Goal: Task Accomplishment & Management: Manage account settings

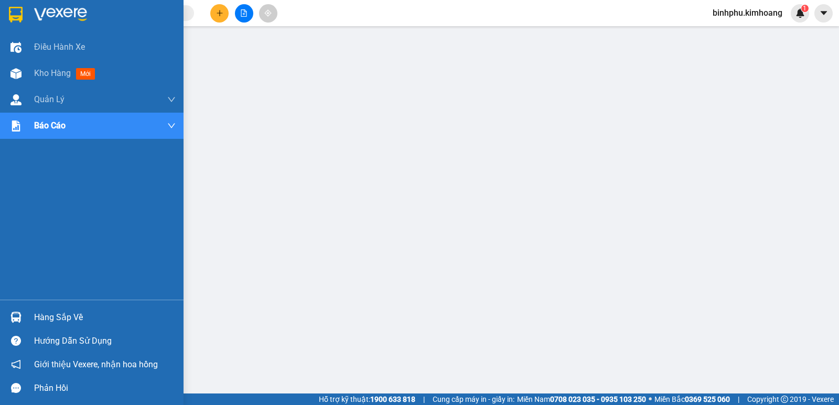
click at [5, 317] on div "Hàng sắp về" at bounding box center [92, 318] width 184 height 24
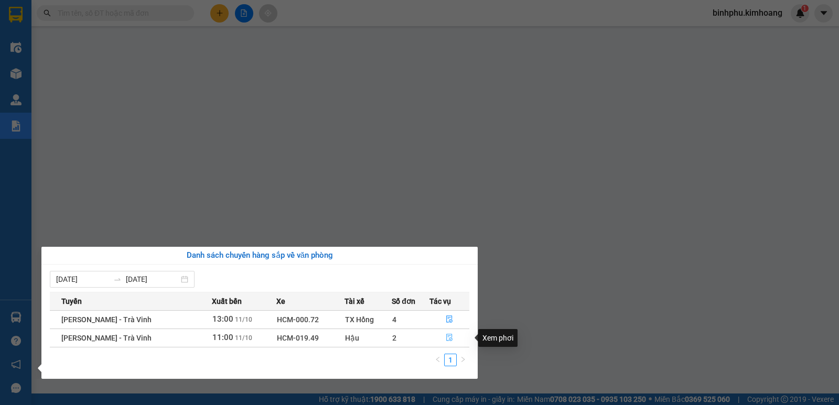
click at [447, 339] on icon "file-done" at bounding box center [449, 337] width 7 height 7
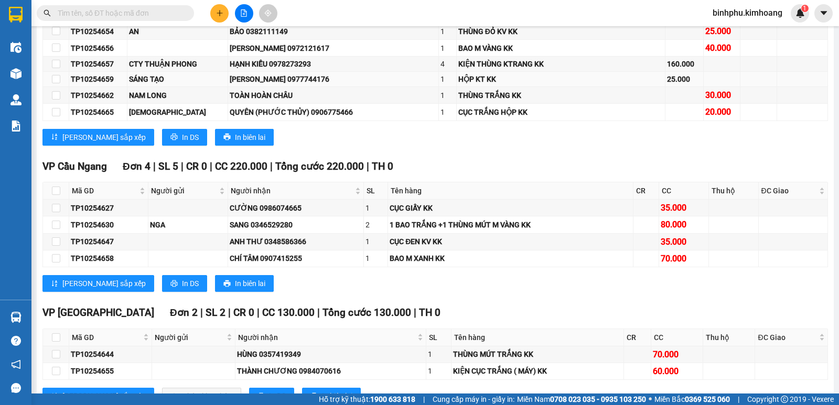
scroll to position [629, 0]
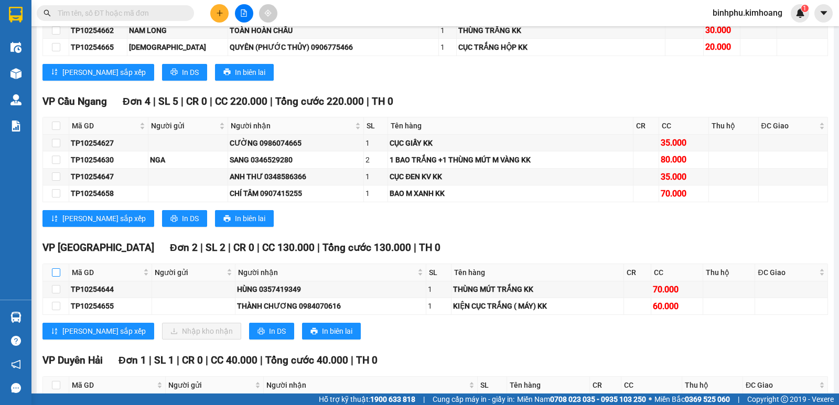
click at [57, 277] on input "checkbox" at bounding box center [56, 272] width 8 height 8
checkbox input "true"
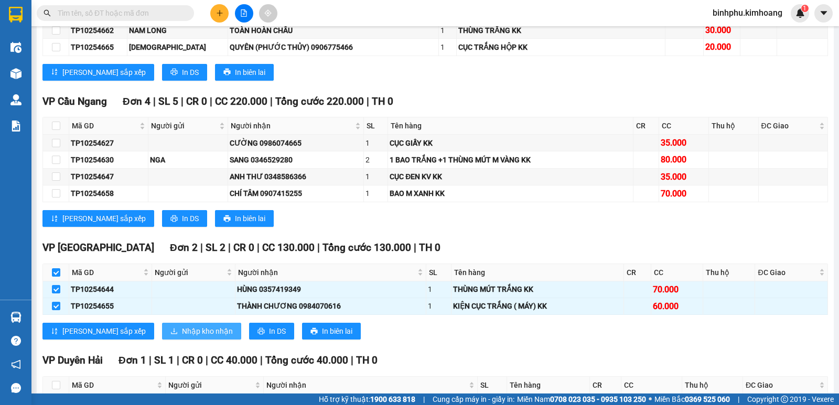
click at [182, 337] on span "Nhập kho nhận" at bounding box center [207, 332] width 51 height 12
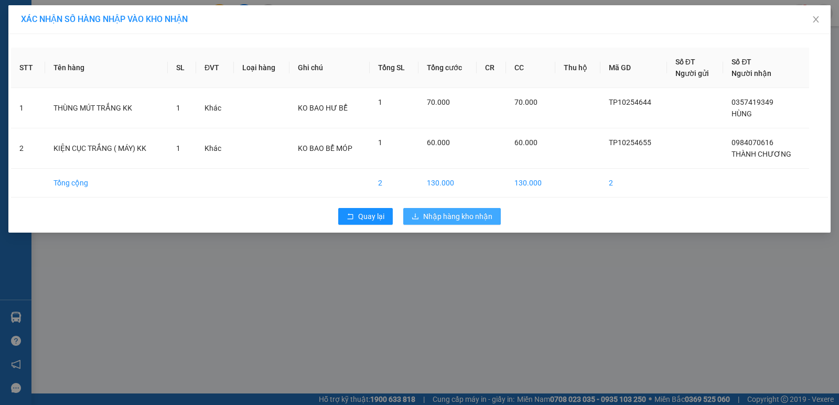
click at [427, 222] on span "Nhập hàng kho nhận" at bounding box center [457, 217] width 69 height 12
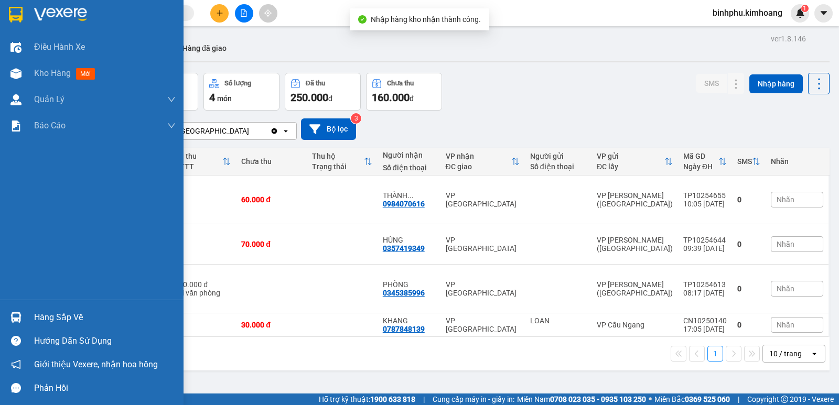
click at [22, 314] on div at bounding box center [16, 317] width 18 height 18
click at [21, 280] on div "Điều hành xe Kho hàng mới Quản Lý Quản lý chuyến Quản lý khách hàng mới Báo cáo…" at bounding box center [92, 202] width 184 height 405
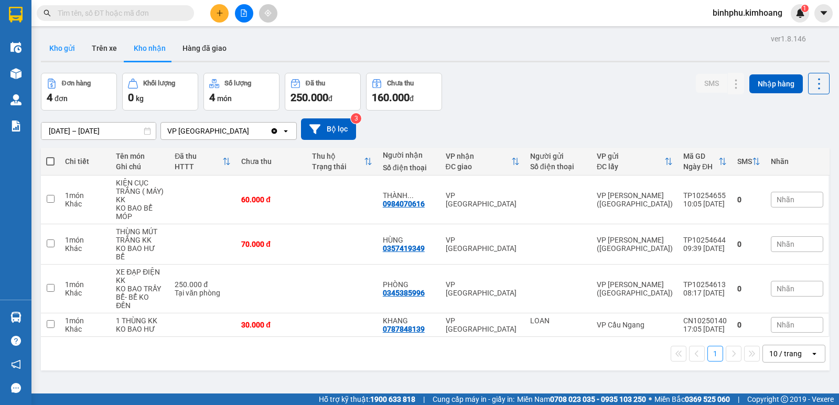
click at [62, 48] on button "Kho gửi" at bounding box center [62, 48] width 42 height 25
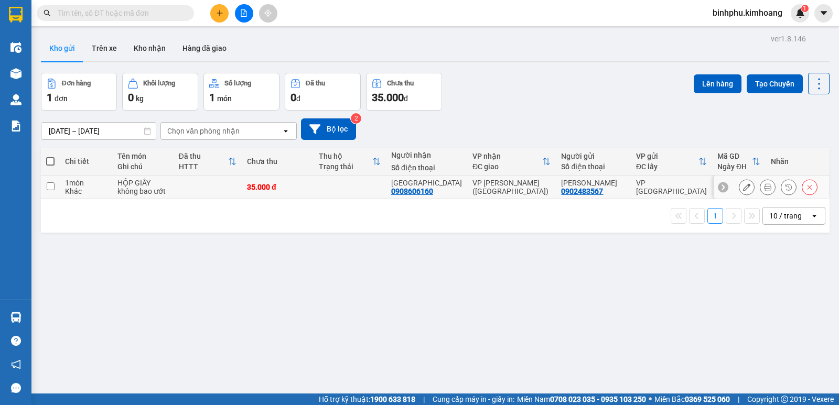
click at [342, 195] on td at bounding box center [350, 188] width 72 height 24
checkbox input "true"
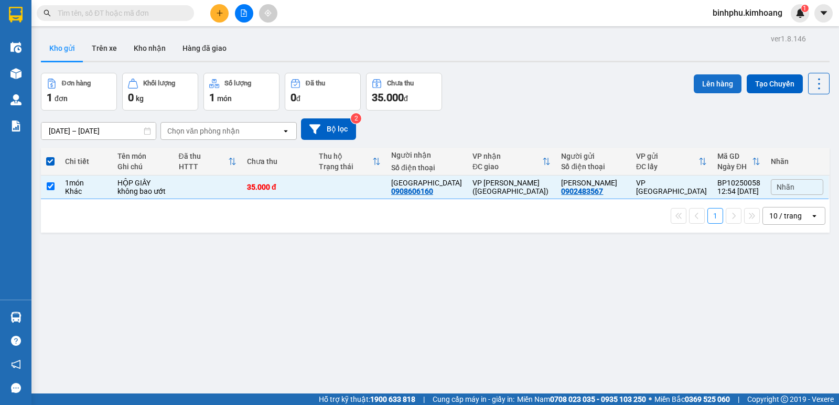
click at [694, 81] on button "Lên hàng" at bounding box center [718, 83] width 48 height 19
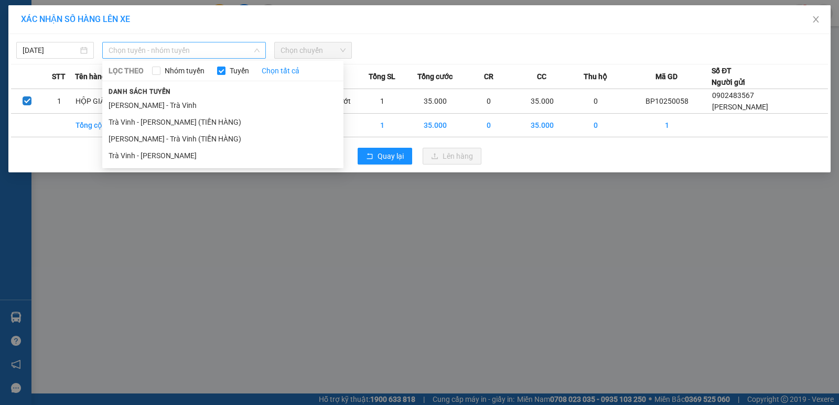
click at [225, 50] on span "Chọn tuyến - nhóm tuyến" at bounding box center [184, 50] width 151 height 16
click at [174, 151] on li "Trà Vinh - Hồ Chí Minh" at bounding box center [222, 155] width 241 height 17
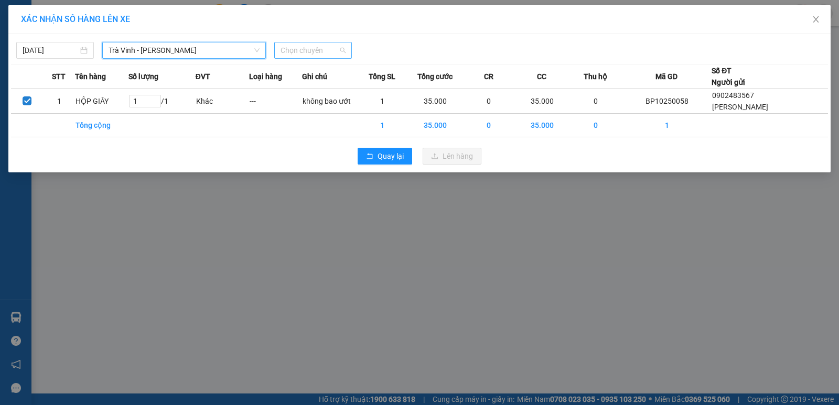
click at [318, 49] on span "Chọn chuyến" at bounding box center [313, 50] width 65 height 16
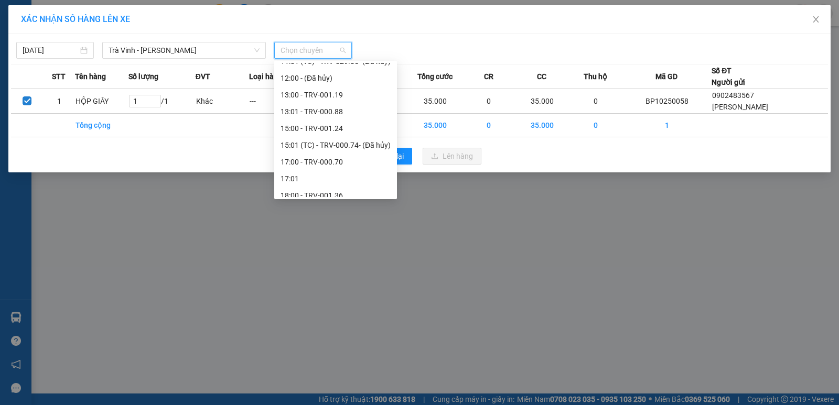
scroll to position [262, 0]
click at [329, 93] on div "13:00 - TRV-001.19" at bounding box center [336, 95] width 110 height 12
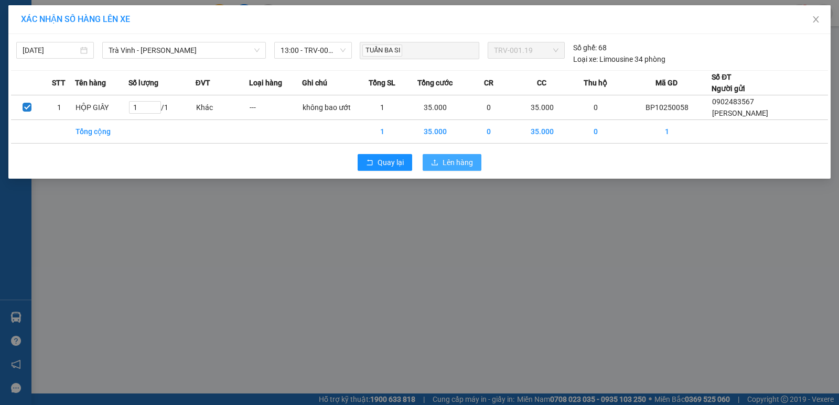
click at [454, 165] on span "Lên hàng" at bounding box center [458, 163] width 30 height 12
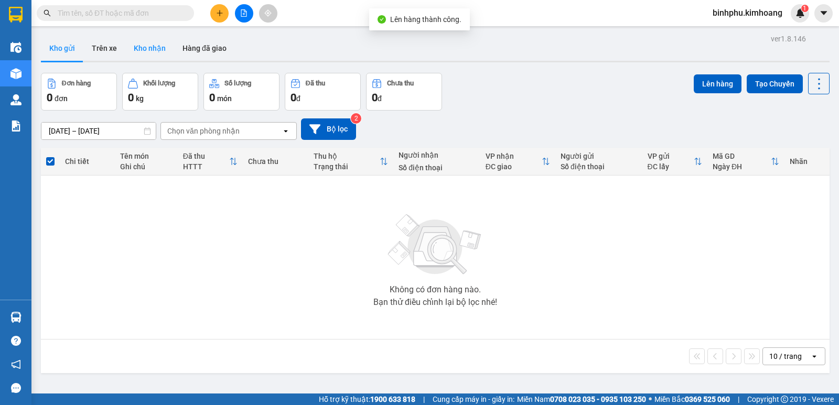
click at [153, 42] on button "Kho nhận" at bounding box center [149, 48] width 49 height 25
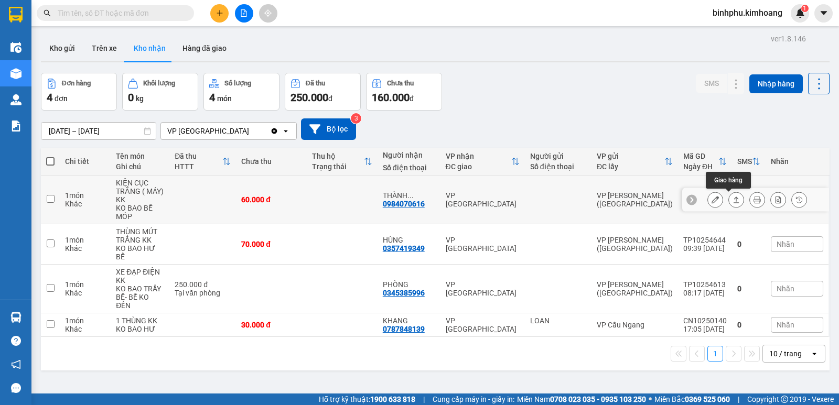
click at [733, 201] on icon at bounding box center [736, 199] width 7 height 7
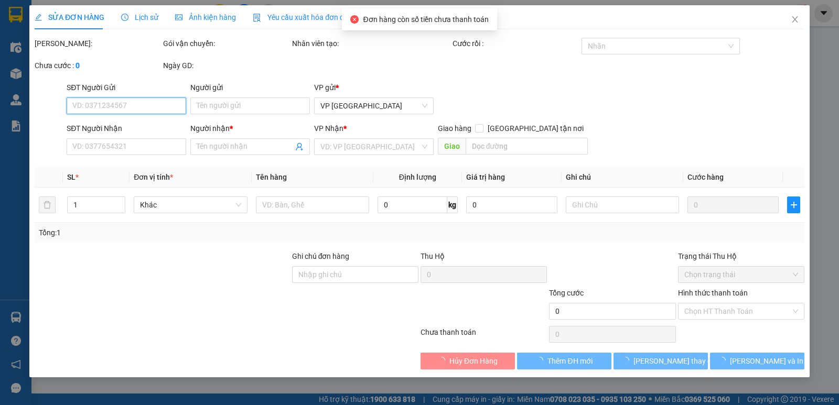
type input "0984070616"
type input "THÀNH CHƯƠNG"
type input "60.000"
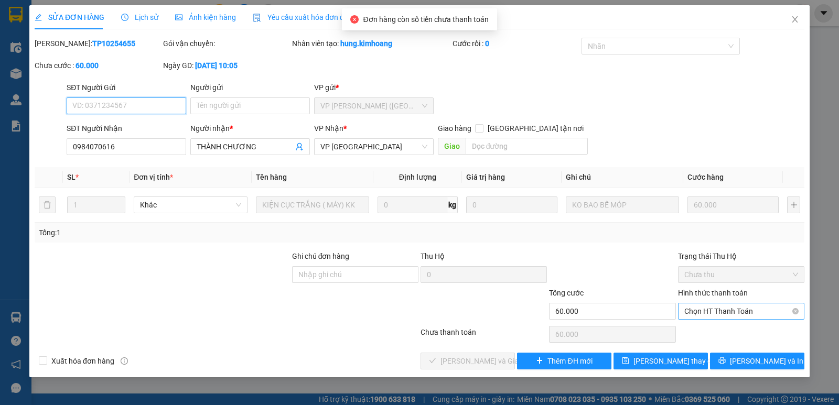
click at [701, 306] on span "Chọn HT Thanh Toán" at bounding box center [741, 312] width 114 height 16
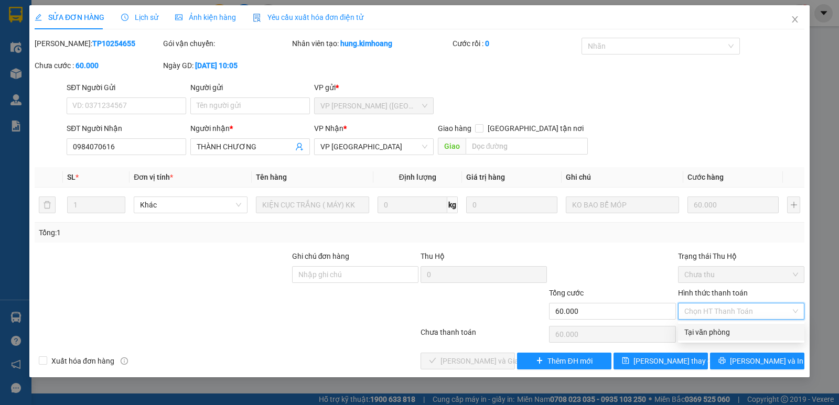
click at [748, 334] on div "Tại văn phòng" at bounding box center [741, 333] width 114 height 12
type input "0"
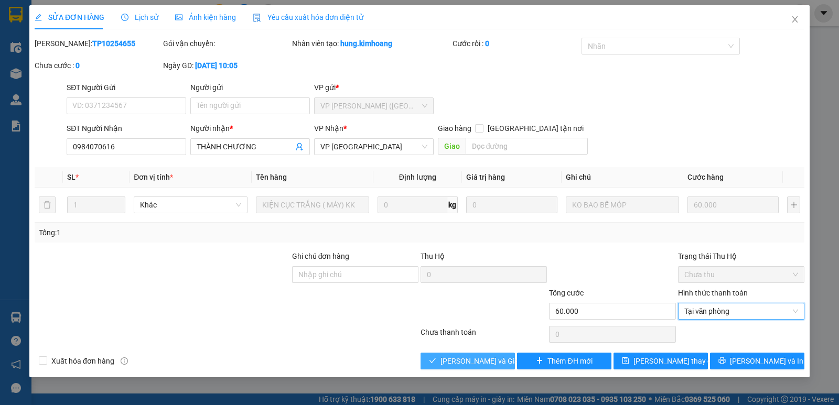
click at [447, 361] on span "Lưu và Giao hàng" at bounding box center [491, 362] width 101 height 12
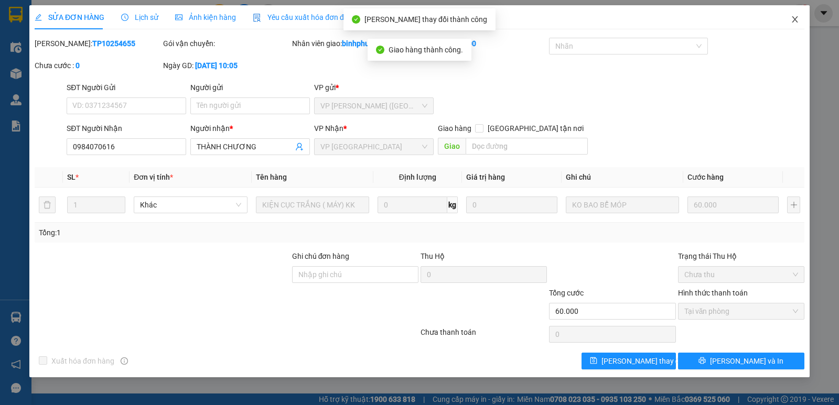
click at [791, 13] on span "Close" at bounding box center [794, 19] width 29 height 29
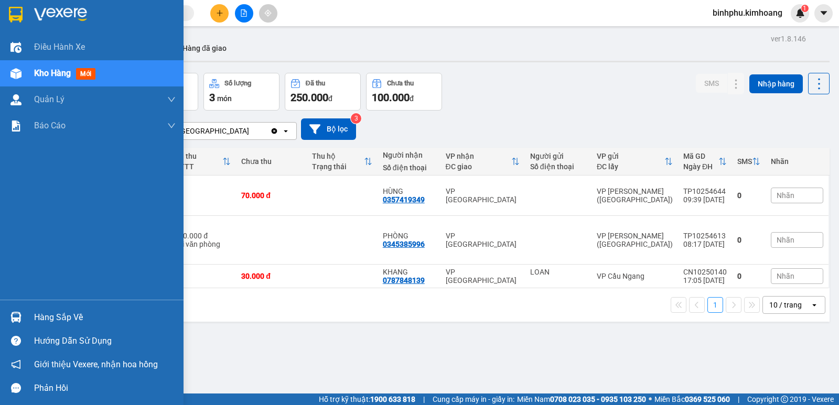
click at [37, 324] on div "Hàng sắp về" at bounding box center [105, 318] width 142 height 16
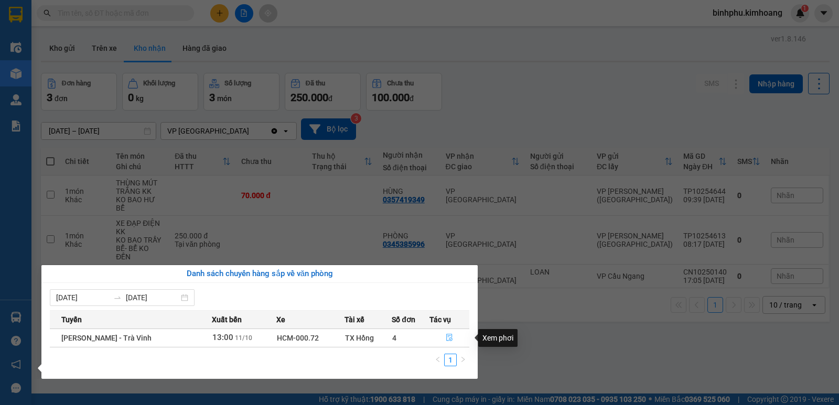
click at [450, 336] on icon "file-done" at bounding box center [449, 338] width 6 height 7
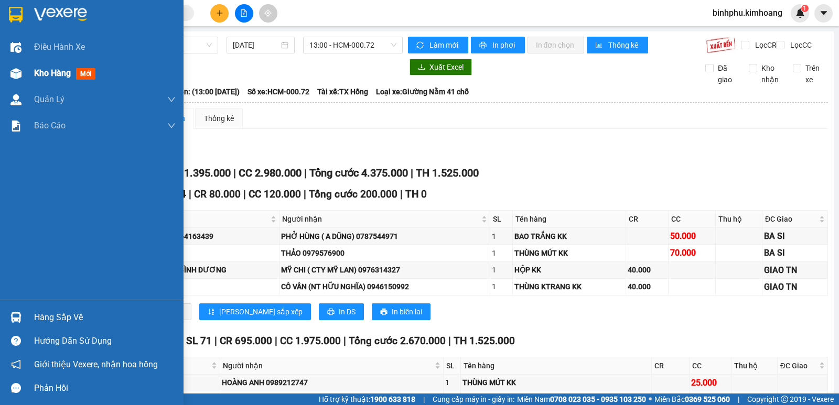
click at [18, 79] on img at bounding box center [15, 73] width 11 height 11
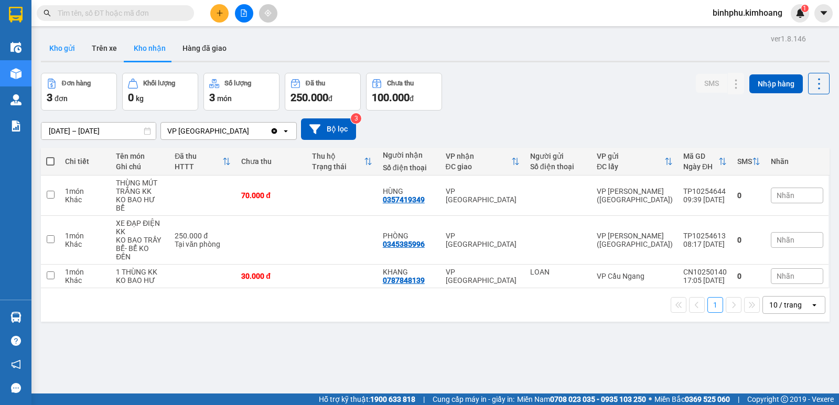
click at [56, 47] on button "Kho gửi" at bounding box center [62, 48] width 42 height 25
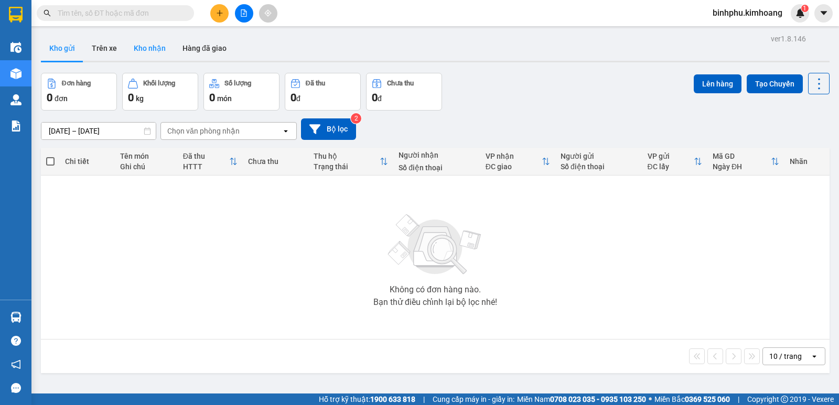
click at [158, 50] on button "Kho nhận" at bounding box center [149, 48] width 49 height 25
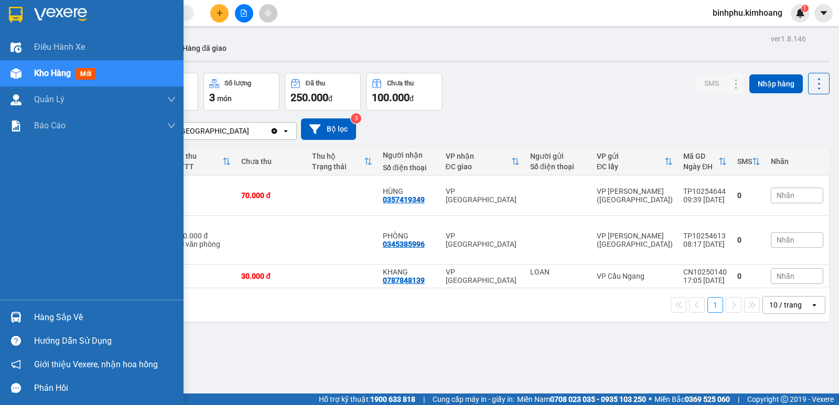
click at [31, 314] on div "Hàng sắp về" at bounding box center [92, 318] width 184 height 24
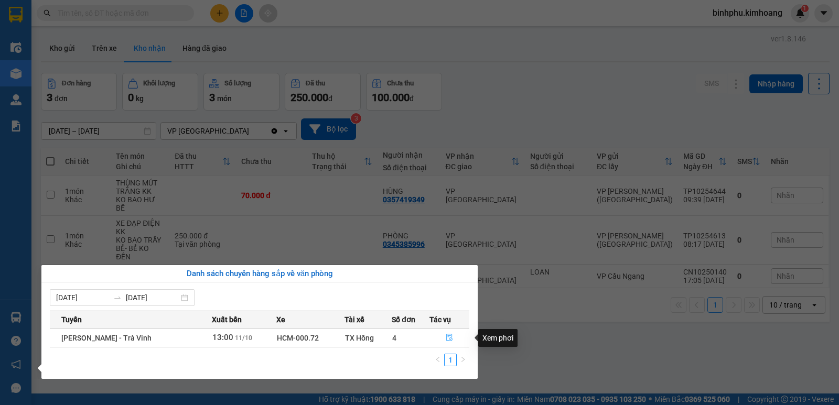
click at [455, 335] on button "button" at bounding box center [449, 338] width 39 height 17
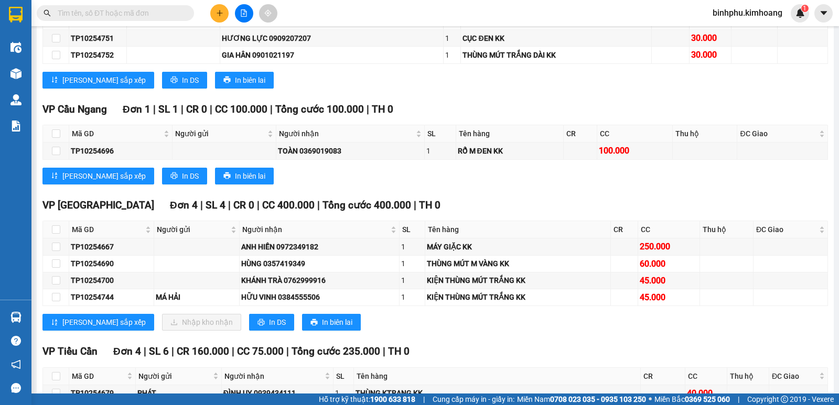
scroll to position [1311, 0]
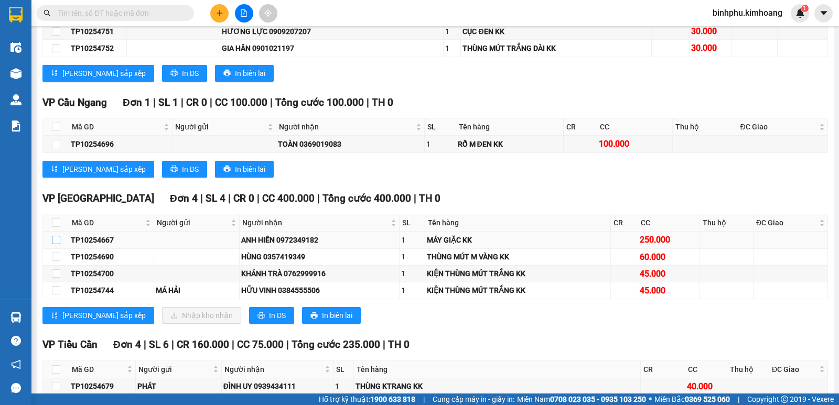
click at [58, 244] on input "checkbox" at bounding box center [56, 240] width 8 height 8
checkbox input "true"
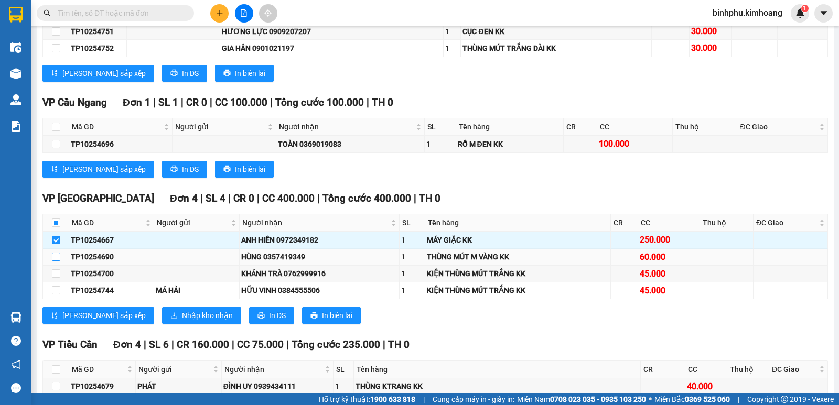
click at [53, 261] on input "checkbox" at bounding box center [56, 257] width 8 height 8
checkbox input "true"
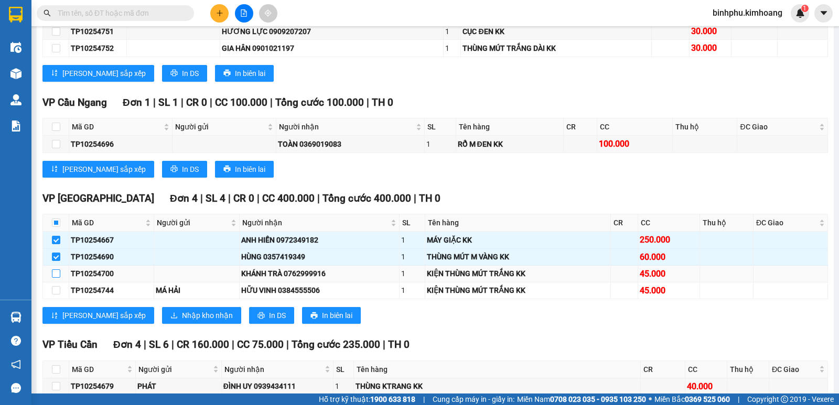
click at [57, 278] on input "checkbox" at bounding box center [56, 274] width 8 height 8
checkbox input "true"
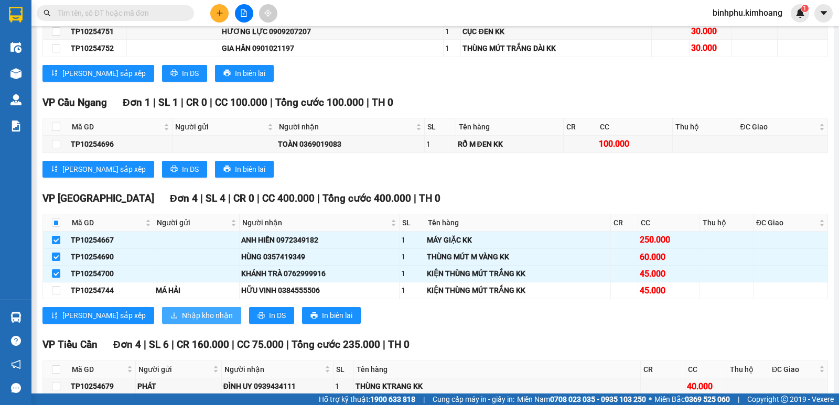
click at [182, 321] on span "Nhập kho nhận" at bounding box center [207, 316] width 51 height 12
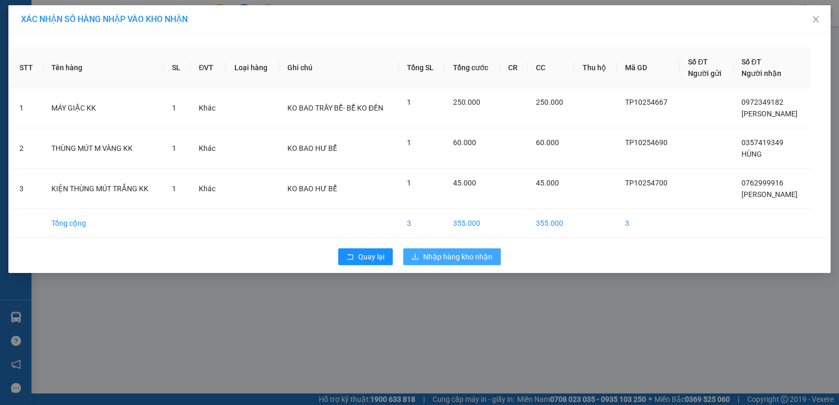
click at [483, 256] on span "Nhập hàng kho nhận" at bounding box center [457, 257] width 69 height 12
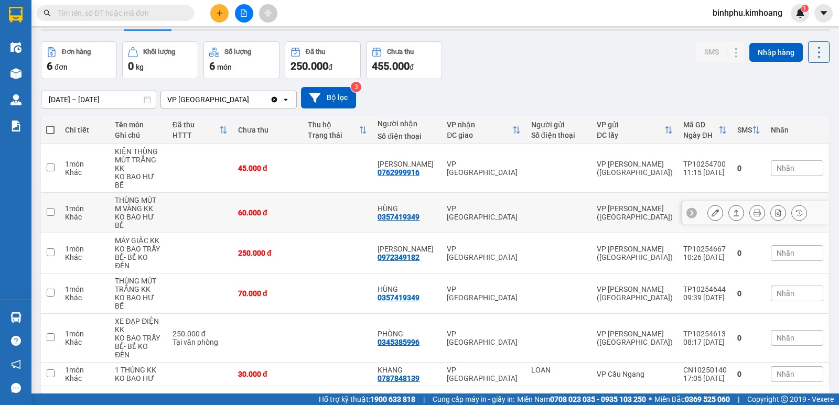
scroll to position [48, 0]
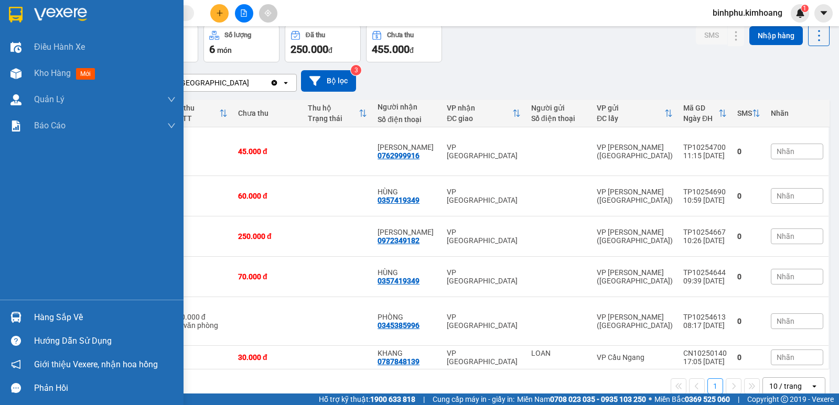
click at [30, 325] on div "Hàng sắp về" at bounding box center [92, 318] width 184 height 24
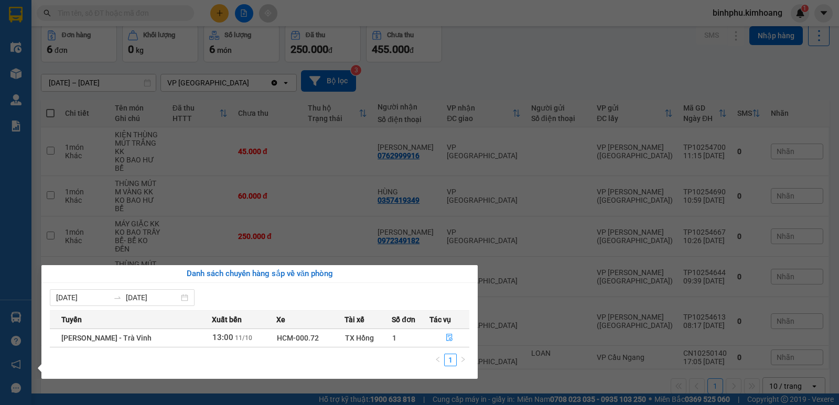
click at [539, 366] on section "Kết quả tìm kiếm ( 0 ) Bộ lọc No Data binhphu.kimhoang 1 Điều hành xe Kho hàng …" at bounding box center [419, 202] width 839 height 405
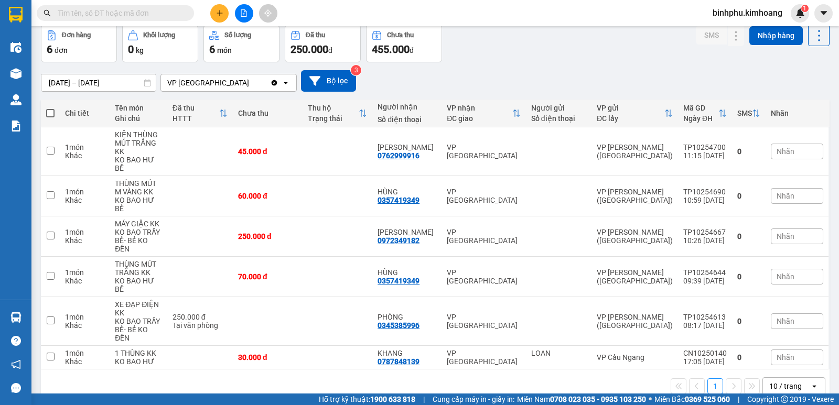
click at [168, 15] on input "text" at bounding box center [120, 13] width 124 height 12
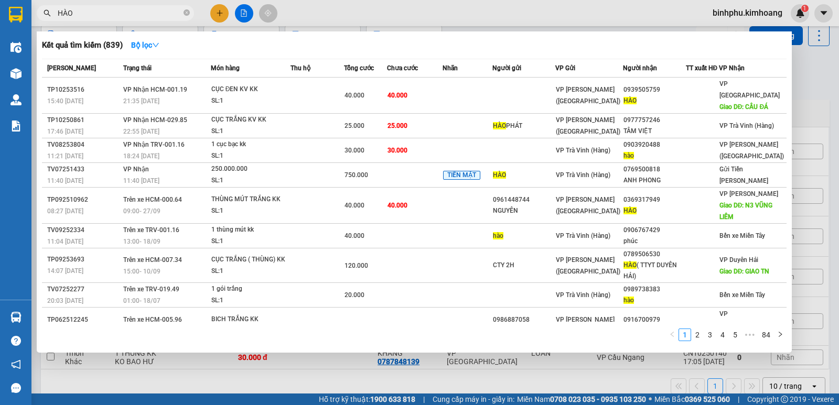
type input "HÀO"
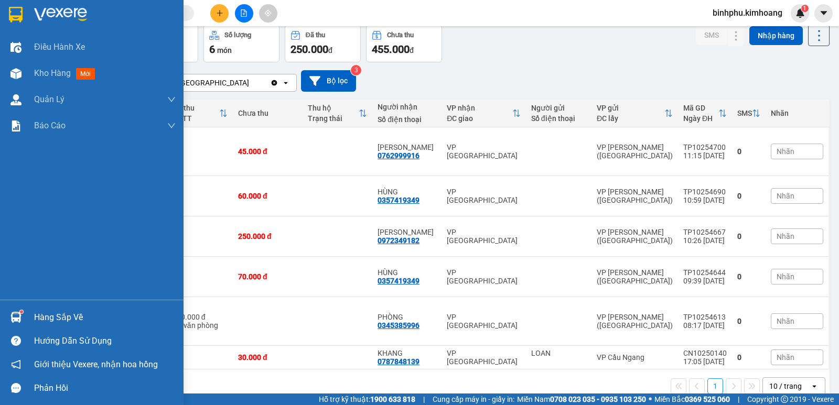
click at [32, 315] on div "Hàng sắp về" at bounding box center [92, 318] width 184 height 24
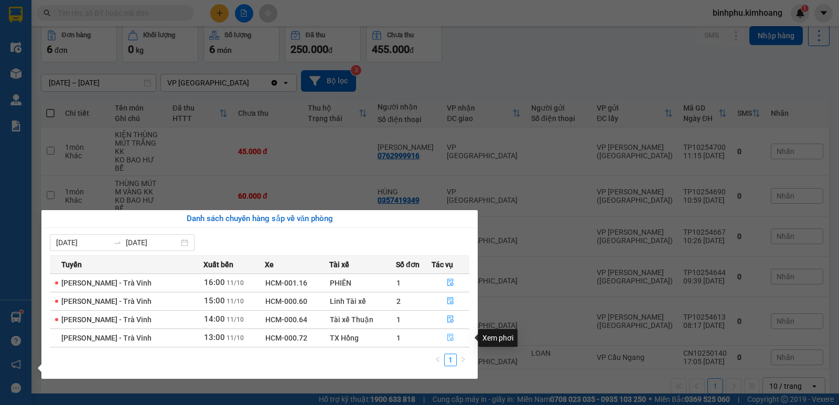
click at [447, 338] on icon "file-done" at bounding box center [450, 338] width 6 height 7
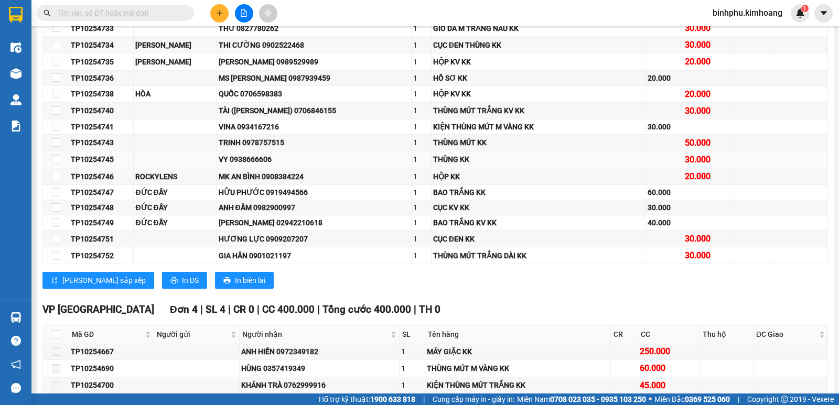
scroll to position [577, 0]
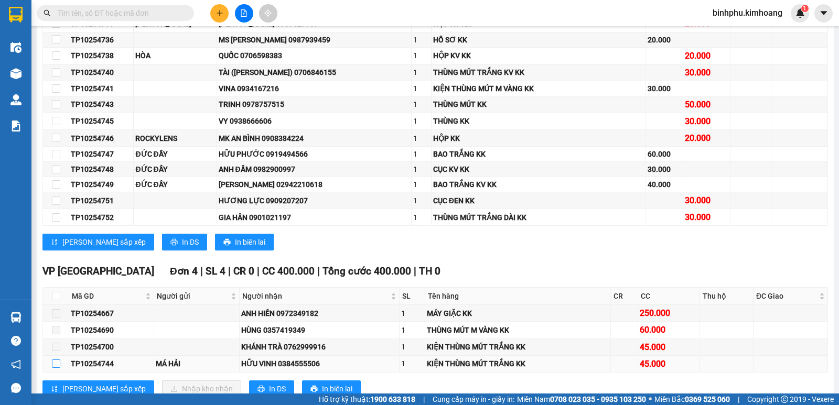
click at [53, 368] on input "checkbox" at bounding box center [56, 364] width 8 height 8
checkbox input "true"
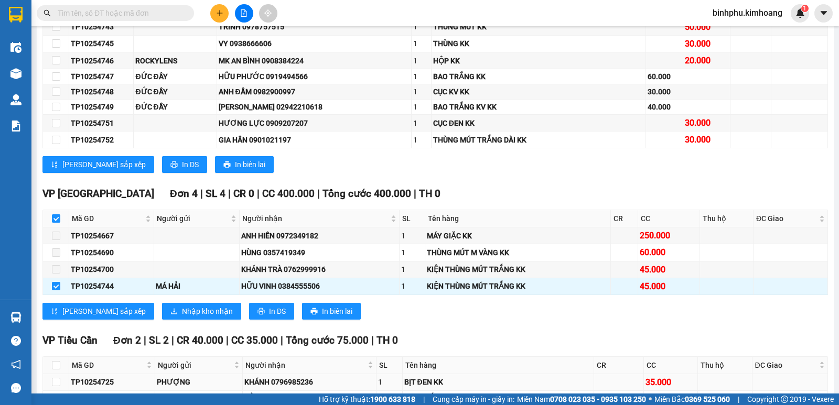
scroll to position [682, 0]
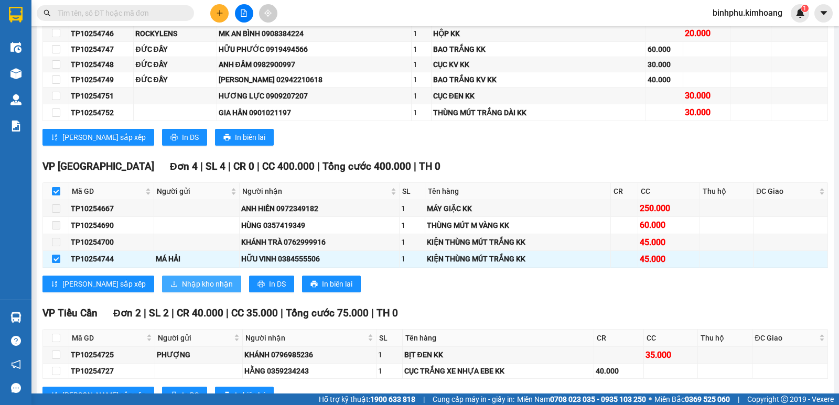
click at [162, 286] on button "Nhập kho nhận" at bounding box center [201, 284] width 79 height 17
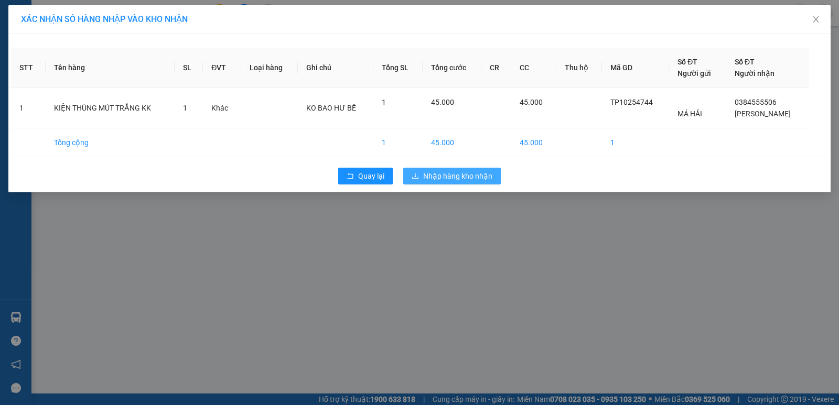
click at [429, 173] on span "Nhập hàng kho nhận" at bounding box center [457, 176] width 69 height 12
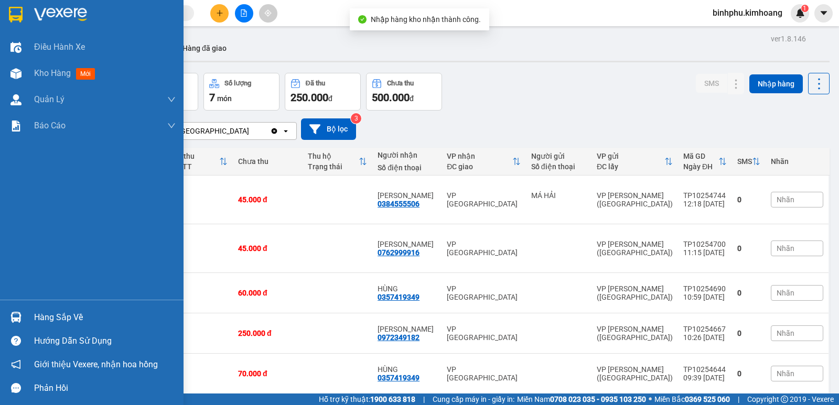
click at [10, 326] on div at bounding box center [16, 317] width 18 height 18
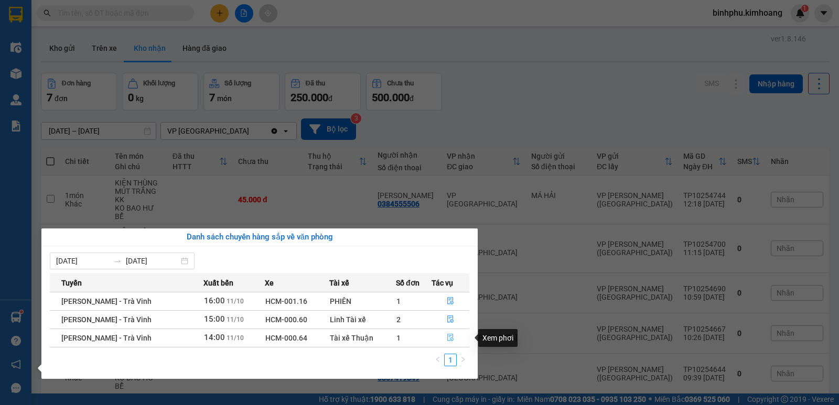
click at [447, 338] on icon "file-done" at bounding box center [450, 337] width 7 height 7
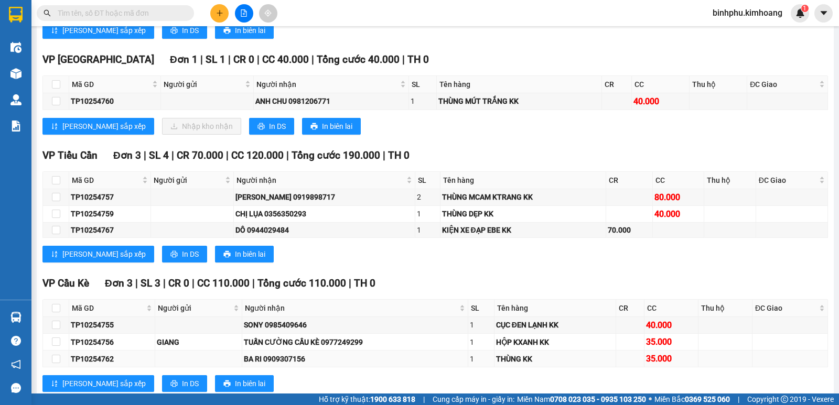
scroll to position [477, 0]
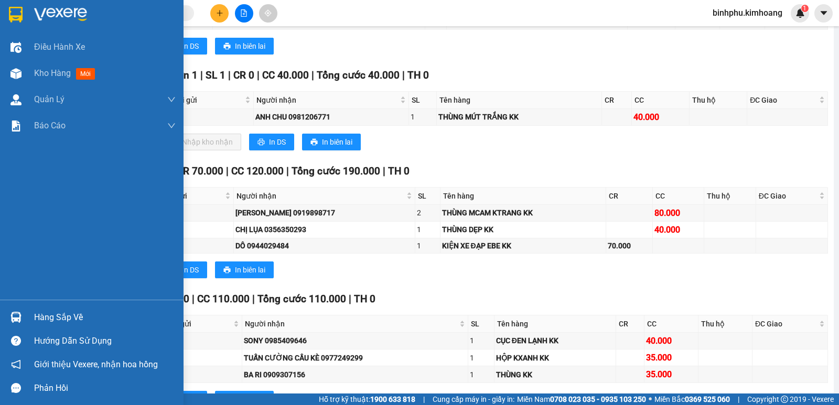
click at [32, 315] on div "Hàng sắp về" at bounding box center [92, 318] width 184 height 24
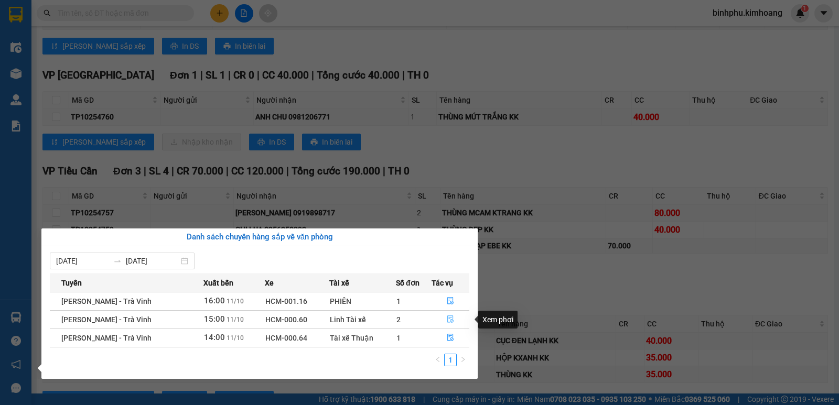
click at [452, 315] on button "button" at bounding box center [450, 319] width 37 height 17
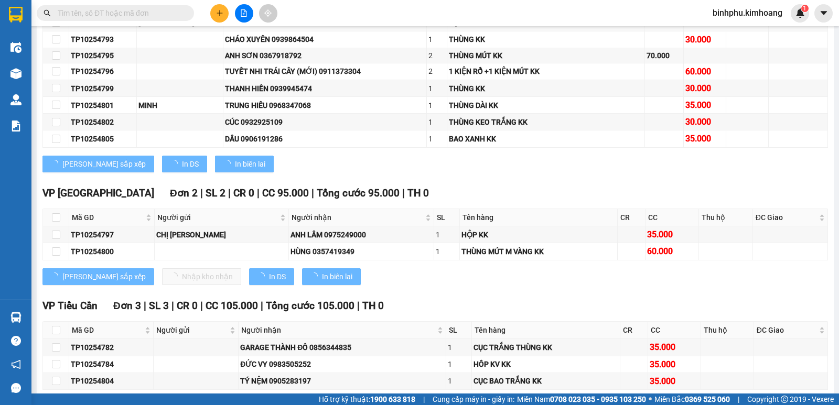
scroll to position [573, 0]
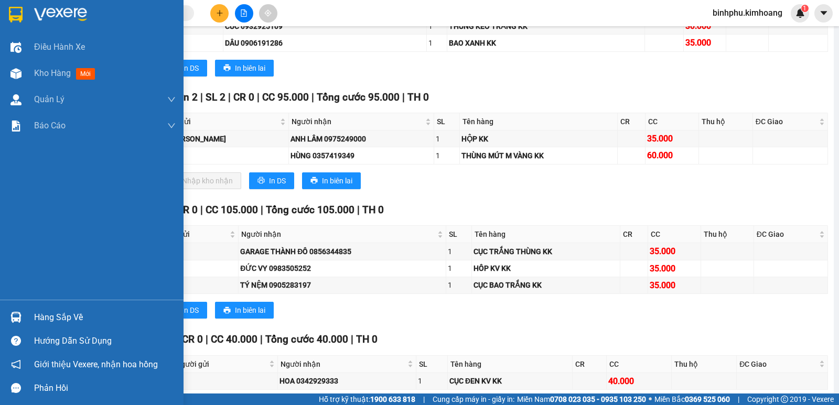
click at [24, 306] on div "Hàng sắp về" at bounding box center [92, 318] width 184 height 24
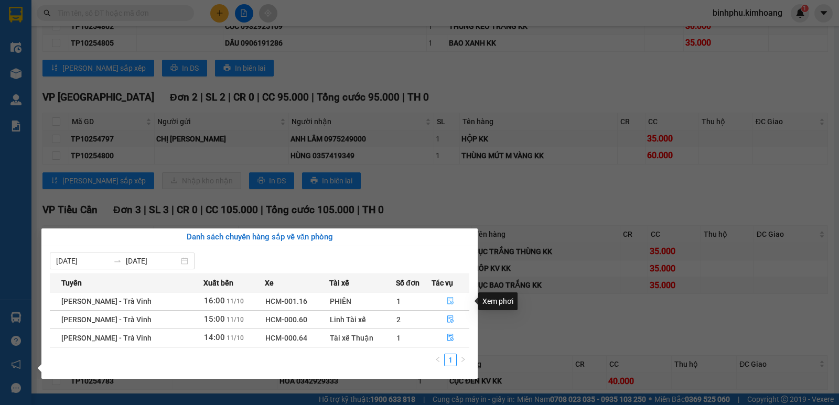
click at [447, 303] on icon "file-done" at bounding box center [450, 300] width 7 height 7
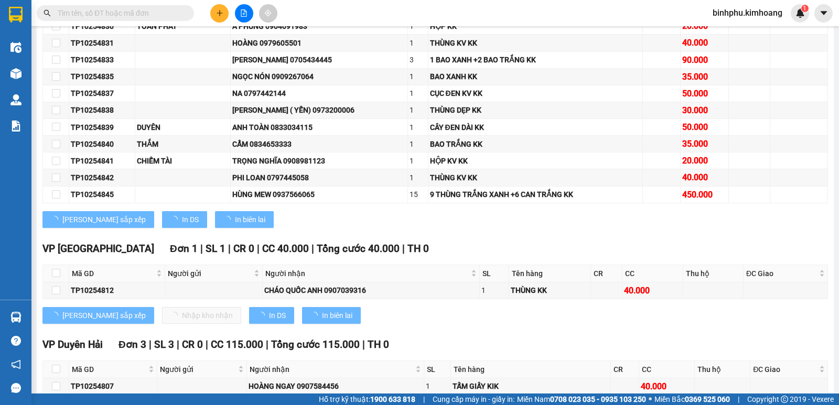
scroll to position [589, 0]
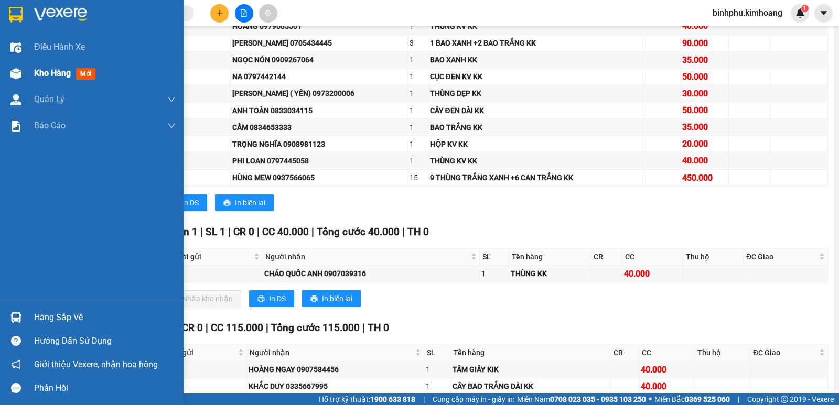
click at [13, 75] on img at bounding box center [15, 73] width 11 height 11
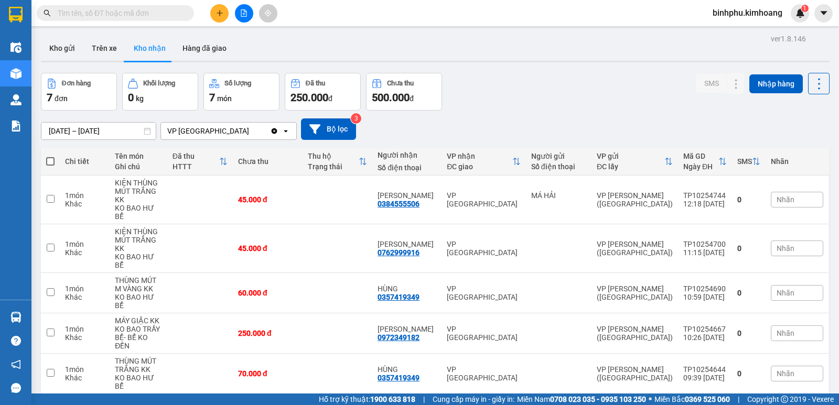
click at [168, 11] on input "text" at bounding box center [120, 13] width 124 height 12
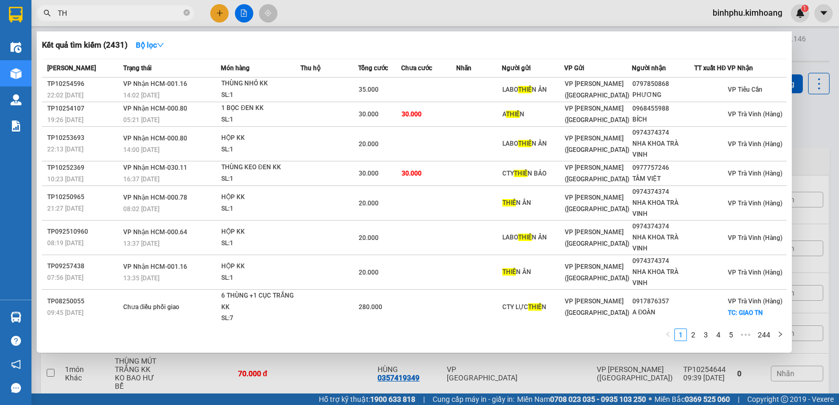
type input "T"
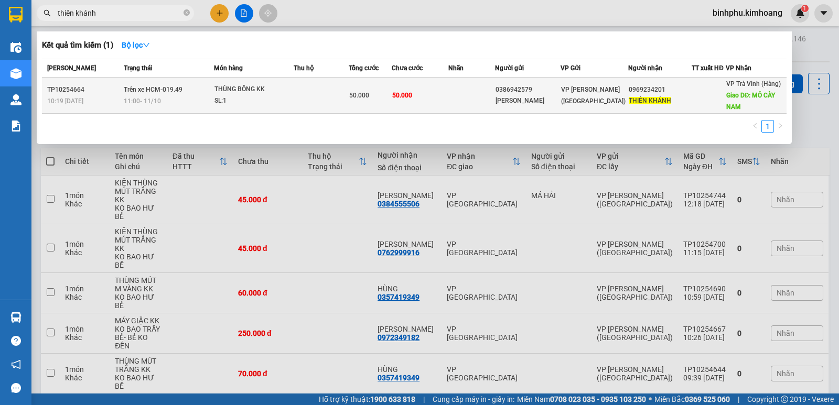
type input "thiên khánh"
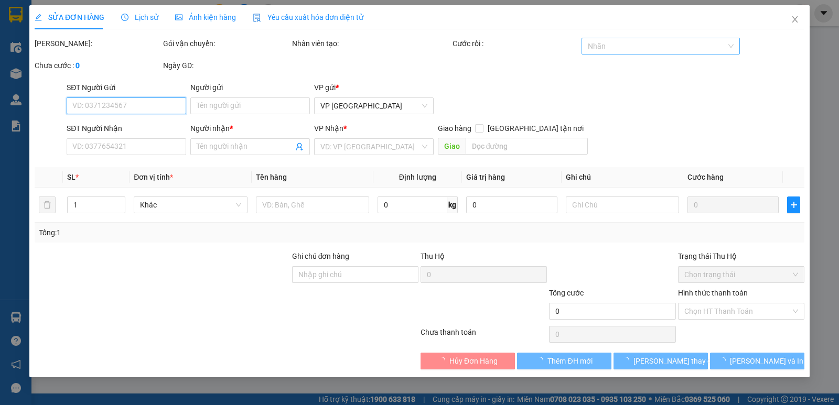
type input "0386942579"
type input "THẢO LÊ"
type input "0969234201"
type input "THIÊN KHÁNH"
type input "MỎ CÀY NAM"
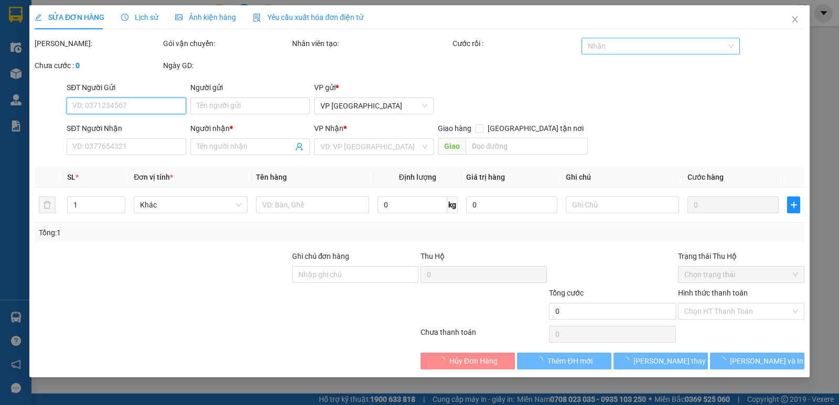
type input "50.000"
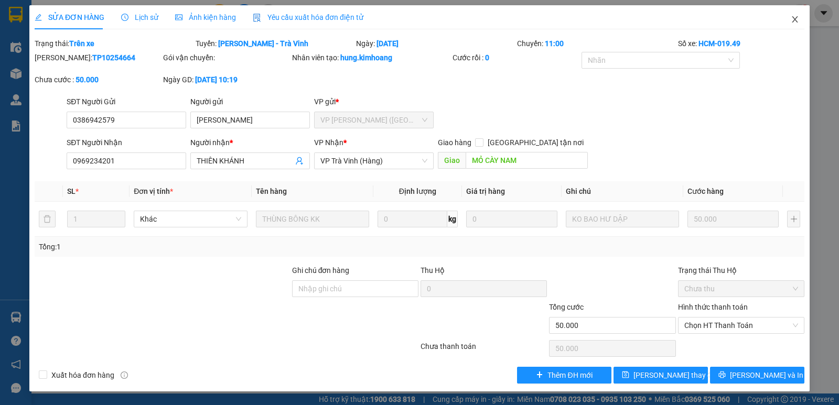
click at [792, 20] on icon "close" at bounding box center [795, 19] width 8 height 8
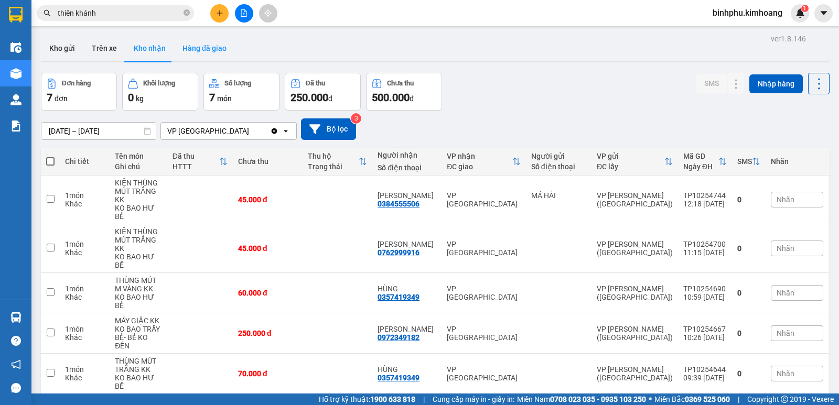
click at [214, 55] on button "Hàng đã giao" at bounding box center [204, 48] width 61 height 25
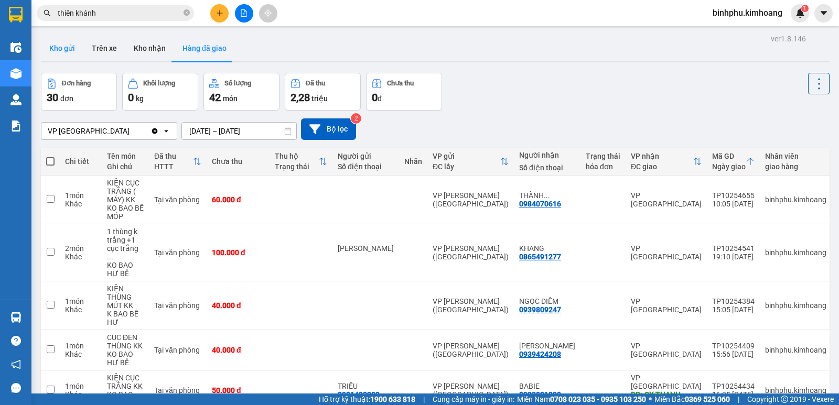
click at [60, 48] on button "Kho gửi" at bounding box center [62, 48] width 42 height 25
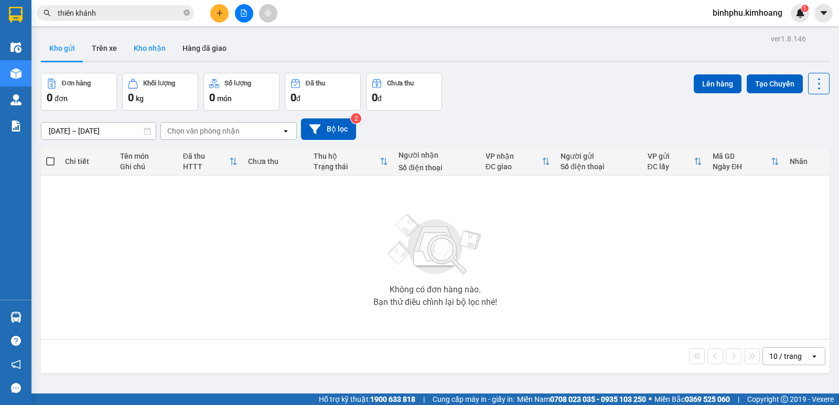
click at [164, 44] on button "Kho nhận" at bounding box center [149, 48] width 49 height 25
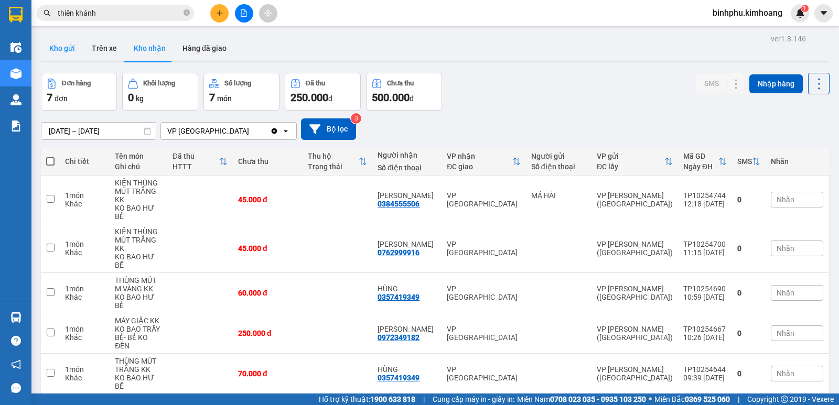
click at [57, 50] on button "Kho gửi" at bounding box center [62, 48] width 42 height 25
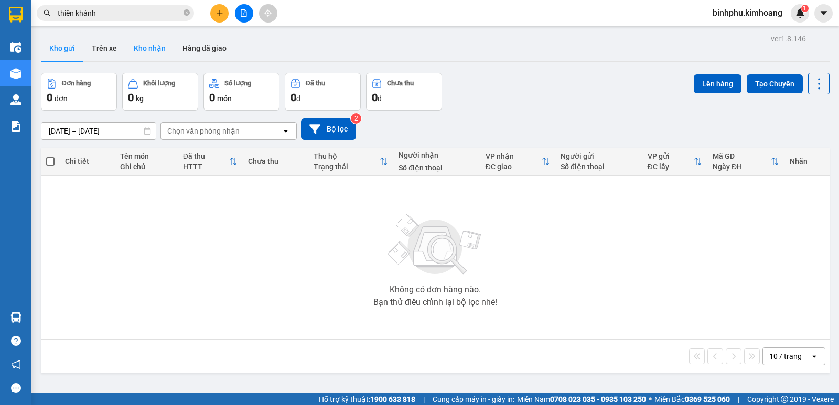
click at [146, 55] on button "Kho nhận" at bounding box center [149, 48] width 49 height 25
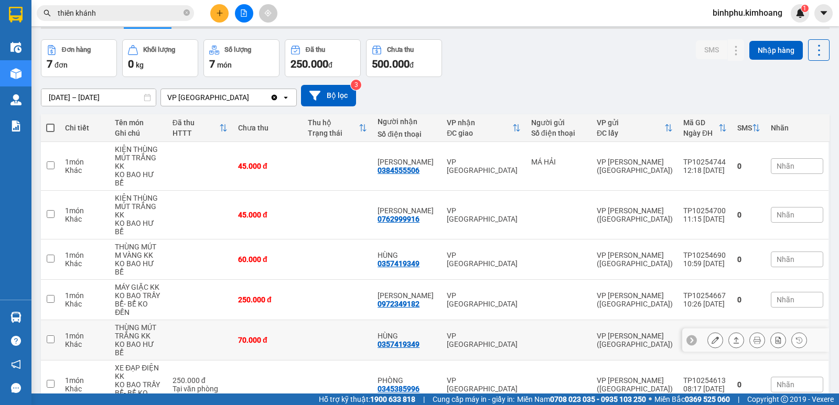
scroll to position [66, 0]
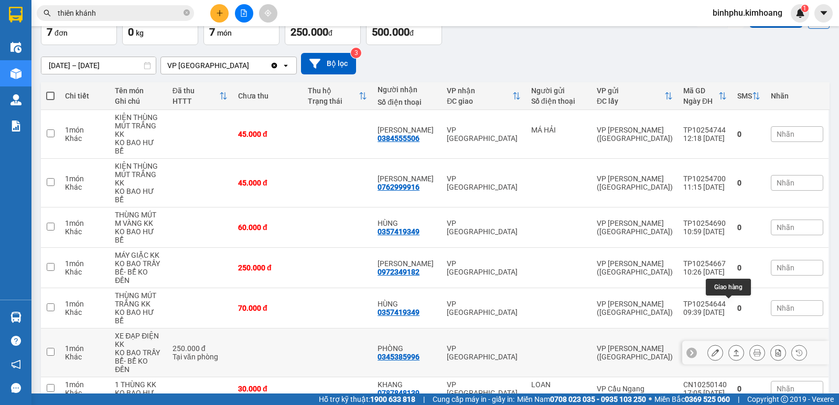
click at [729, 344] on button at bounding box center [736, 353] width 15 height 18
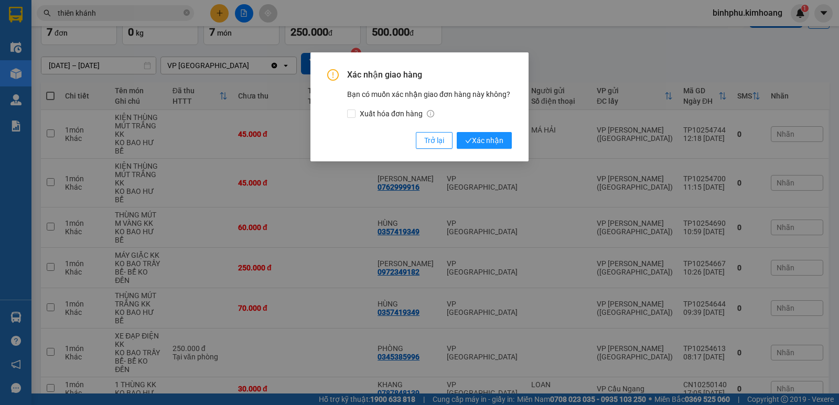
click at [485, 132] on div "Xác nhận giao hàng Bạn có muốn xác nhận giao đơn hàng này không? Xuất hóa đơn h…" at bounding box center [419, 109] width 185 height 80
click at [485, 138] on span "Xác nhận" at bounding box center [484, 141] width 38 height 12
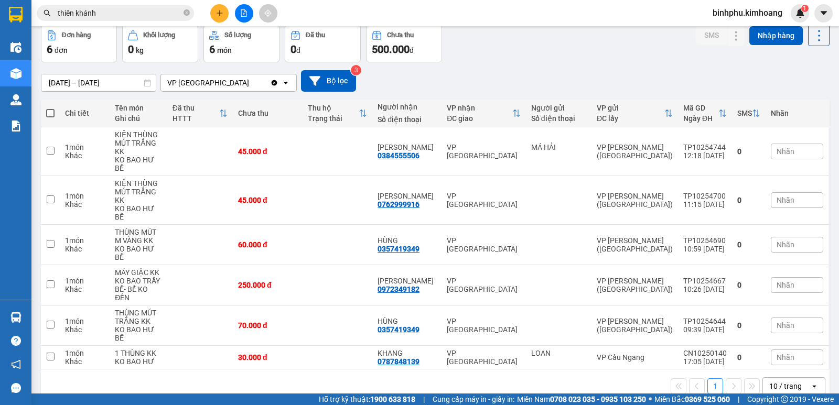
scroll to position [0, 0]
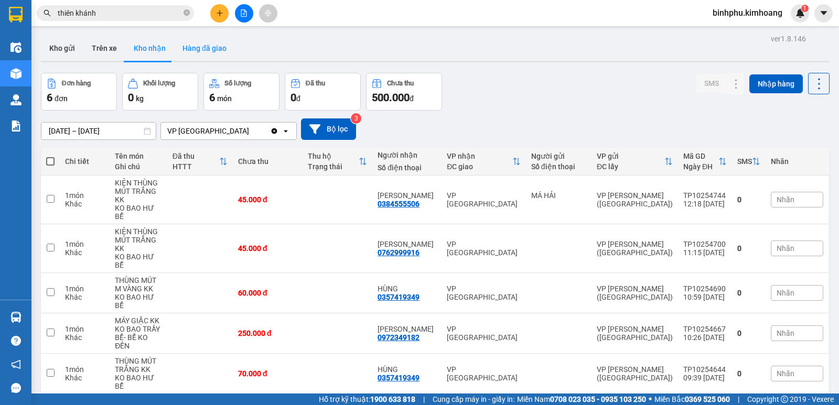
click at [225, 51] on button "Hàng đã giao" at bounding box center [204, 48] width 61 height 25
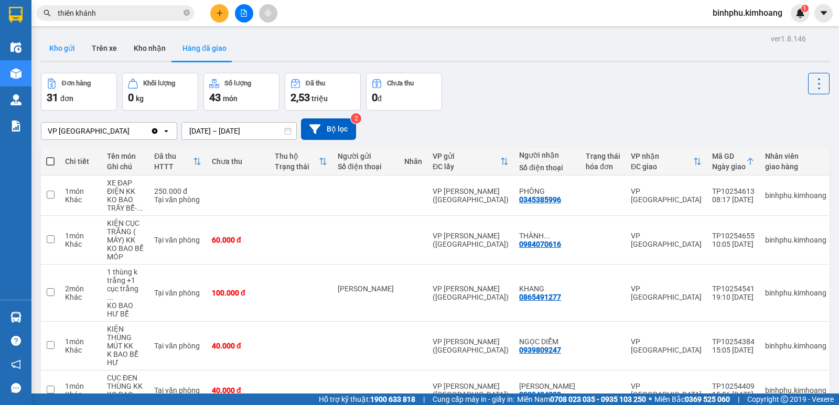
click at [62, 45] on button "Kho gửi" at bounding box center [62, 48] width 42 height 25
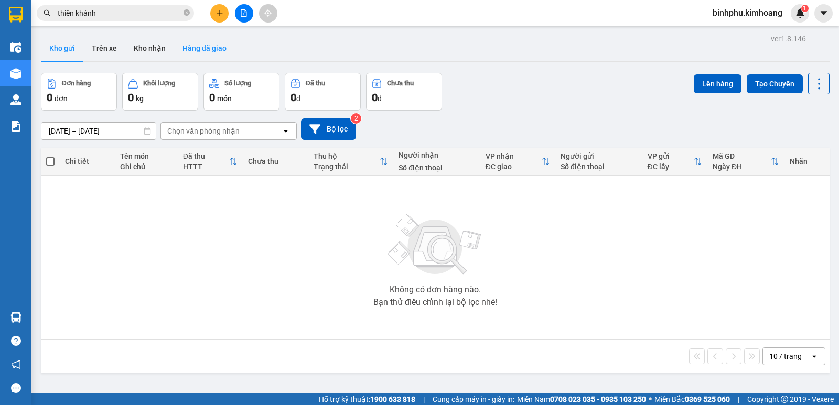
click at [213, 51] on button "Hàng đã giao" at bounding box center [204, 48] width 61 height 25
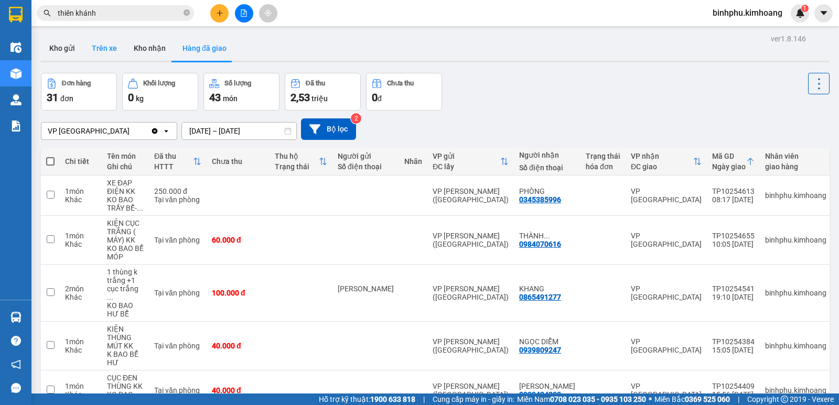
click at [85, 48] on button "Trên xe" at bounding box center [104, 48] width 42 height 25
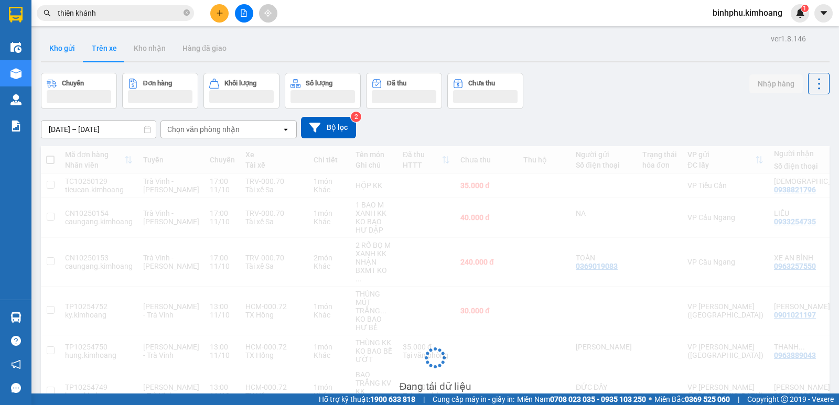
click at [61, 59] on button "Kho gửi" at bounding box center [62, 48] width 42 height 25
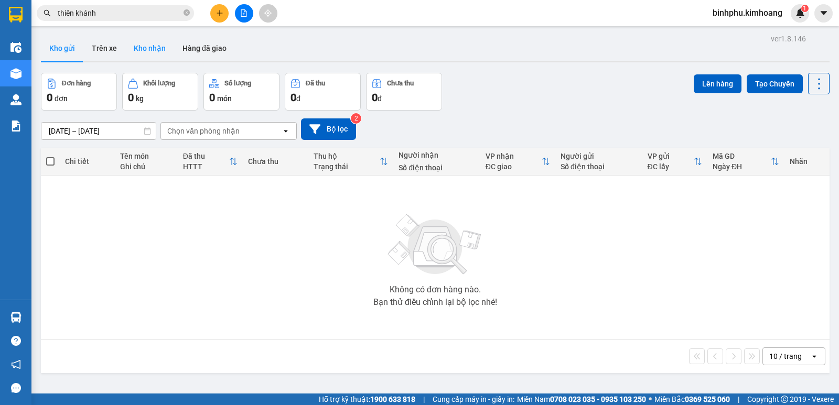
click at [136, 52] on button "Kho nhận" at bounding box center [149, 48] width 49 height 25
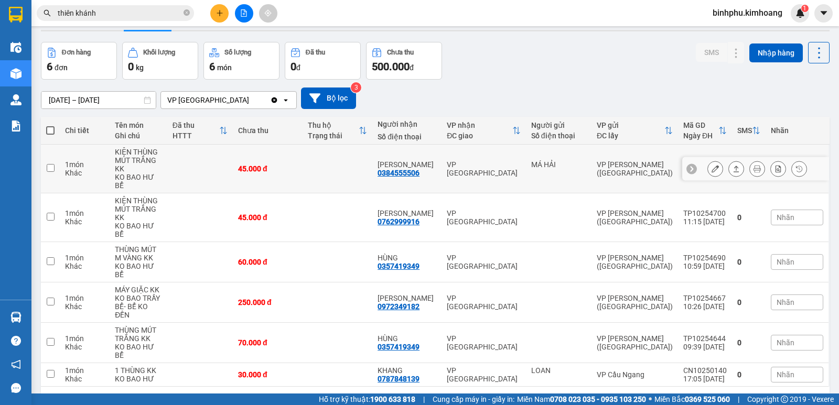
scroll to position [48, 0]
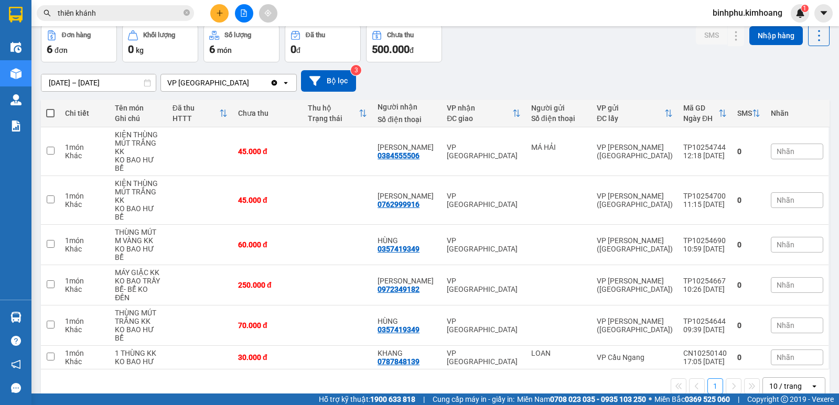
click at [159, 10] on input "thiên khánh" at bounding box center [120, 13] width 124 height 12
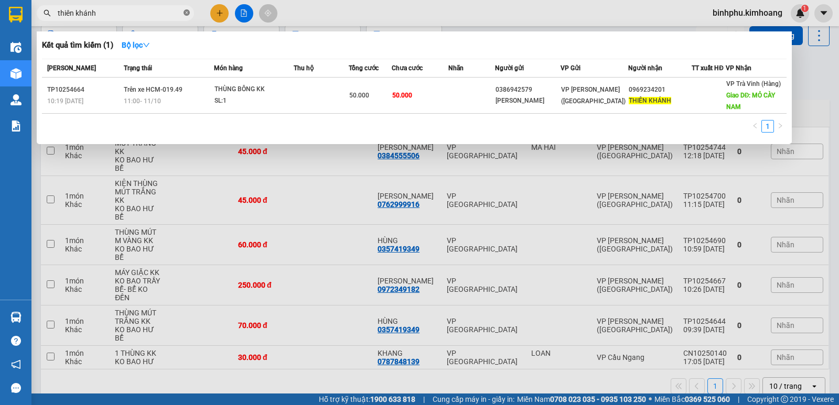
click at [188, 10] on icon "close-circle" at bounding box center [187, 12] width 6 height 6
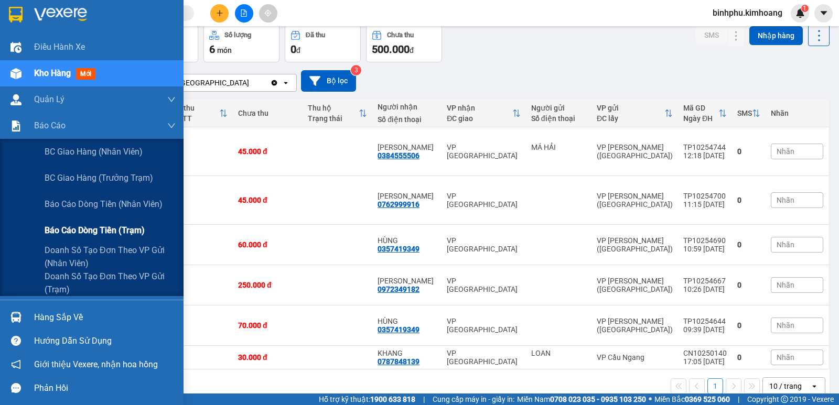
click at [67, 228] on span "Báo cáo dòng tiền (trạm)" at bounding box center [95, 230] width 100 height 13
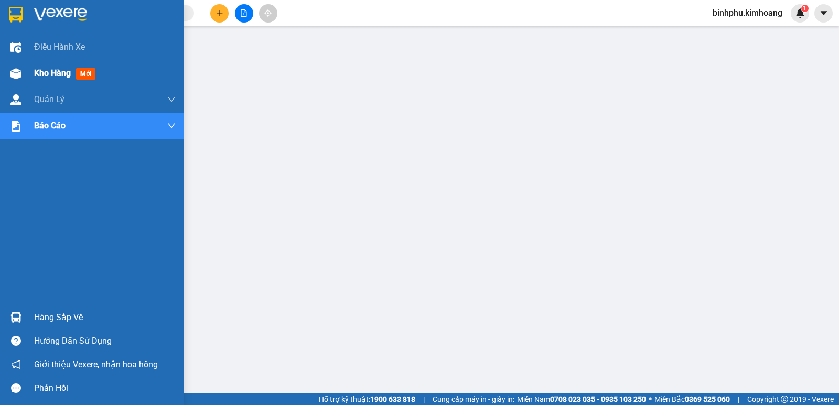
click at [34, 75] on div "Kho hàng mới" at bounding box center [92, 73] width 184 height 26
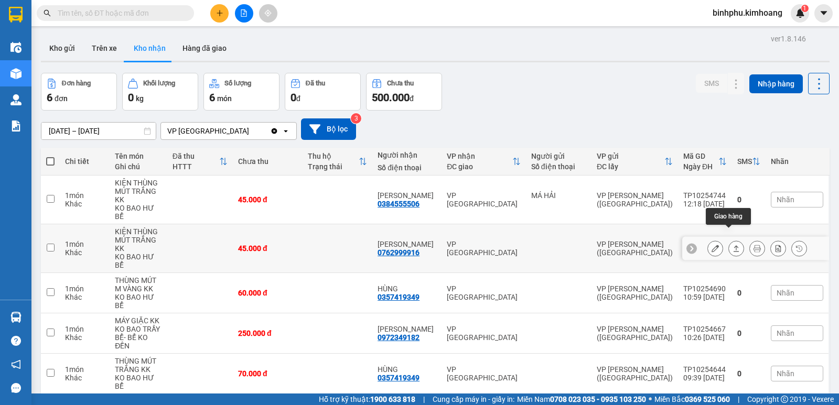
click at [733, 245] on icon at bounding box center [736, 248] width 7 height 7
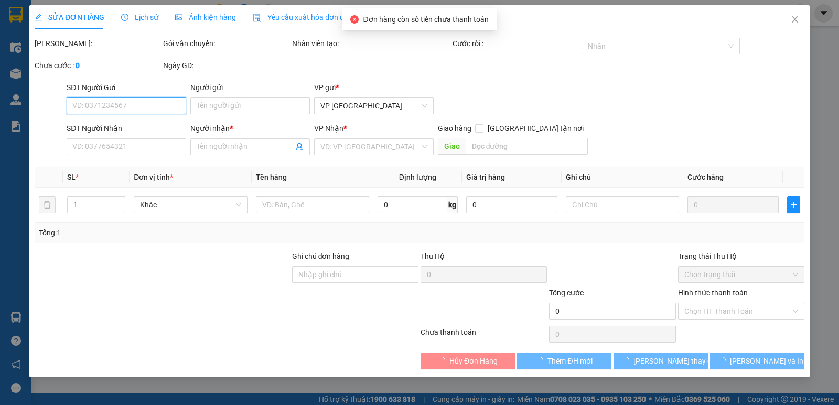
type input "0762999916"
type input "KHÁNH TRÀ"
type input "45.000"
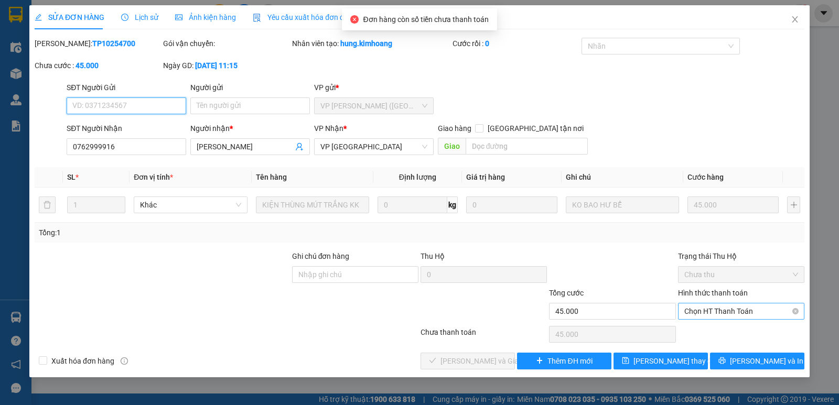
click at [719, 311] on span "Chọn HT Thanh Toán" at bounding box center [741, 312] width 114 height 16
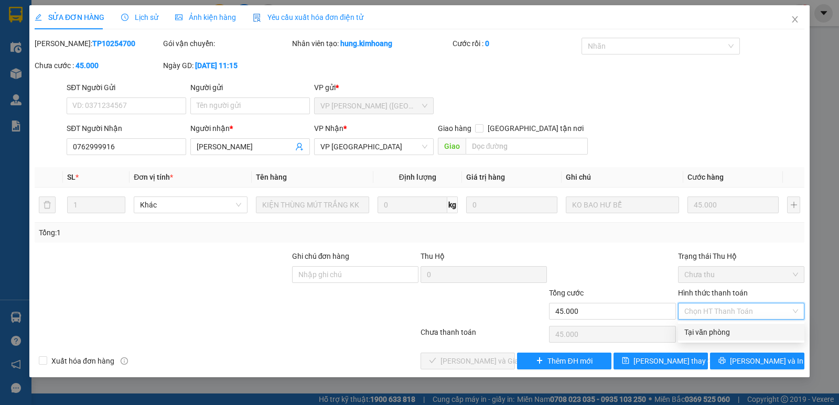
click at [716, 335] on div "Tại văn phòng" at bounding box center [741, 333] width 114 height 12
type input "0"
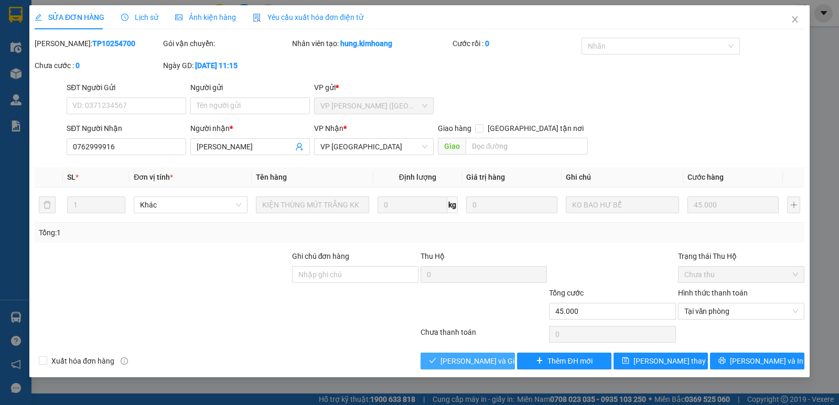
click at [468, 369] on button "Lưu và Giao hàng" at bounding box center [468, 361] width 94 height 17
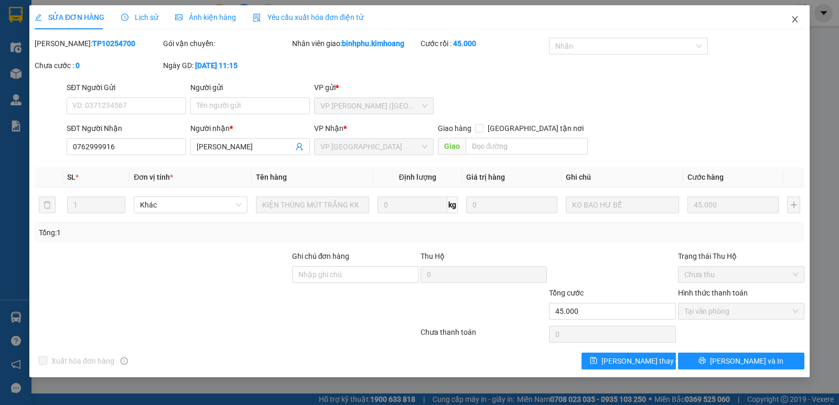
click at [789, 15] on span "Close" at bounding box center [794, 19] width 29 height 29
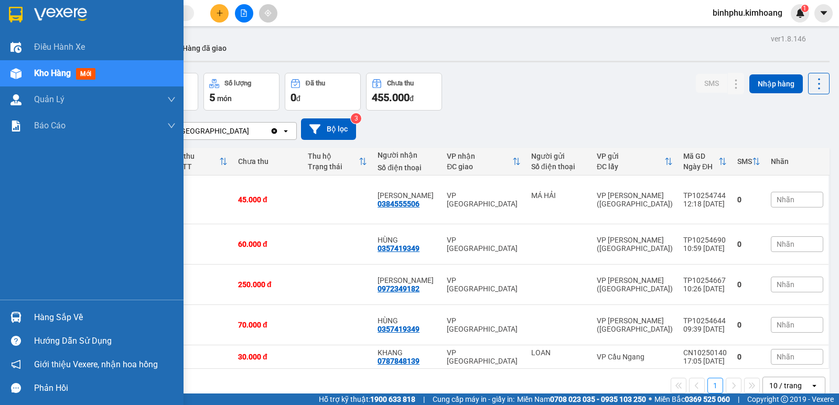
click at [60, 318] on div "Hàng sắp về" at bounding box center [105, 318] width 142 height 16
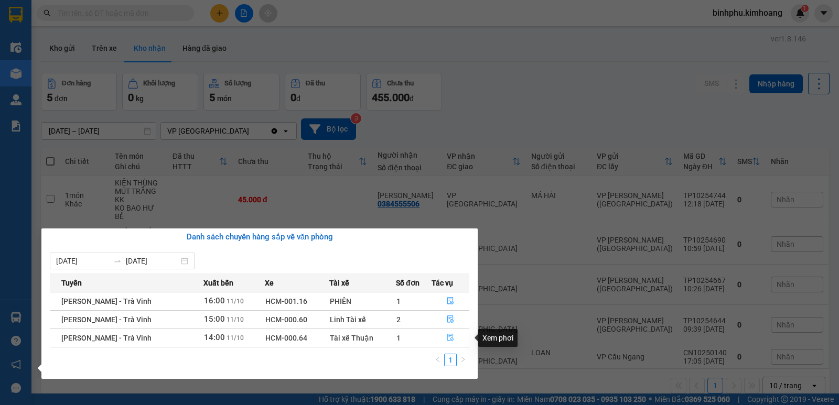
click at [447, 335] on icon "file-done" at bounding box center [450, 337] width 7 height 7
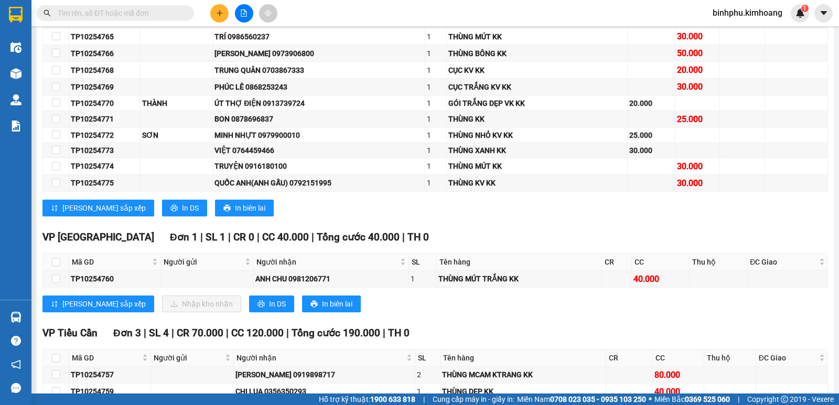
scroll to position [529, 0]
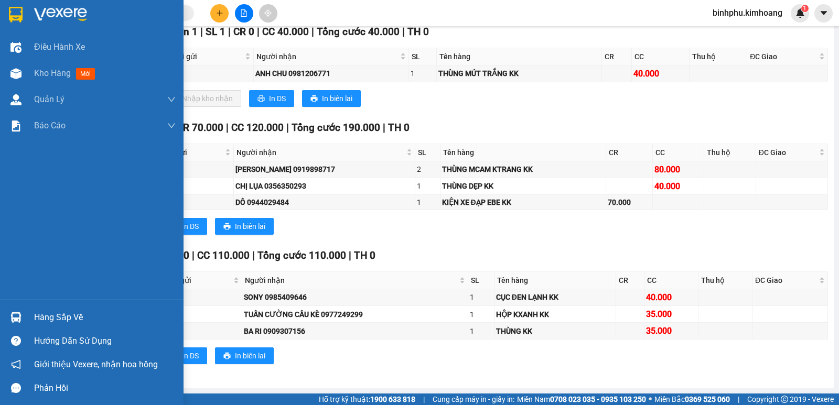
click at [9, 312] on div at bounding box center [16, 317] width 18 height 18
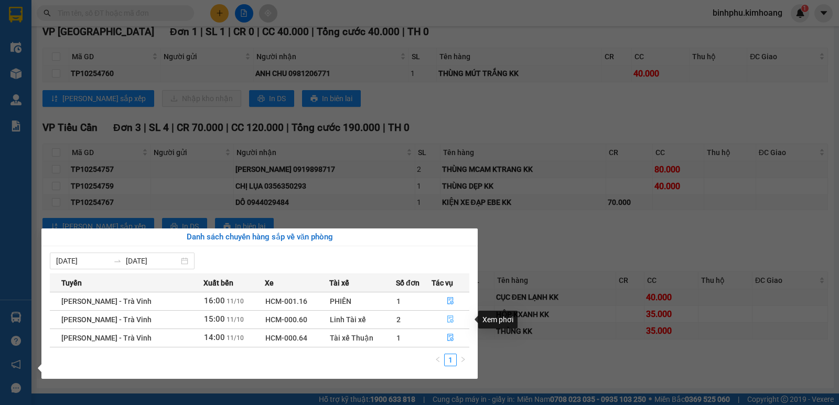
click at [449, 317] on icon "file-done" at bounding box center [450, 319] width 7 height 7
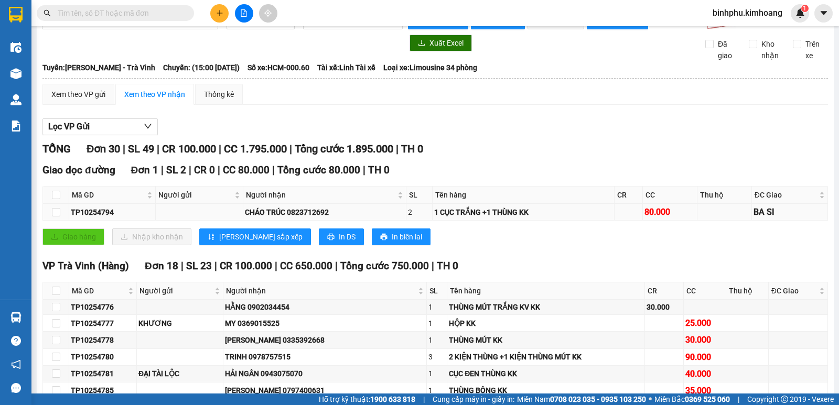
scroll to position [9, 0]
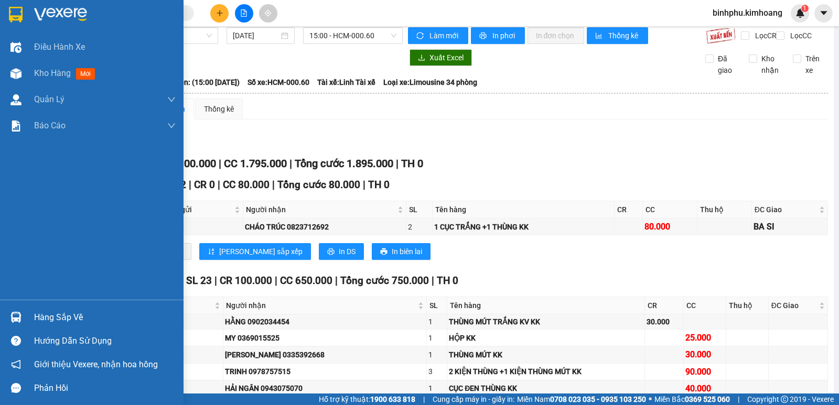
click at [25, 314] on div at bounding box center [16, 317] width 18 height 18
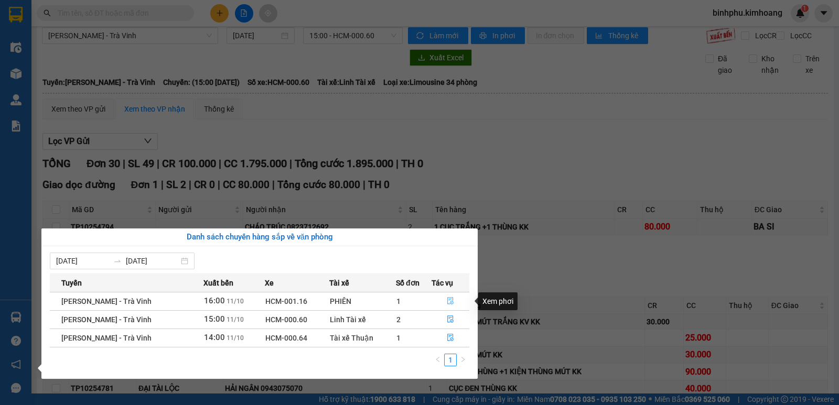
click at [450, 298] on icon "file-done" at bounding box center [450, 301] width 6 height 7
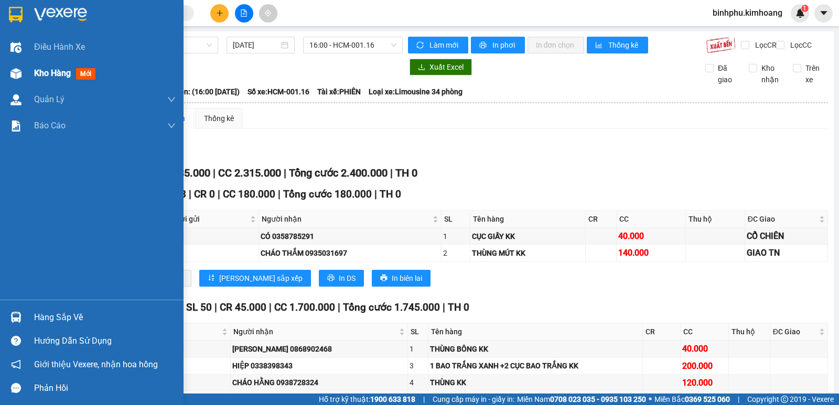
click at [8, 68] on div at bounding box center [16, 74] width 18 height 18
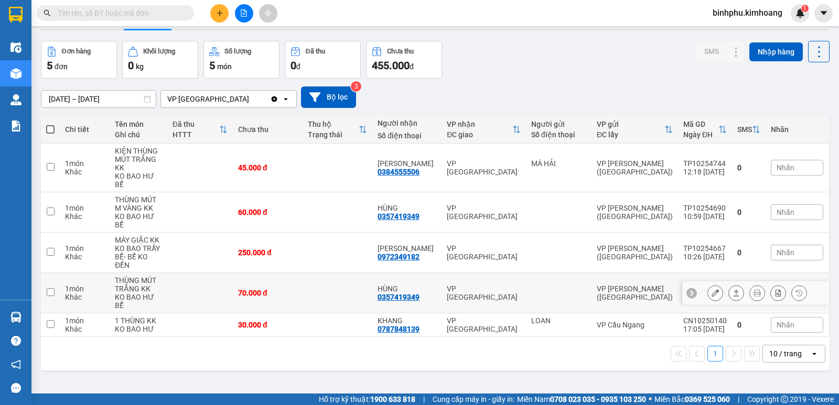
scroll to position [48, 0]
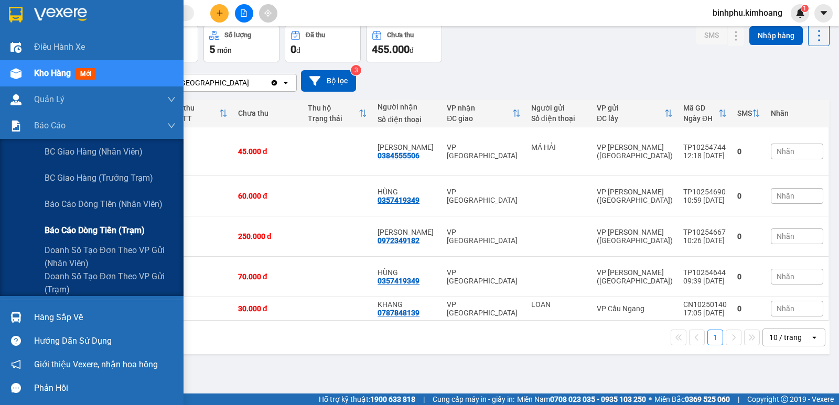
click at [62, 234] on span "Báo cáo dòng tiền (trạm)" at bounding box center [95, 230] width 100 height 13
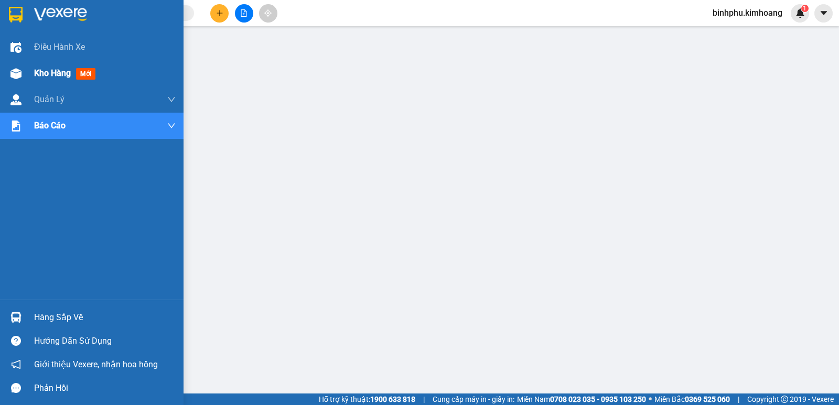
click at [25, 73] on div "Kho hàng mới" at bounding box center [92, 73] width 184 height 26
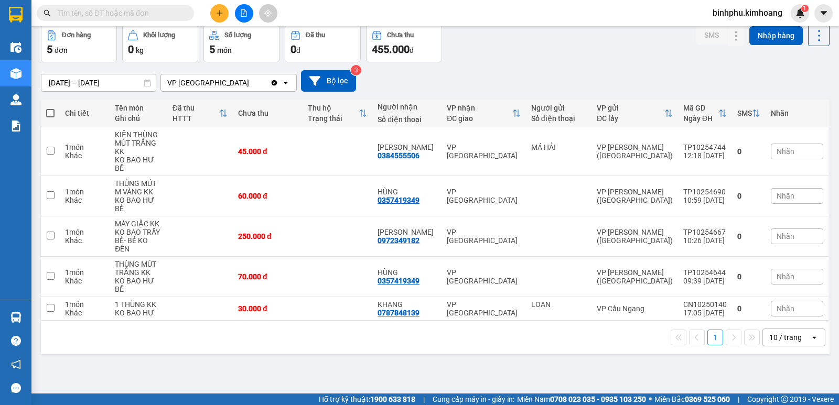
click at [179, 10] on input "text" at bounding box center [120, 13] width 124 height 12
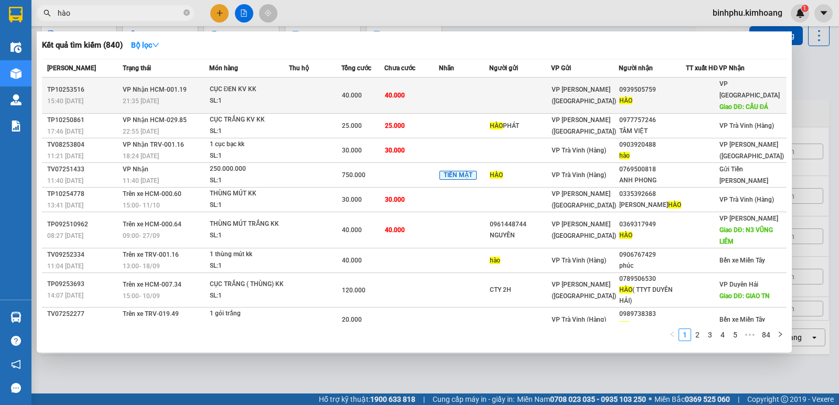
type input "hào"
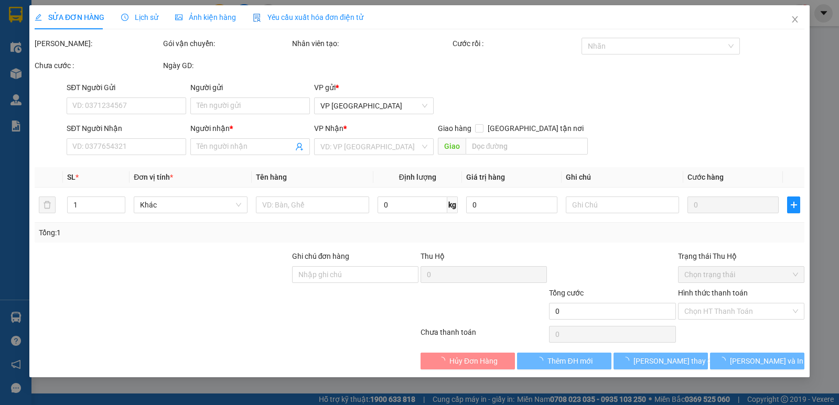
type input "0939505759"
type input "HÀO"
type input "CẦU ĐÁ"
type input "40.000"
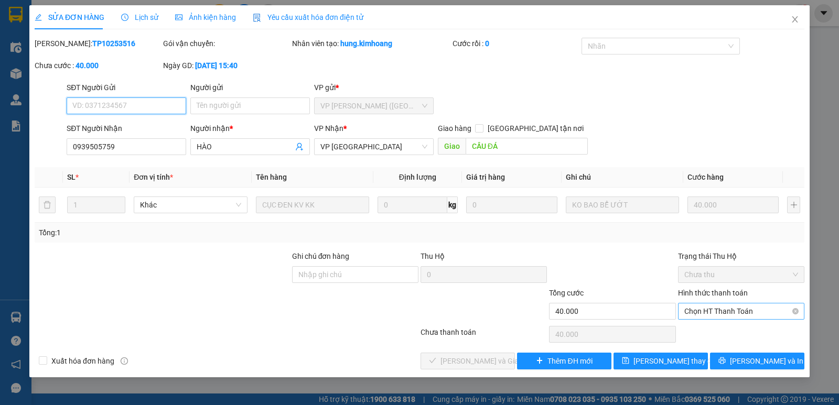
click at [711, 314] on span "Chọn HT Thanh Toán" at bounding box center [741, 312] width 114 height 16
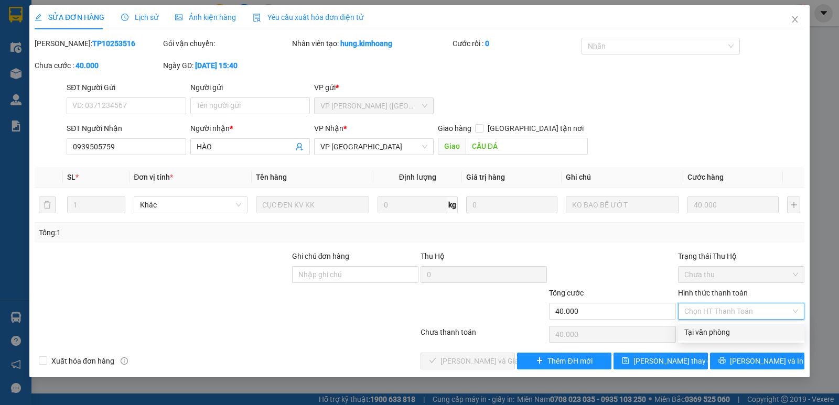
click at [722, 328] on div "Tại văn phòng" at bounding box center [741, 333] width 114 height 12
type input "0"
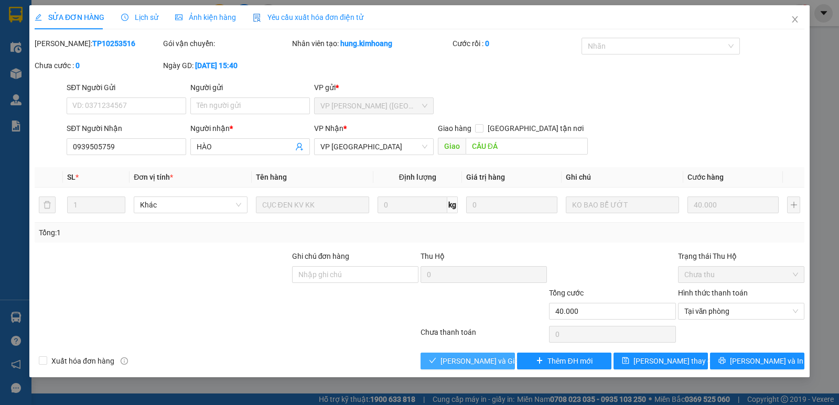
click at [461, 358] on span "Lưu và Giao hàng" at bounding box center [491, 362] width 101 height 12
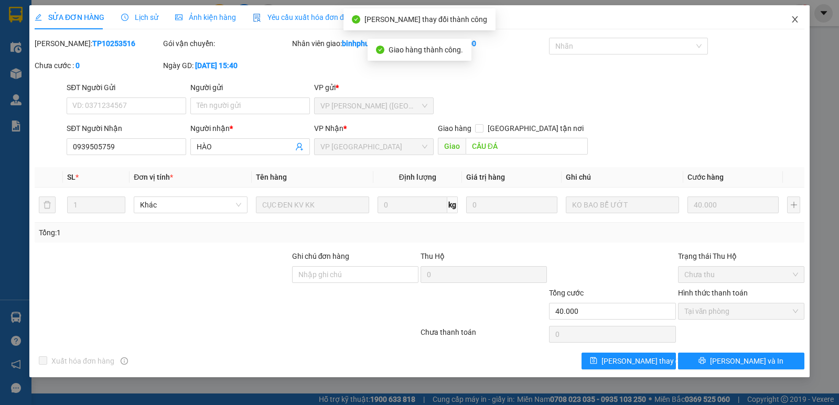
click at [800, 15] on span "Close" at bounding box center [794, 19] width 29 height 29
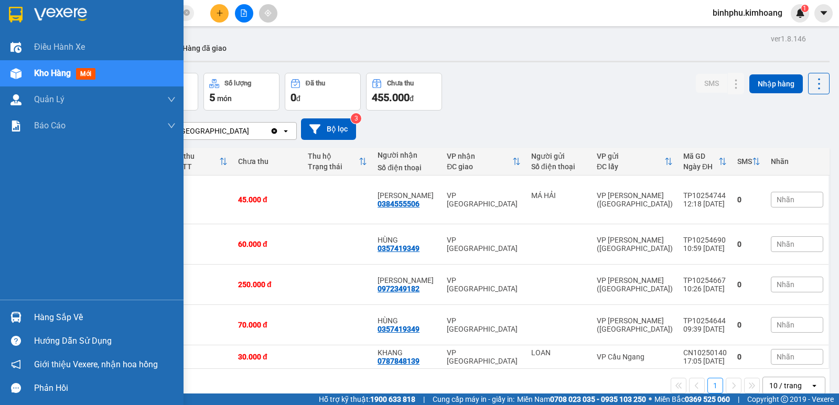
click at [29, 309] on div "Hàng sắp về" at bounding box center [92, 318] width 184 height 24
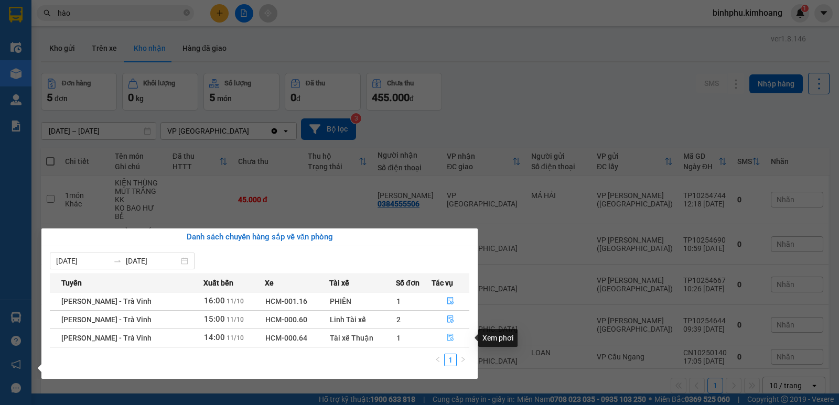
click at [444, 341] on button "button" at bounding box center [450, 338] width 37 height 17
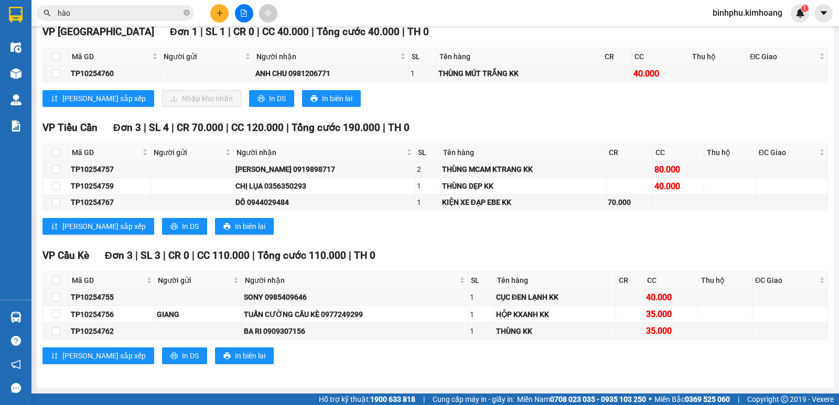
scroll to position [529, 0]
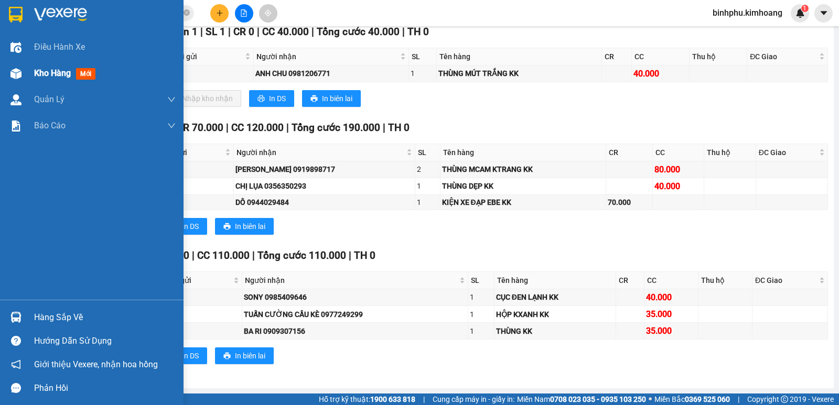
click at [35, 71] on span "Kho hàng" at bounding box center [52, 73] width 37 height 10
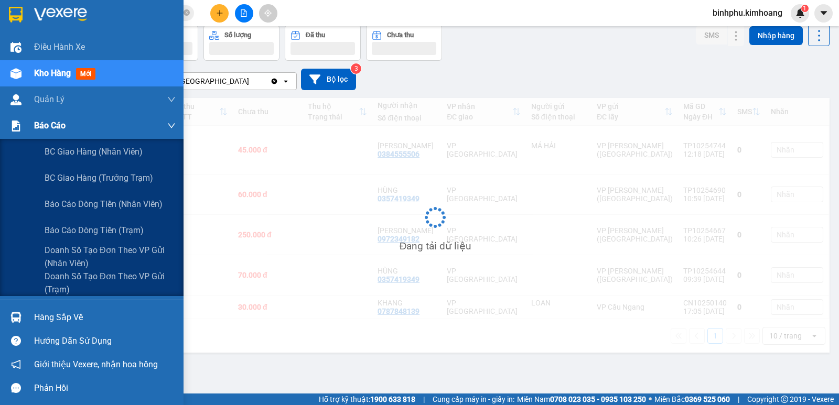
scroll to position [48, 0]
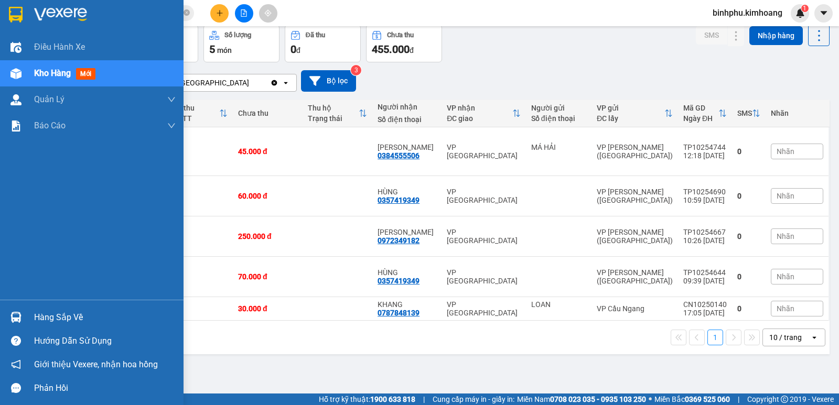
click at [42, 324] on div "Hàng sắp về" at bounding box center [105, 318] width 142 height 16
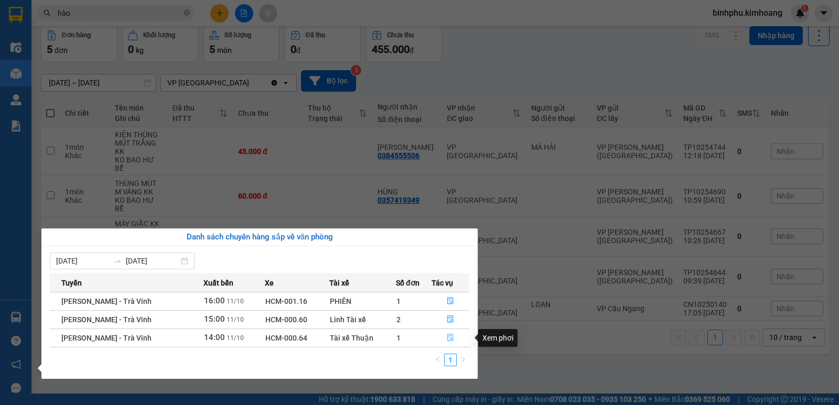
click at [443, 337] on button "button" at bounding box center [450, 338] width 37 height 17
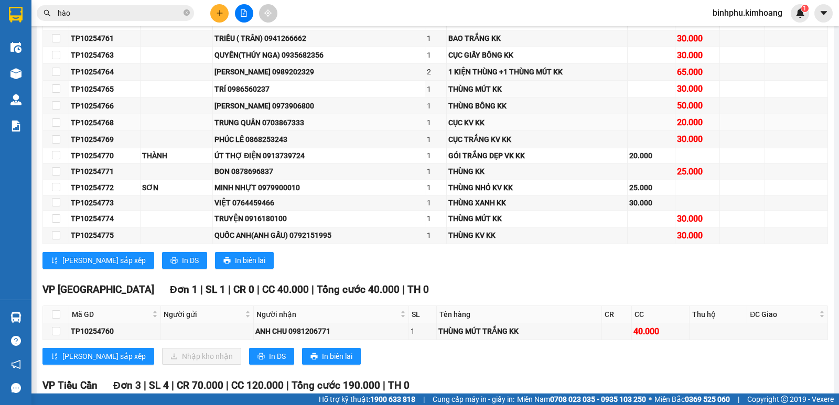
scroll to position [529, 0]
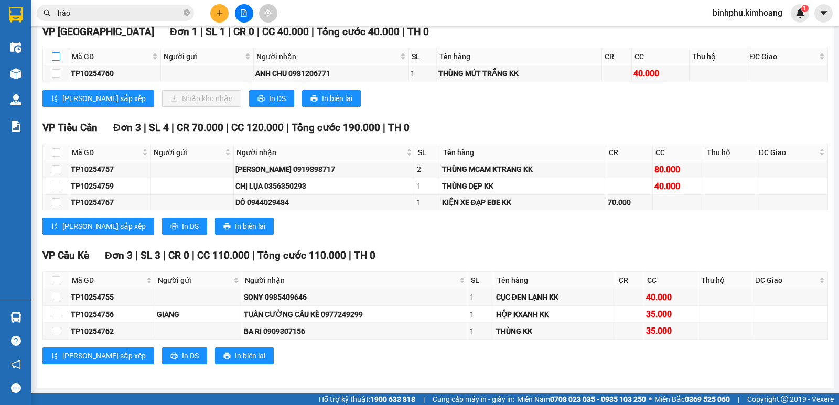
click at [52, 52] on input "checkbox" at bounding box center [56, 56] width 8 height 8
checkbox input "true"
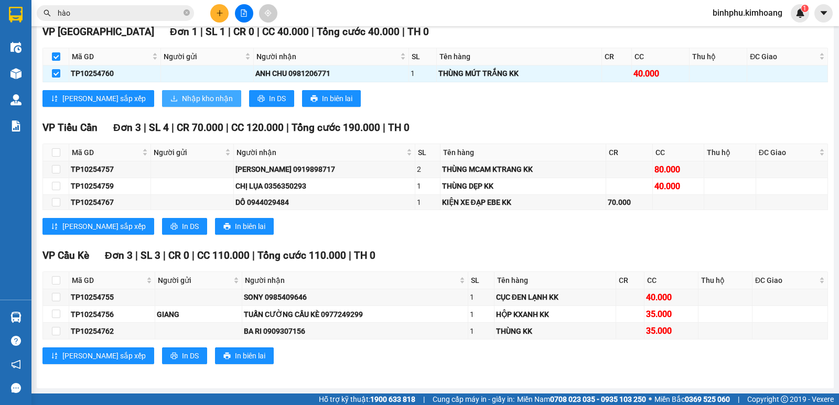
click at [182, 96] on span "Nhập kho nhận" at bounding box center [207, 99] width 51 height 12
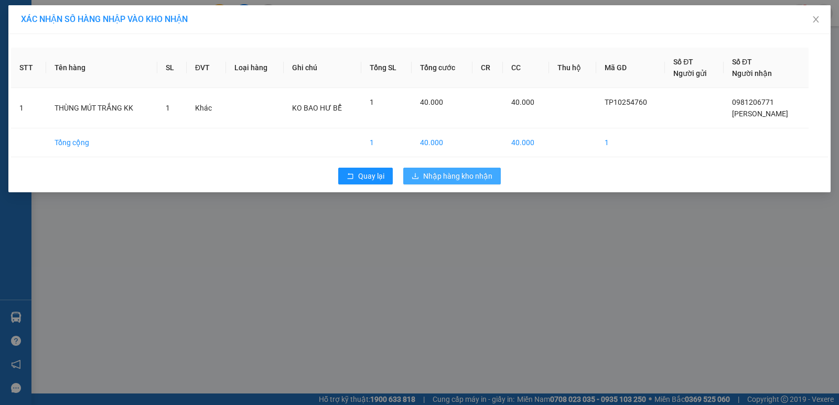
click at [478, 170] on button "Nhập hàng kho nhận" at bounding box center [452, 176] width 98 height 17
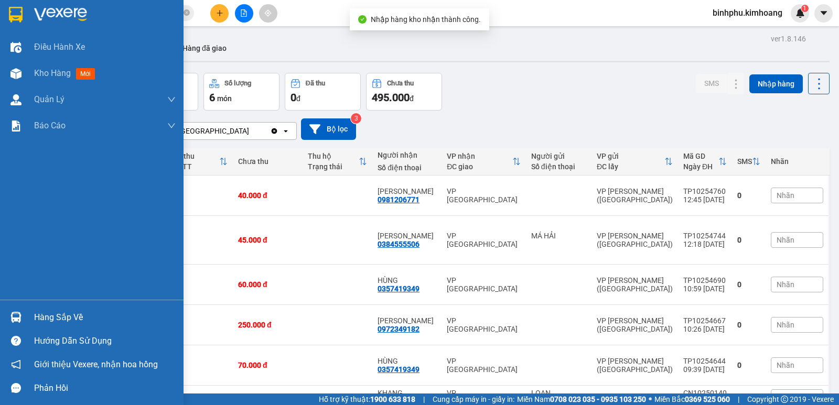
click at [22, 325] on div at bounding box center [16, 317] width 18 height 18
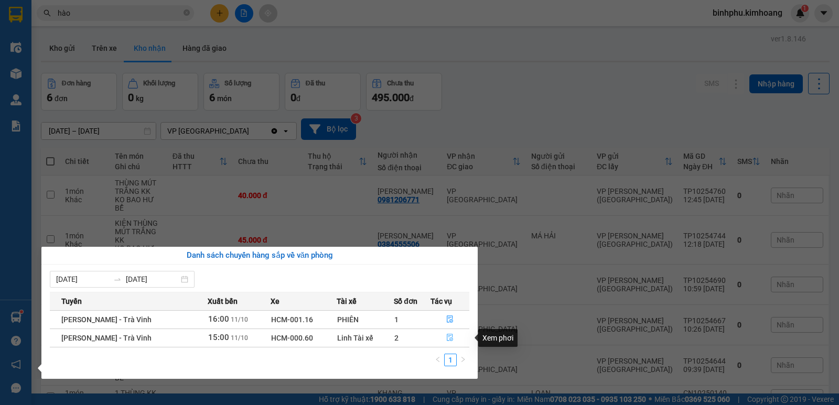
click at [454, 339] on button "button" at bounding box center [450, 338] width 38 height 17
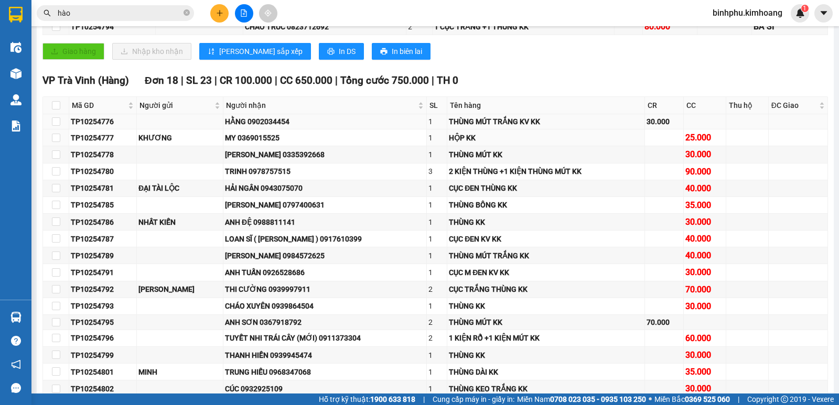
scroll to position [472, 0]
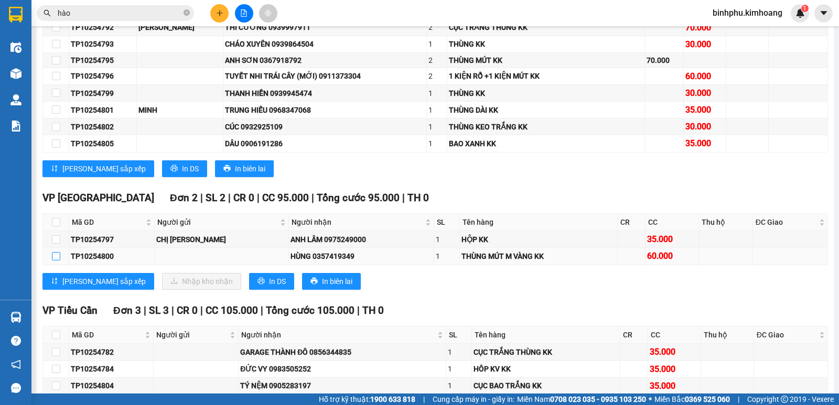
click at [56, 261] on input "checkbox" at bounding box center [56, 256] width 8 height 8
checkbox input "true"
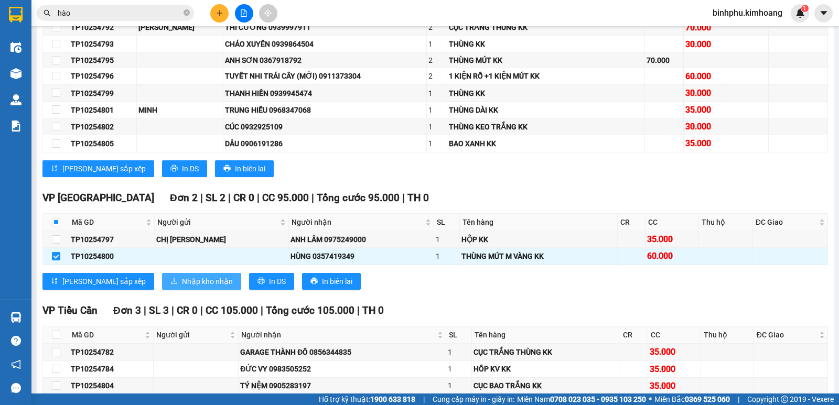
click at [182, 286] on span "Nhập kho nhận" at bounding box center [207, 282] width 51 height 12
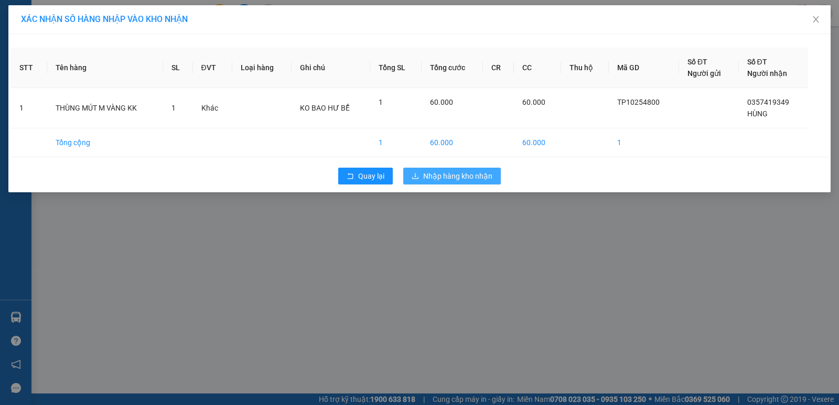
click at [446, 179] on span "Nhập hàng kho nhận" at bounding box center [457, 176] width 69 height 12
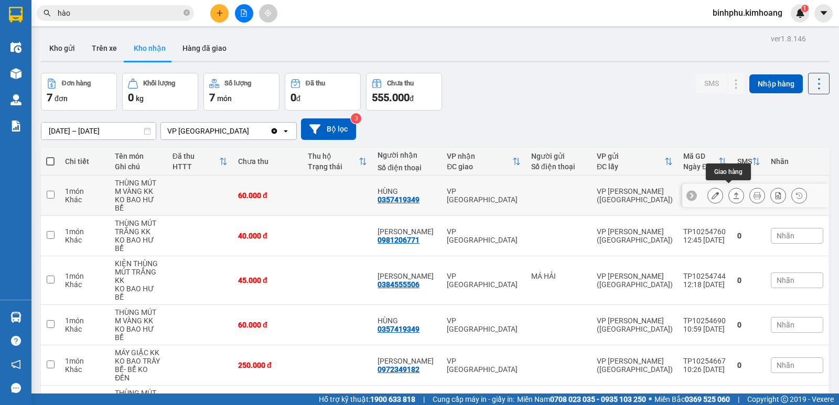
click at [730, 187] on button at bounding box center [736, 196] width 15 height 18
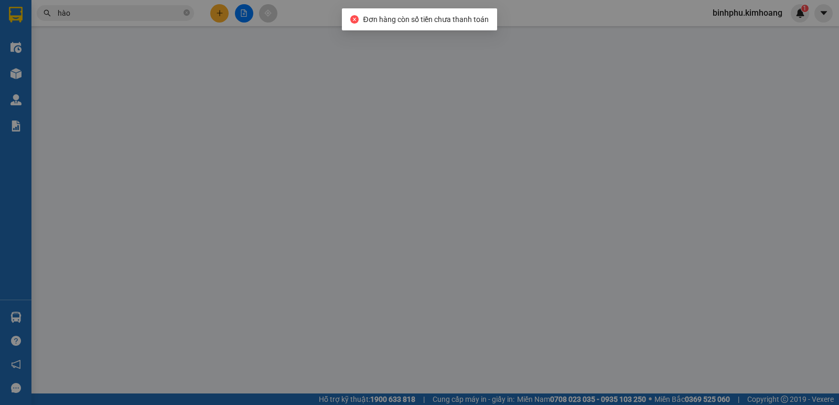
type input "0357419349"
type input "HÙNG"
type input "60.000"
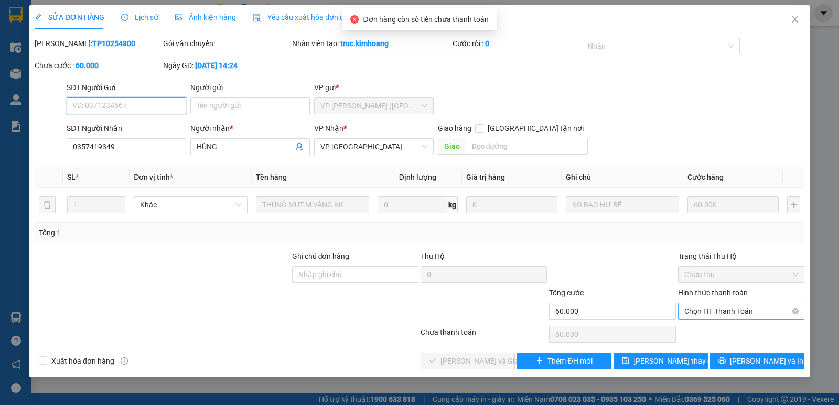
click at [740, 316] on span "Chọn HT Thanh Toán" at bounding box center [741, 312] width 114 height 16
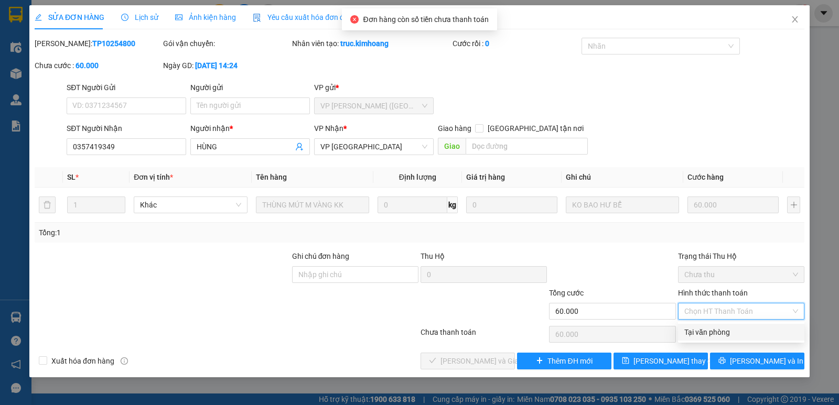
click at [740, 334] on div "Tại văn phòng" at bounding box center [741, 333] width 114 height 12
type input "0"
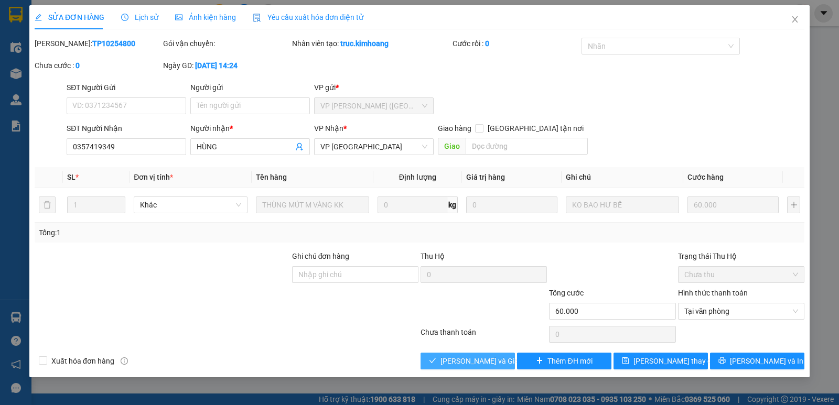
click at [495, 353] on button "Lưu và Giao hàng" at bounding box center [468, 361] width 94 height 17
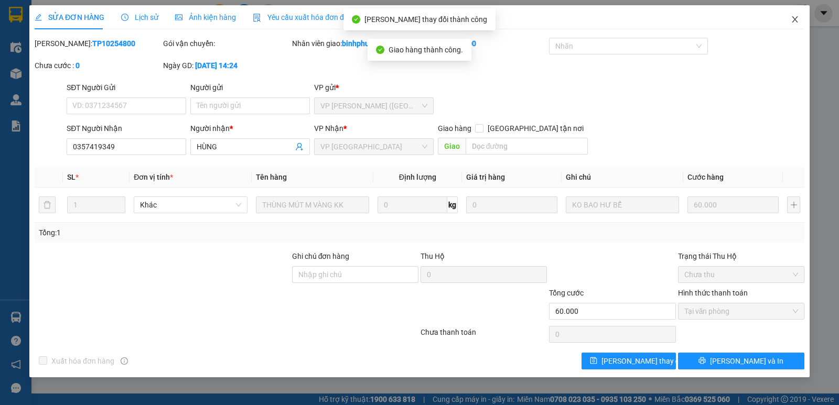
click at [791, 8] on span "Close" at bounding box center [794, 19] width 29 height 29
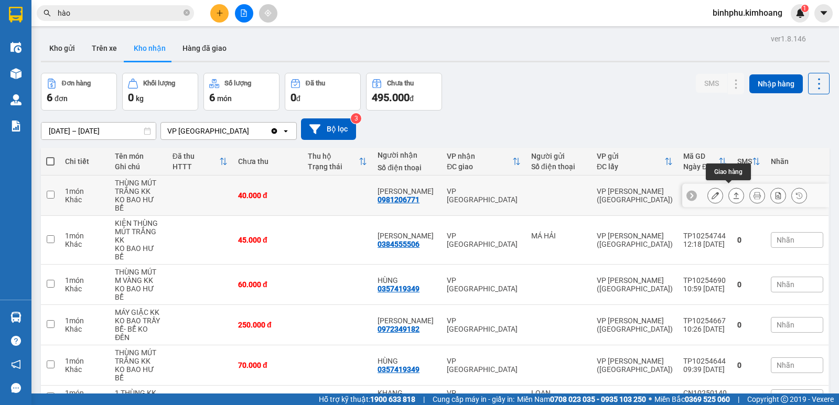
click at [729, 187] on button at bounding box center [736, 196] width 15 height 18
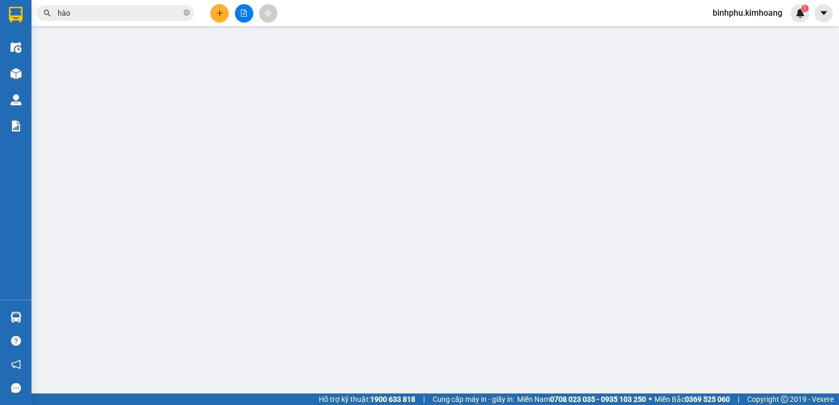
type input "0981206771"
type input "ANH CHU"
type input "40.000"
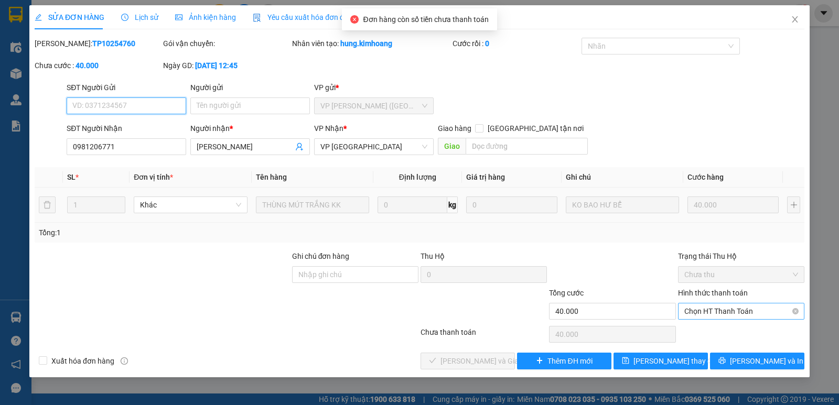
click at [692, 310] on span "Chọn HT Thanh Toán" at bounding box center [741, 312] width 114 height 16
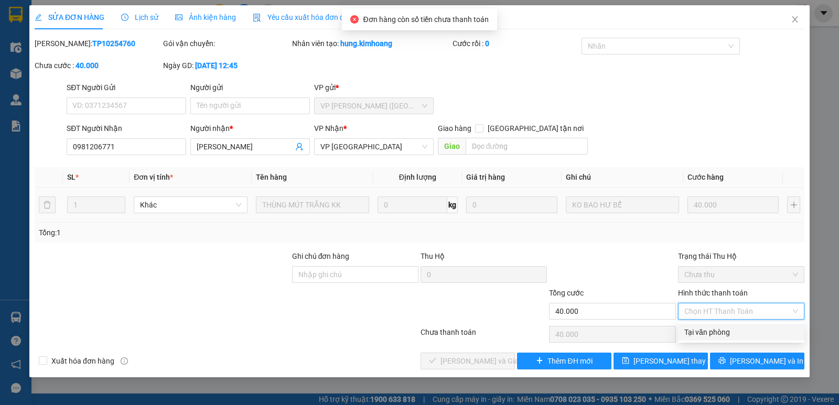
click at [703, 325] on div "Tại văn phòng" at bounding box center [741, 332] width 126 height 17
type input "0"
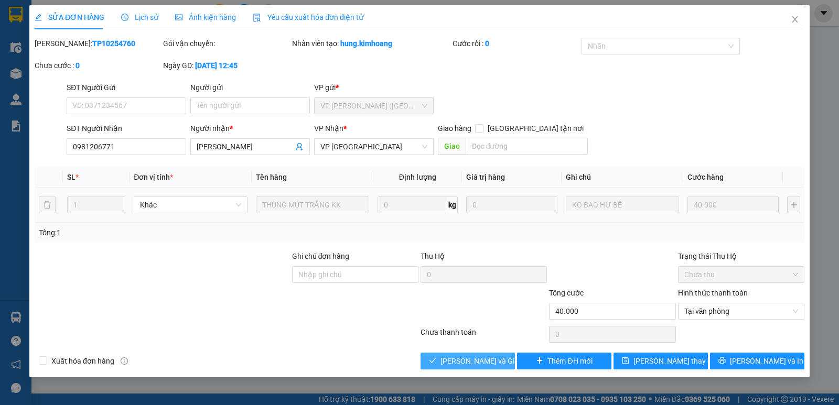
click at [495, 357] on span "Lưu và Giao hàng" at bounding box center [491, 362] width 101 height 12
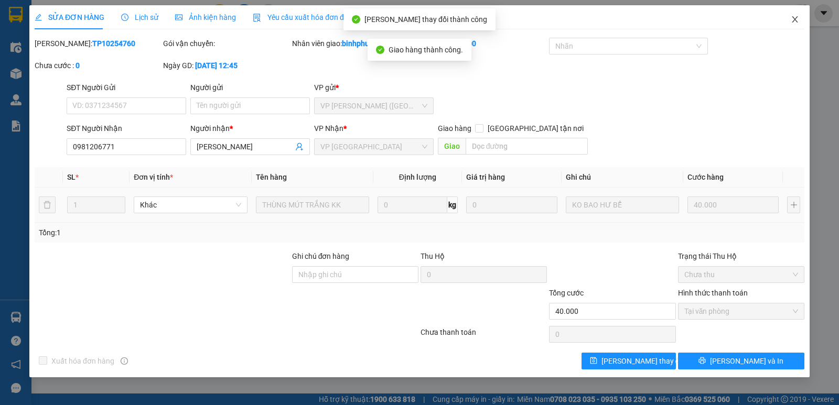
click at [797, 18] on icon "close" at bounding box center [795, 19] width 6 height 6
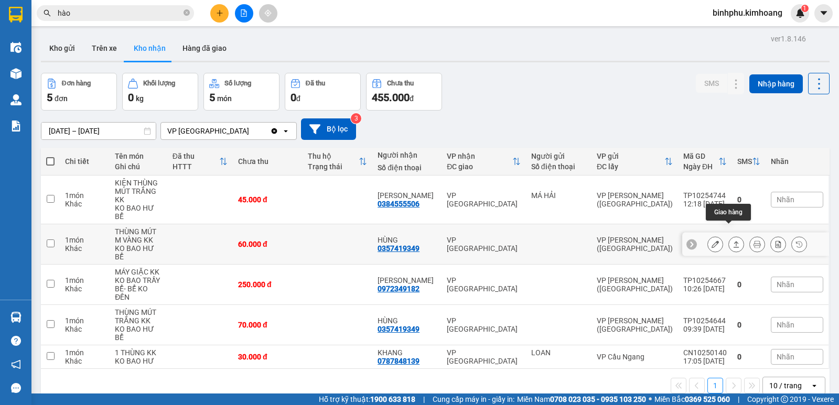
click at [733, 241] on icon at bounding box center [736, 244] width 7 height 7
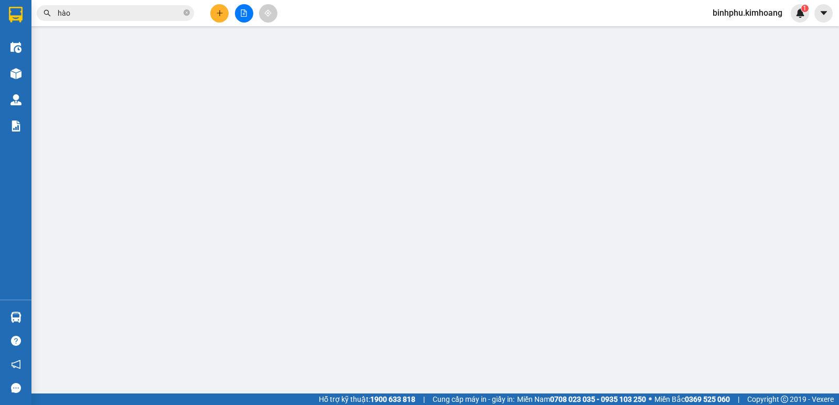
type input "0357419349"
type input "HÙNG"
type input "60.000"
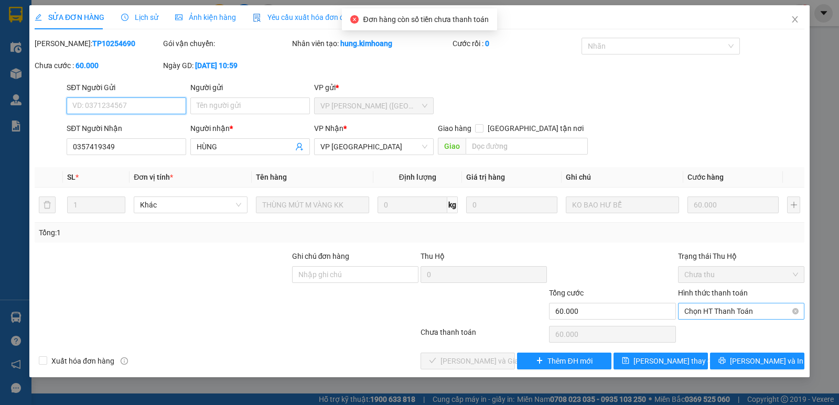
click at [692, 306] on span "Chọn HT Thanh Toán" at bounding box center [741, 312] width 114 height 16
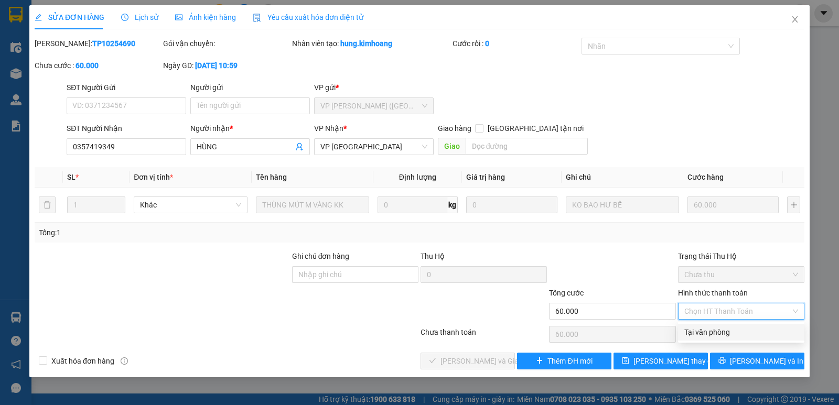
click at [704, 331] on div "Tại văn phòng" at bounding box center [741, 333] width 114 height 12
type input "0"
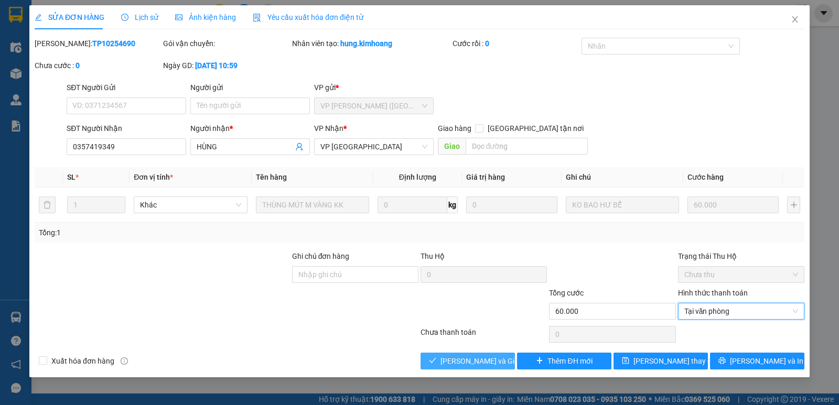
click at [499, 354] on button "Lưu và Giao hàng" at bounding box center [468, 361] width 94 height 17
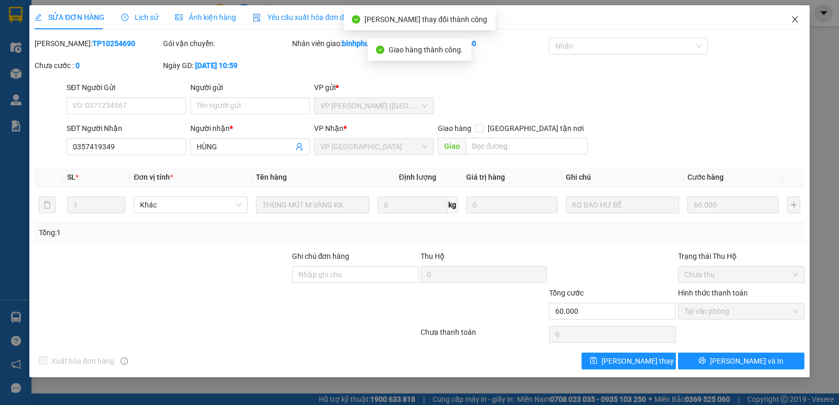
click at [787, 18] on span "Close" at bounding box center [794, 19] width 29 height 29
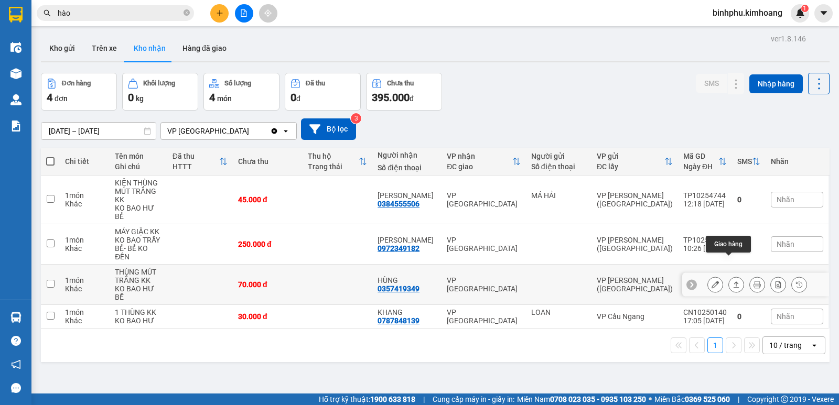
click at [733, 281] on icon at bounding box center [736, 284] width 7 height 7
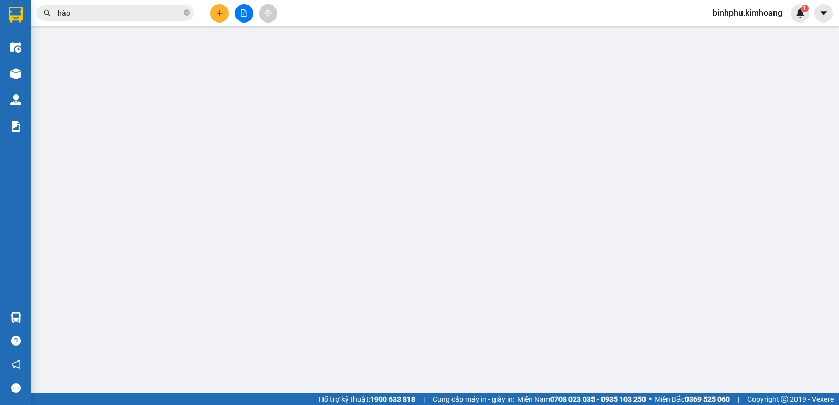
type input "0357419349"
type input "HÙNG"
type input "70.000"
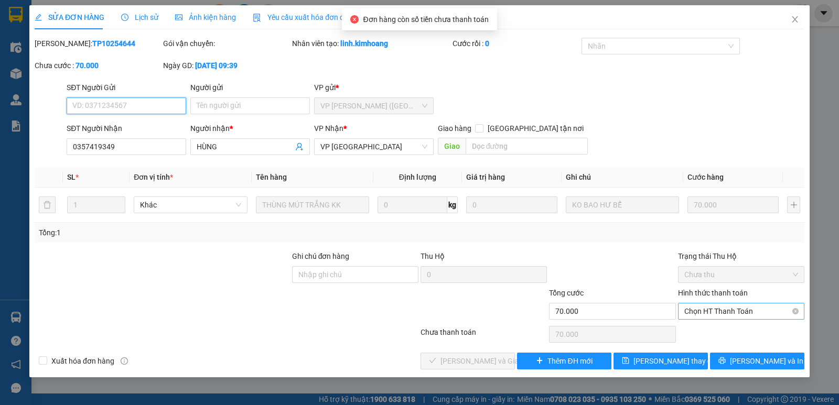
click at [687, 308] on span "Chọn HT Thanh Toán" at bounding box center [741, 312] width 114 height 16
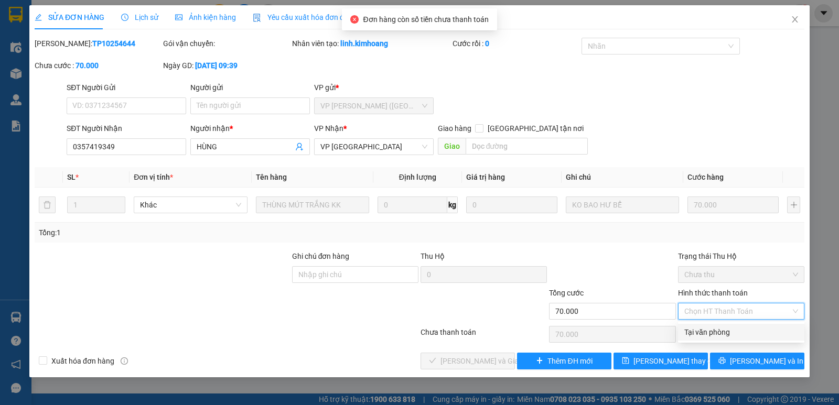
click at [695, 326] on div "Tại văn phòng" at bounding box center [741, 332] width 126 height 17
type input "0"
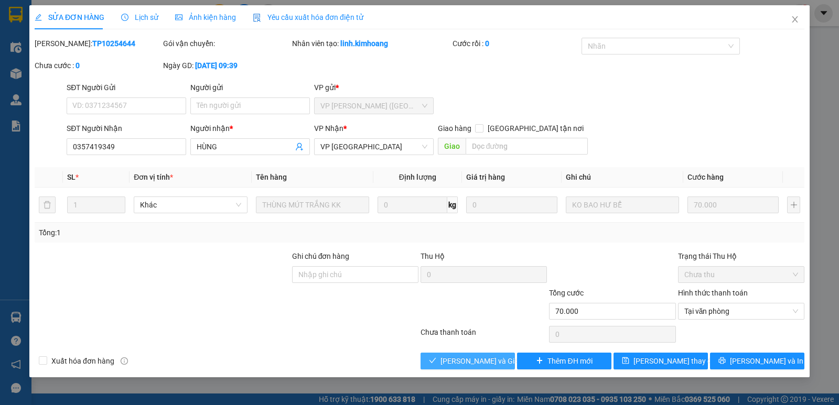
click at [453, 356] on span "Lưu và Giao hàng" at bounding box center [491, 362] width 101 height 12
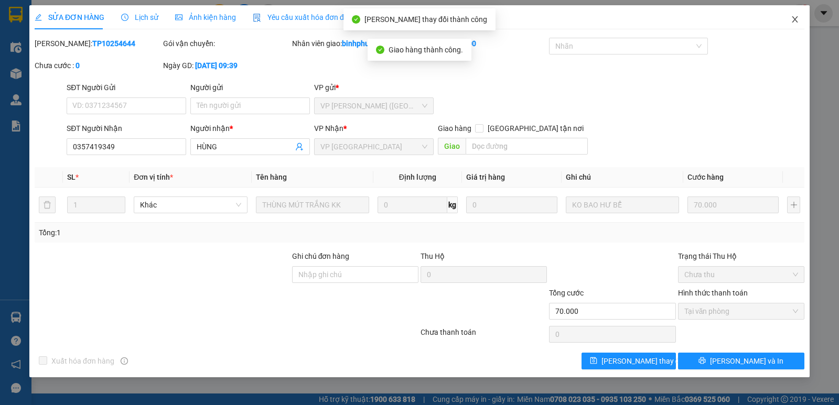
click at [789, 20] on span "Close" at bounding box center [794, 19] width 29 height 29
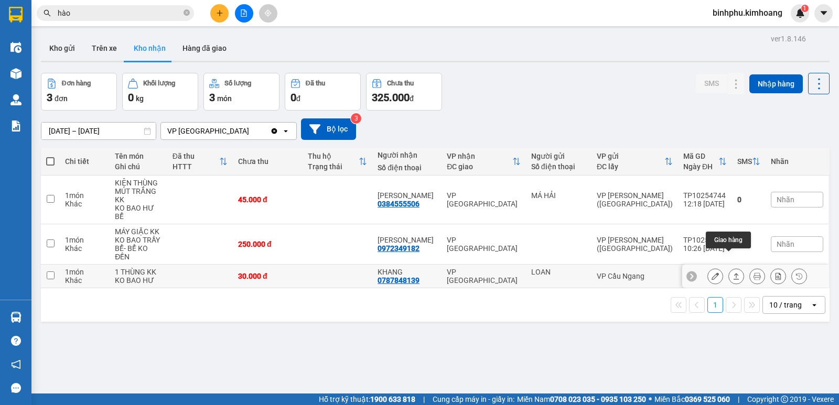
click at [733, 273] on icon at bounding box center [736, 276] width 7 height 7
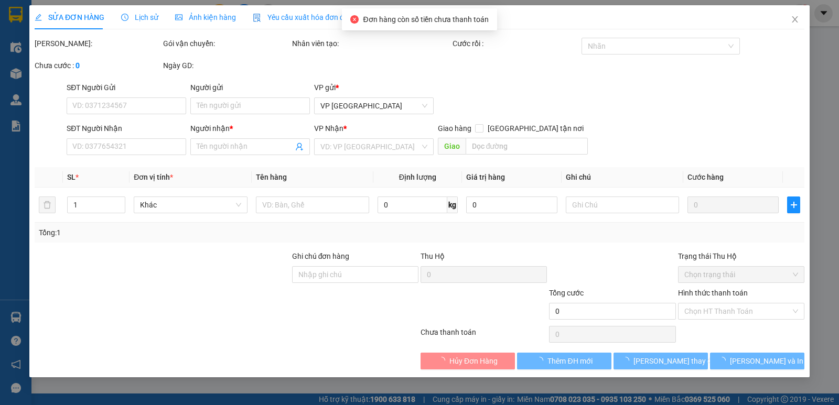
type input "LOAN"
type input "0787848139"
type input "KHANG"
type input "30.000"
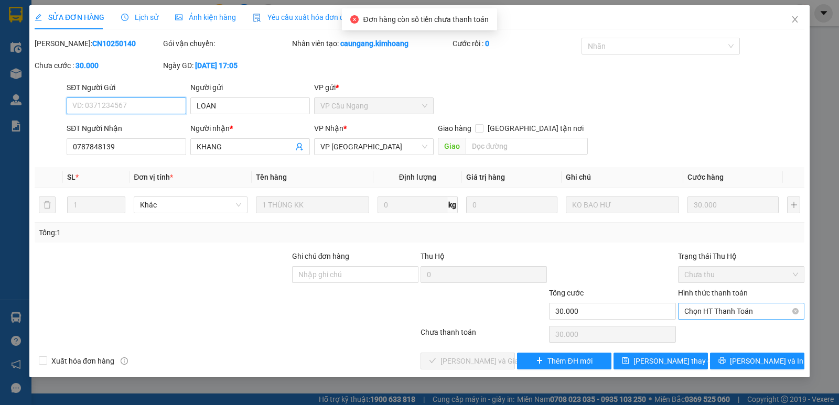
click at [713, 312] on span "Chọn HT Thanh Toán" at bounding box center [741, 312] width 114 height 16
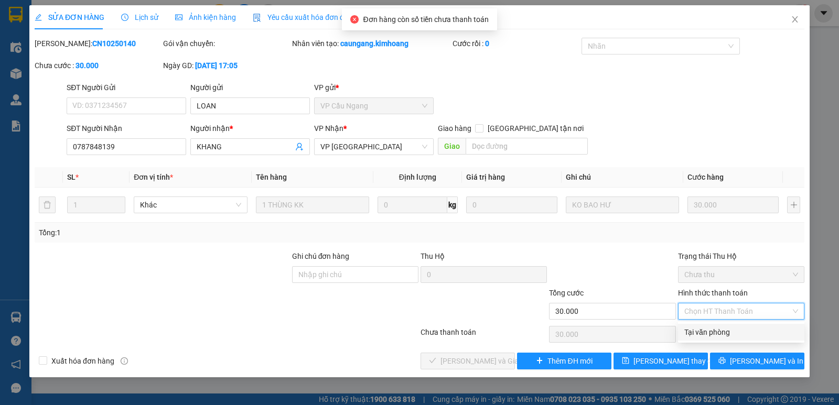
click at [712, 331] on div "Tại văn phòng" at bounding box center [741, 333] width 114 height 12
type input "0"
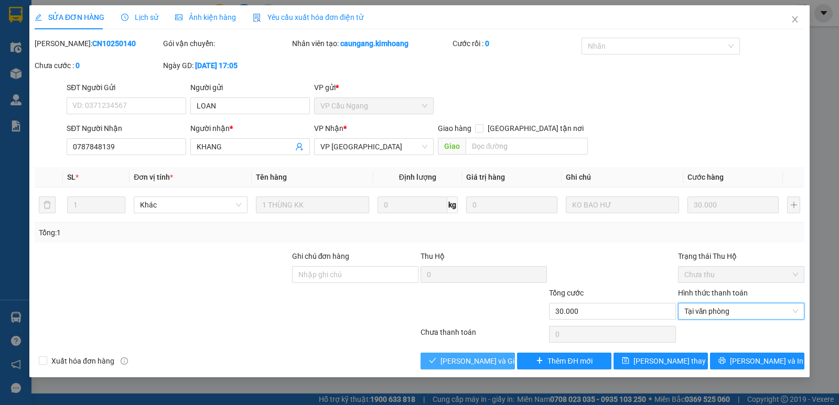
click at [477, 358] on span "Lưu và Giao hàng" at bounding box center [491, 362] width 101 height 12
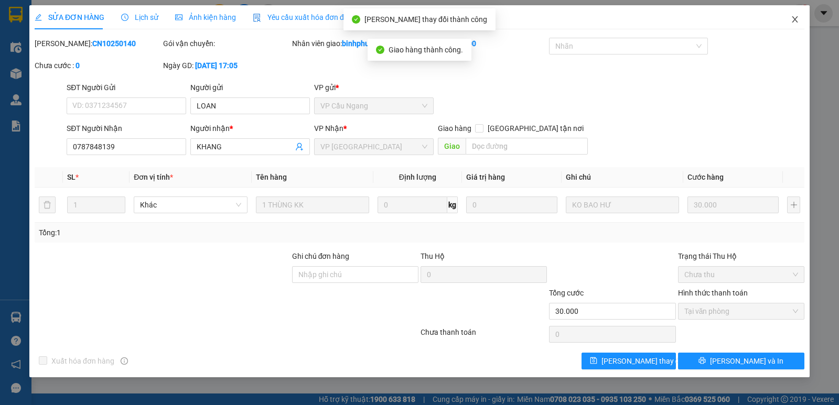
click at [796, 25] on span "Close" at bounding box center [794, 19] width 29 height 29
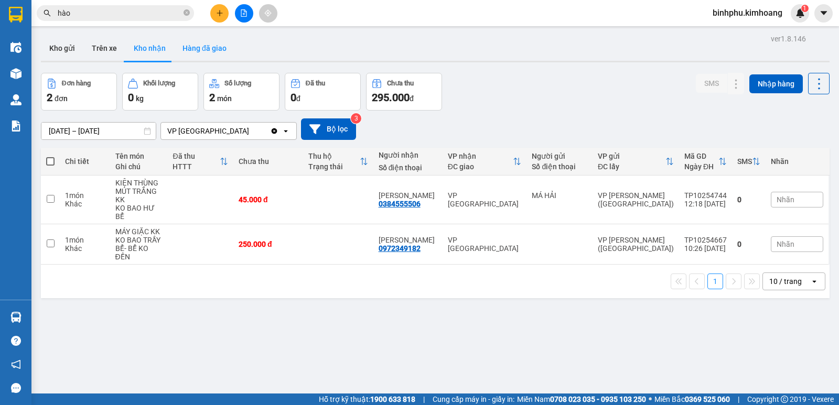
click at [205, 47] on button "Hàng đã giao" at bounding box center [204, 48] width 61 height 25
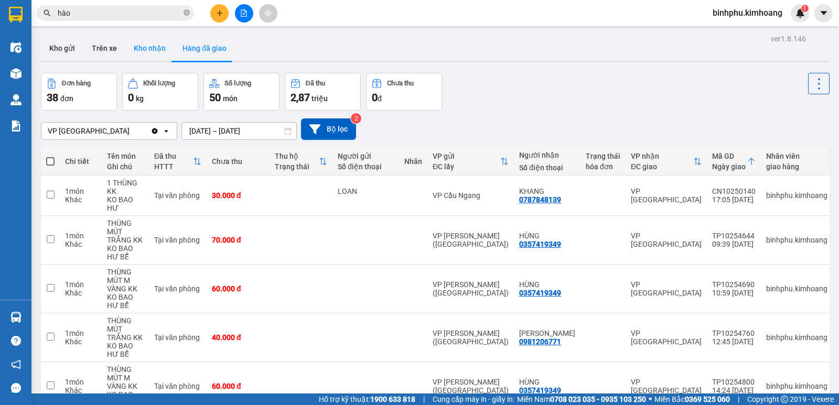
click at [138, 44] on button "Kho nhận" at bounding box center [149, 48] width 49 height 25
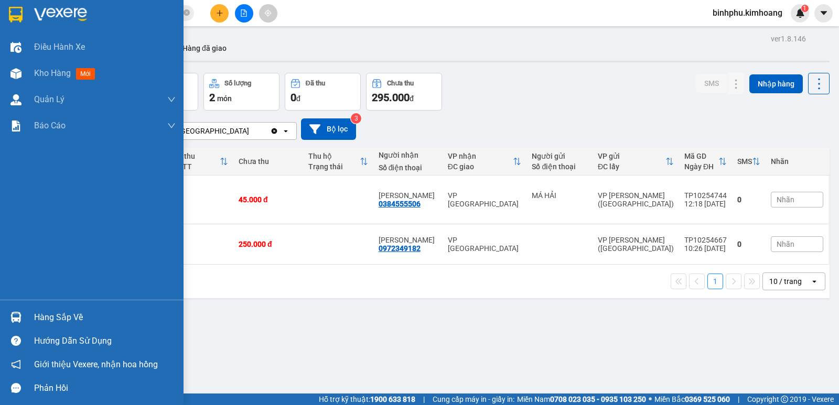
click at [25, 323] on div at bounding box center [16, 317] width 18 height 18
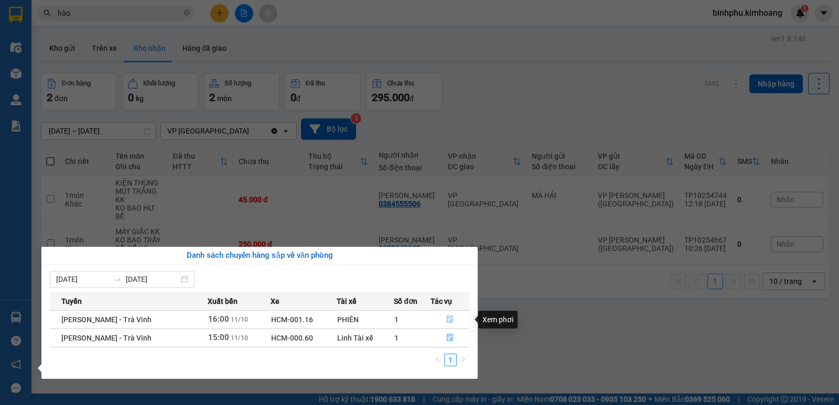
click at [448, 318] on icon "file-done" at bounding box center [449, 319] width 7 height 7
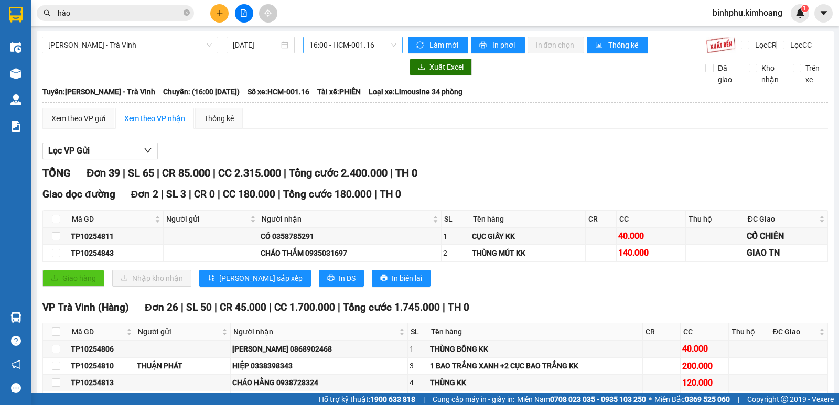
click at [383, 42] on span "16:00 - HCM-001.16" at bounding box center [352, 45] width 87 height 16
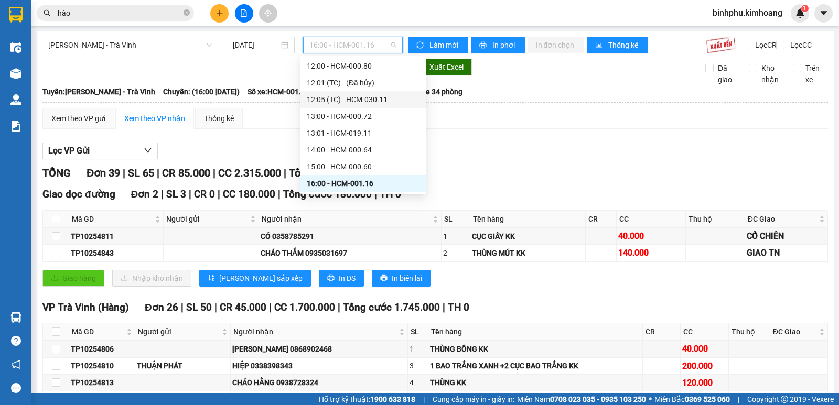
scroll to position [220, 0]
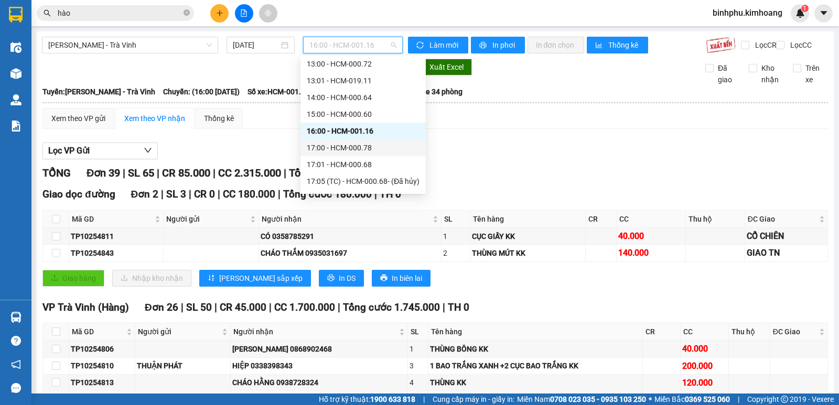
click at [332, 139] on div "17:00 - HCM-000.78" at bounding box center [362, 147] width 125 height 17
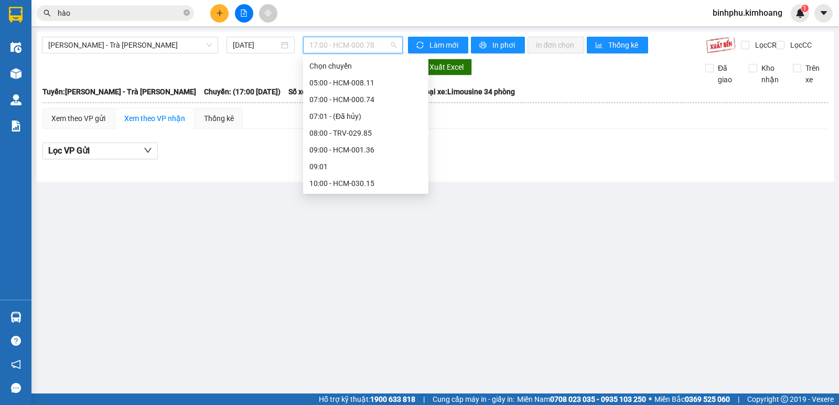
scroll to position [220, 0]
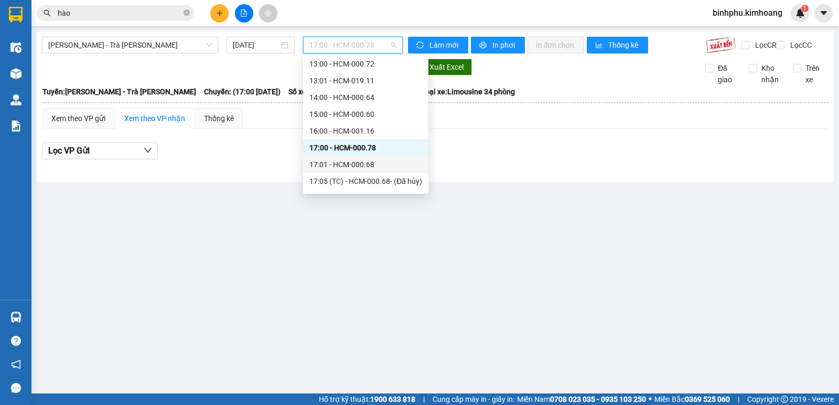
click at [347, 158] on div "17:01 - HCM-000.68" at bounding box center [365, 164] width 125 height 17
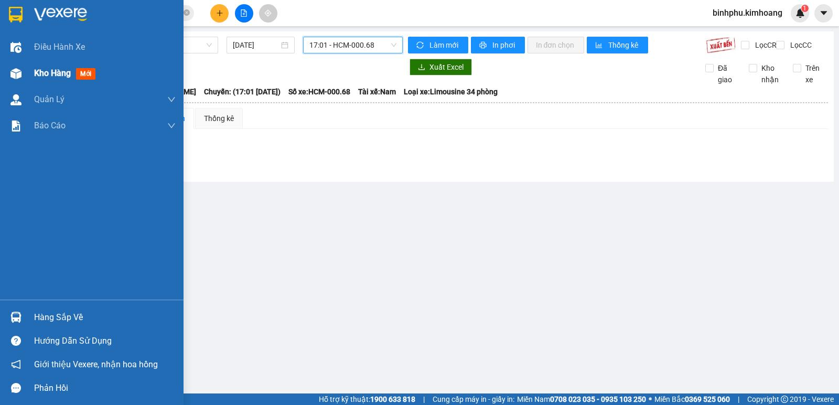
click at [23, 78] on div at bounding box center [16, 74] width 18 height 18
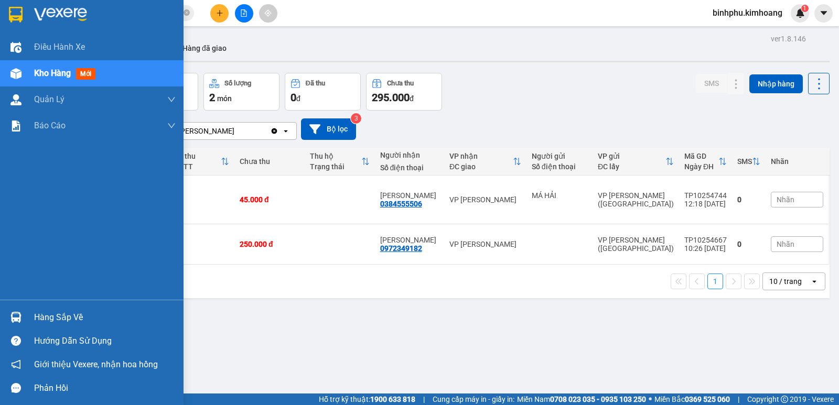
click at [9, 320] on div at bounding box center [16, 317] width 18 height 18
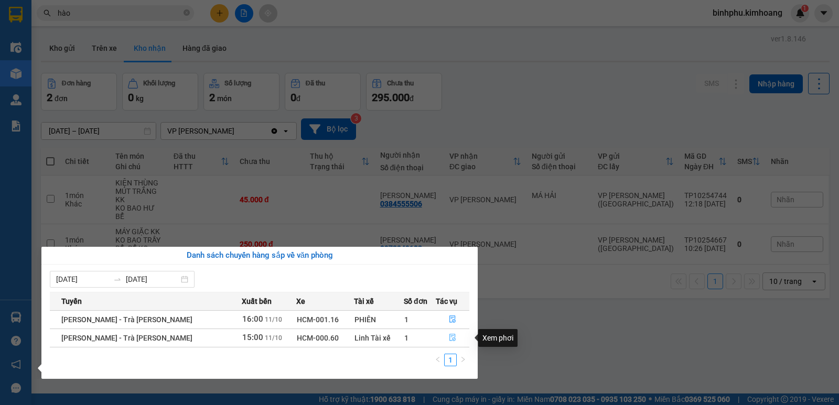
click at [449, 336] on icon "file-done" at bounding box center [452, 337] width 7 height 7
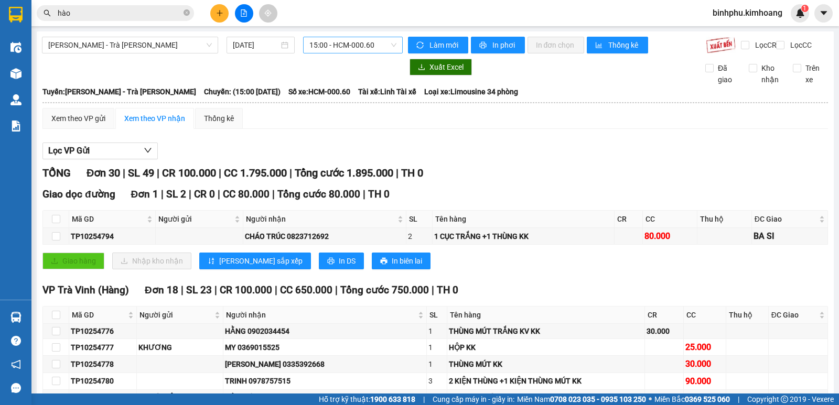
click at [378, 41] on span "15:00 - HCM-000.60" at bounding box center [352, 45] width 87 height 16
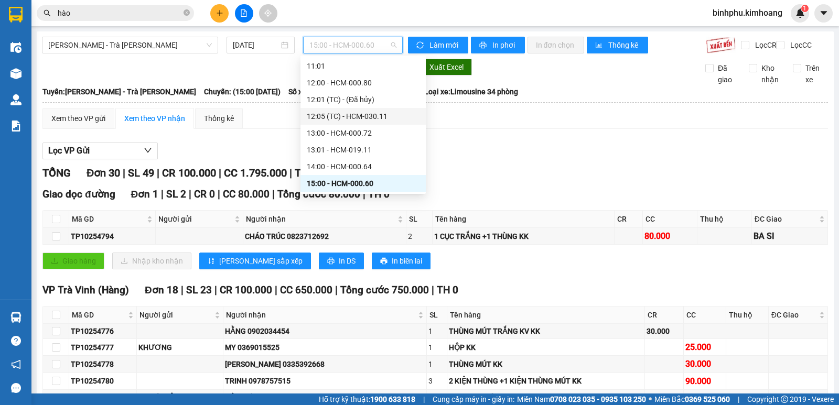
scroll to position [256, 0]
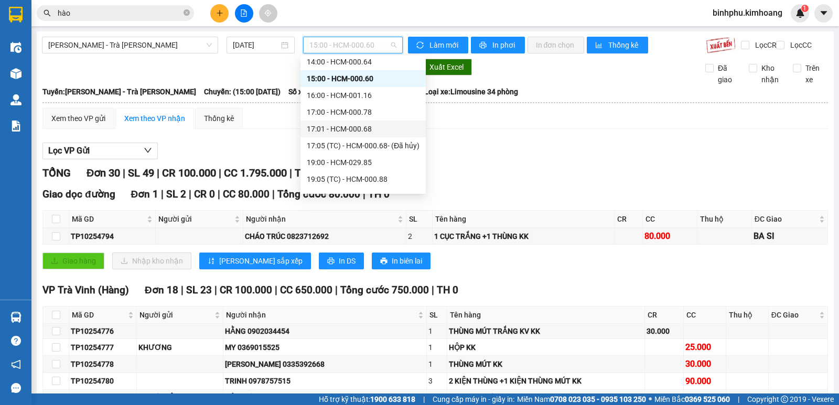
click at [352, 132] on div "17:01 - HCM-000.68" at bounding box center [363, 129] width 113 height 12
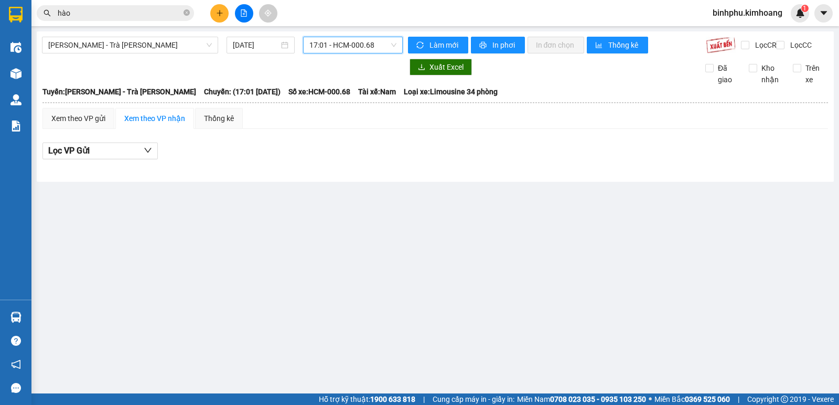
click at [378, 43] on span "17:01 - HCM-000.68" at bounding box center [352, 45] width 87 height 16
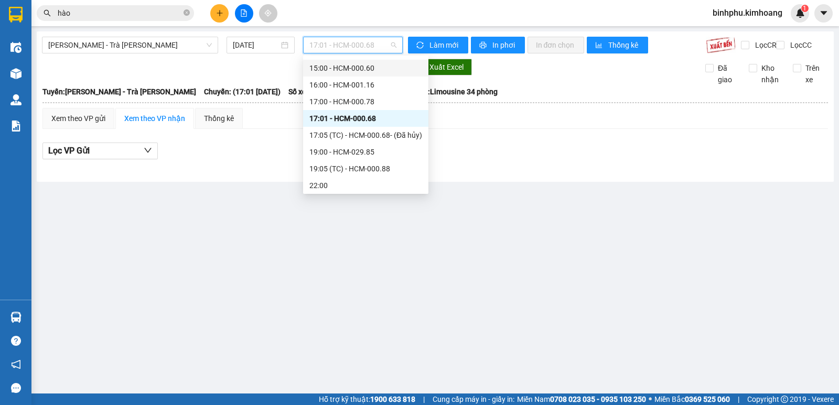
scroll to position [268, 0]
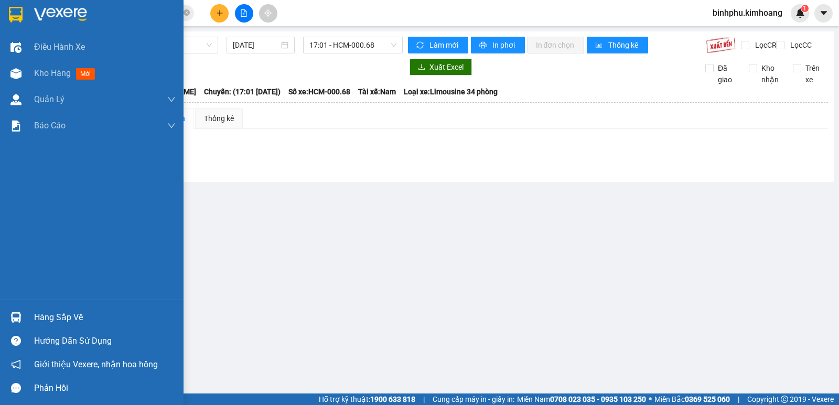
click at [31, 328] on div "Hàng sắp về" at bounding box center [92, 318] width 184 height 24
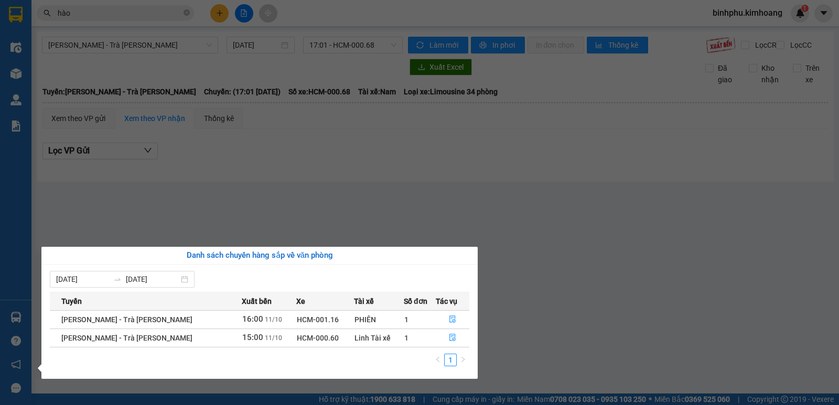
click at [249, 182] on section "Kết quả tìm kiếm ( 840 ) Bộ lọc Mã ĐH Trạng thái Món hàng Thu hộ Tổng cước Chưa…" at bounding box center [419, 202] width 839 height 405
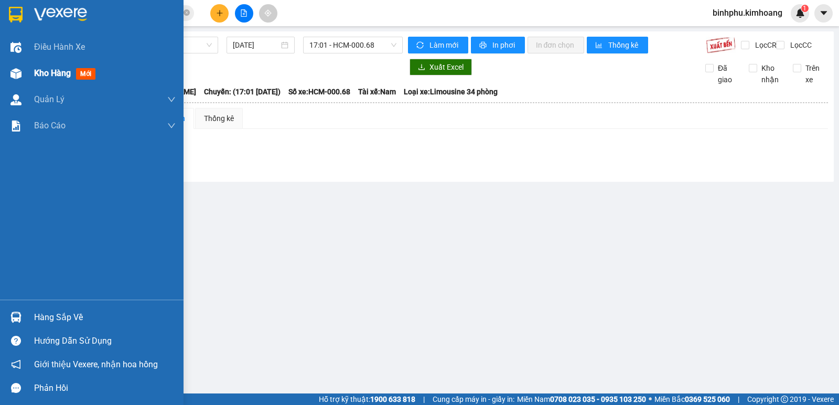
click at [7, 80] on div at bounding box center [16, 74] width 18 height 18
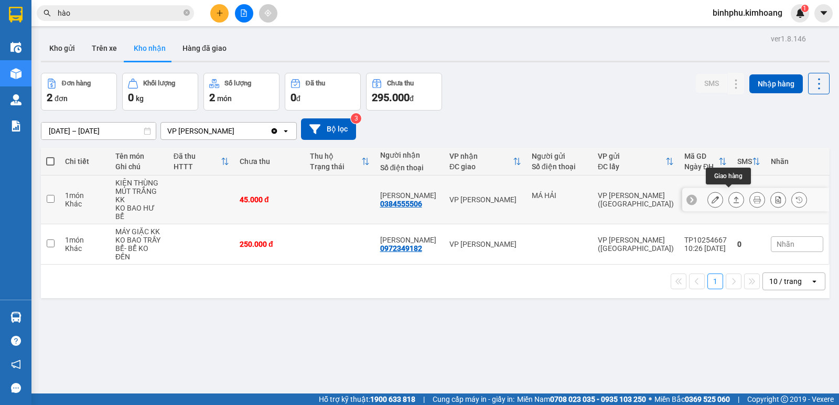
click at [734, 197] on icon at bounding box center [737, 200] width 6 height 6
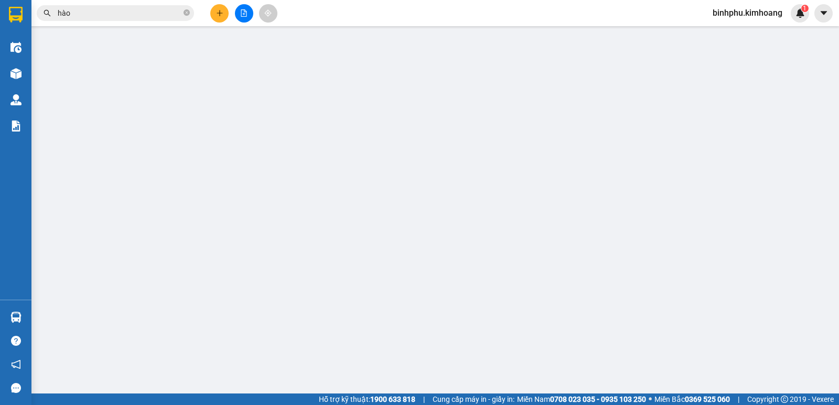
type input "MÁ HẢI"
type input "0384555506"
type input "HỮU VINH"
type input "45.000"
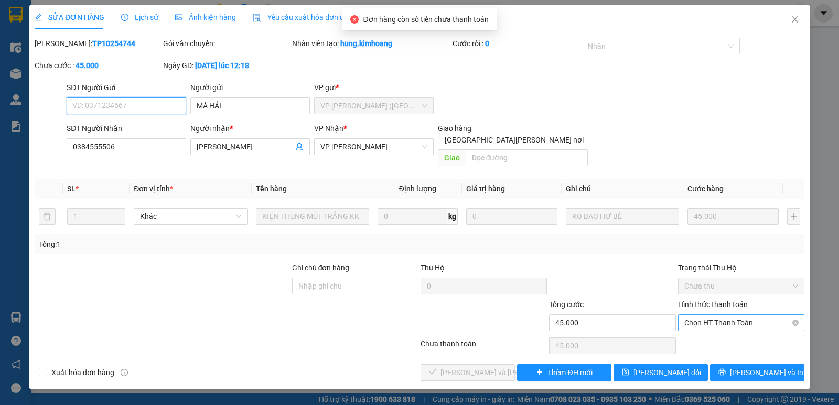
click at [715, 315] on span "Chọn HT Thanh Toán" at bounding box center [741, 323] width 114 height 16
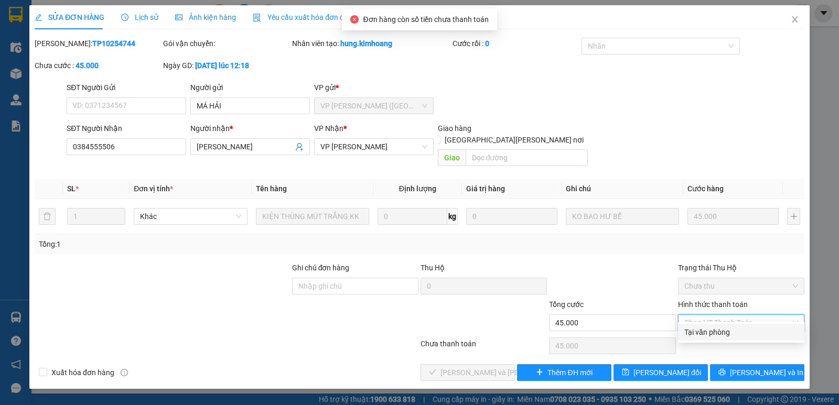
click at [713, 329] on div "Tại văn phòng" at bounding box center [741, 333] width 114 height 12
type input "0"
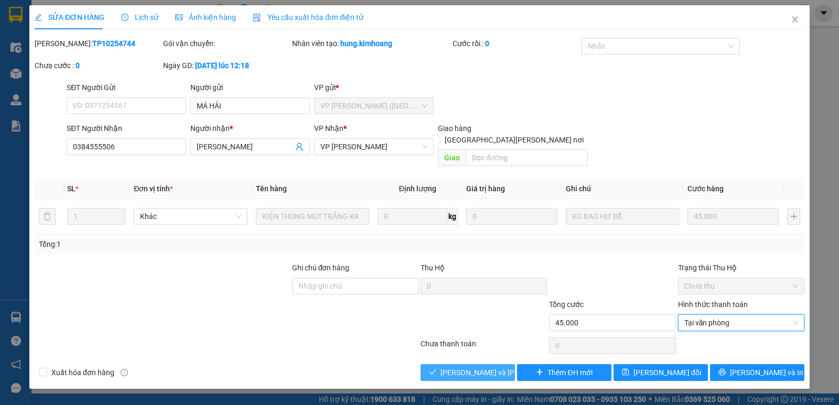
click at [476, 367] on span "Lưu và Giao hàng" at bounding box center [512, 373] width 142 height 12
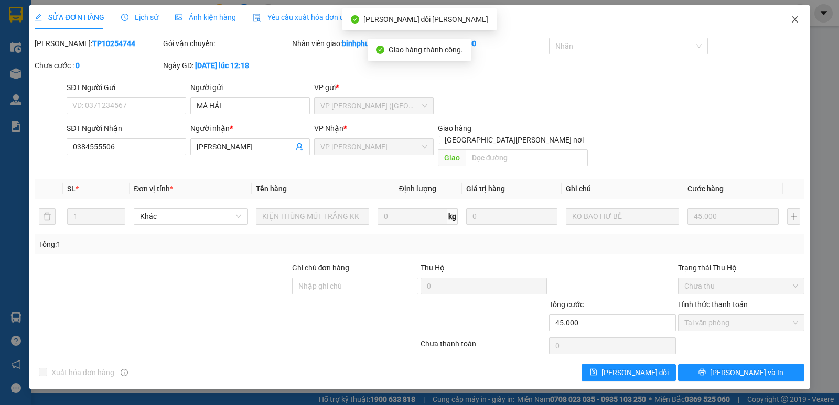
click at [798, 20] on icon "close" at bounding box center [795, 19] width 8 height 8
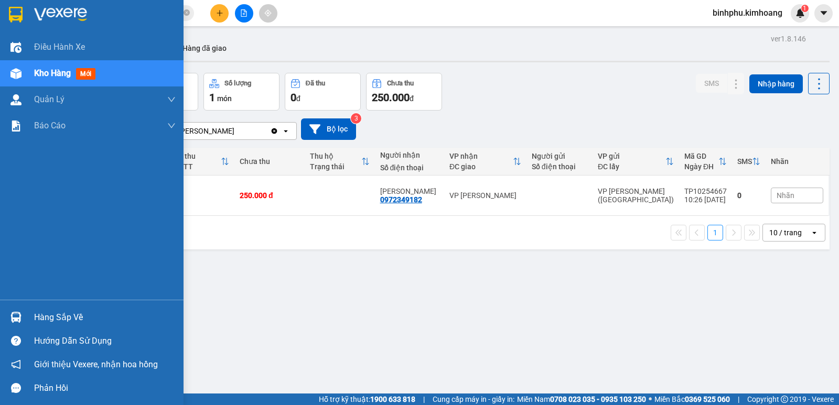
click at [61, 312] on div "Hàng sắp về" at bounding box center [105, 318] width 142 height 16
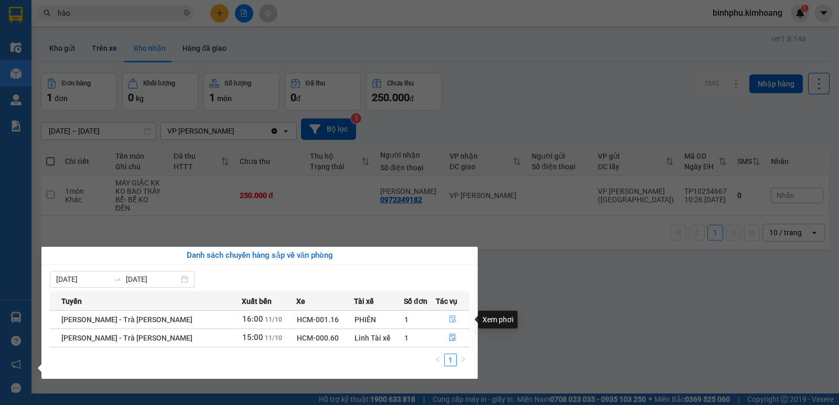
click at [443, 317] on button "button" at bounding box center [452, 319] width 33 height 17
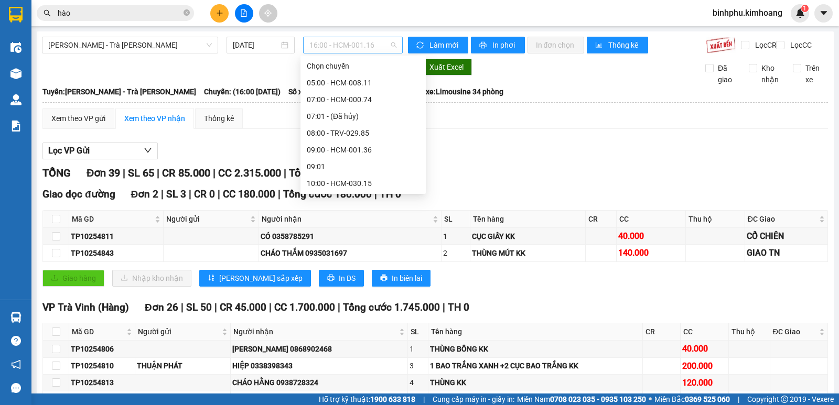
click at [372, 45] on span "16:00 - HCM-001.16" at bounding box center [352, 45] width 87 height 16
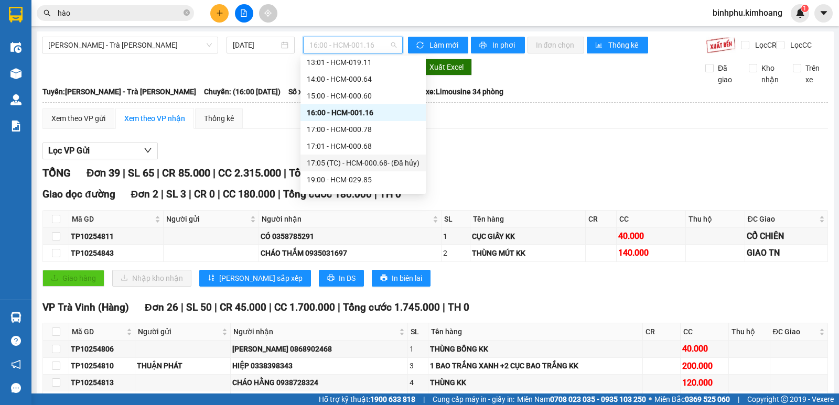
scroll to position [268, 0]
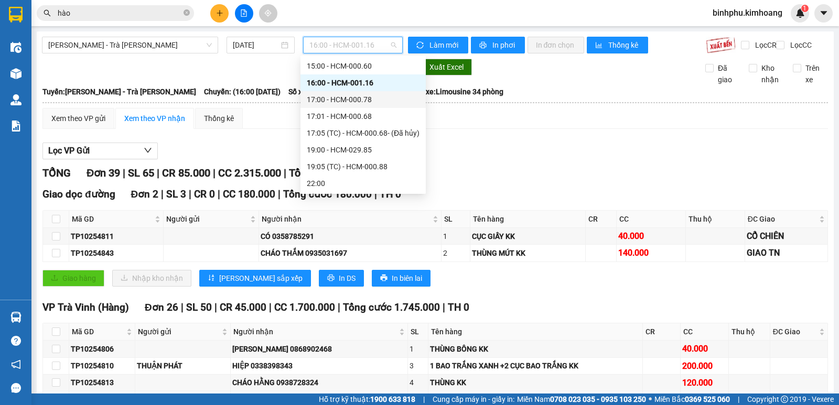
click at [348, 100] on div "17:00 - HCM-000.78" at bounding box center [363, 100] width 113 height 12
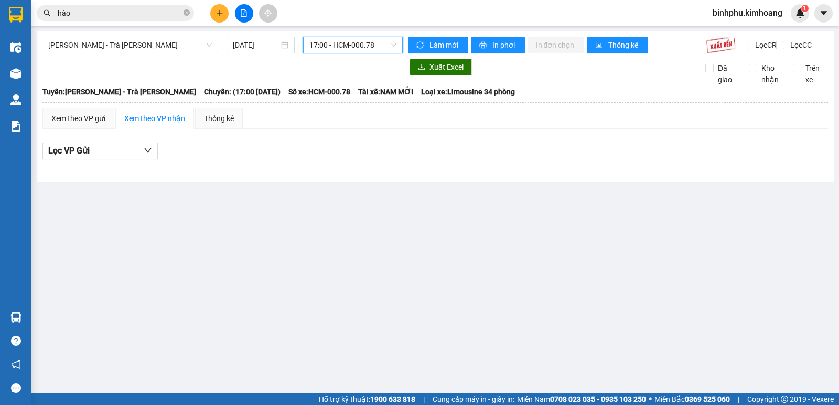
click at [374, 48] on span "17:00 - HCM-000.78" at bounding box center [352, 45] width 87 height 16
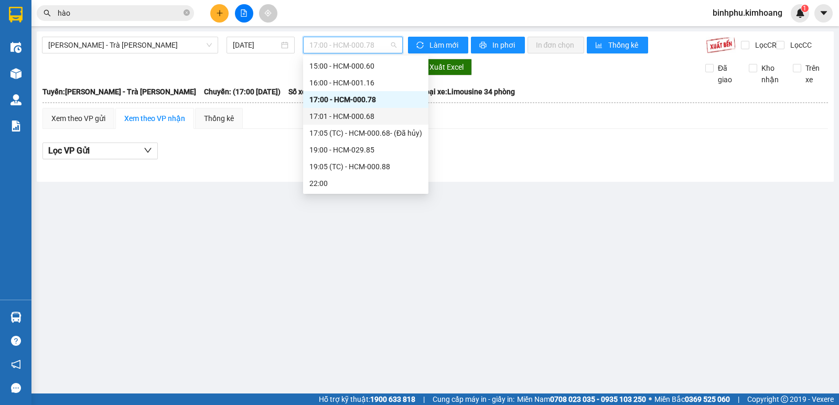
click at [348, 117] on div "17:01 - HCM-000.68" at bounding box center [365, 117] width 113 height 12
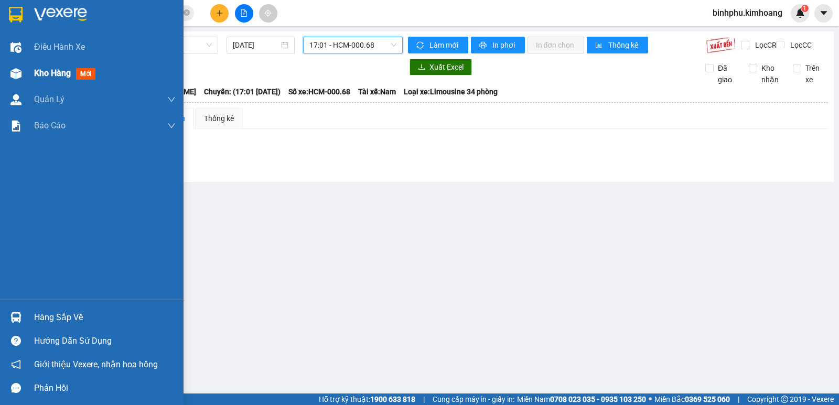
click at [17, 77] on img at bounding box center [15, 73] width 11 height 11
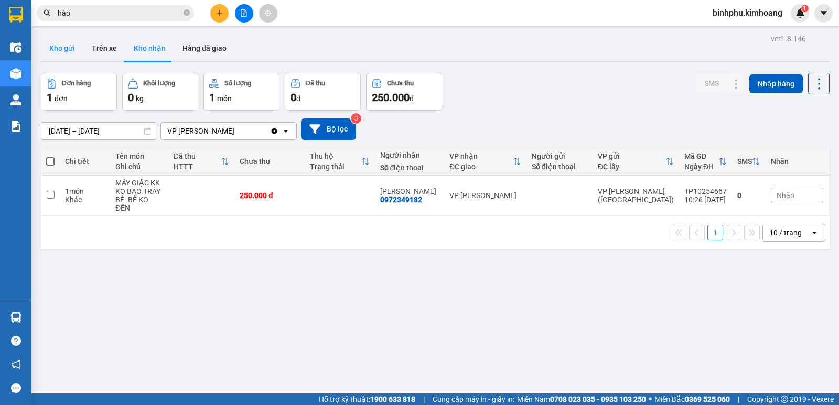
click at [70, 47] on button "Kho gửi" at bounding box center [62, 48] width 42 height 25
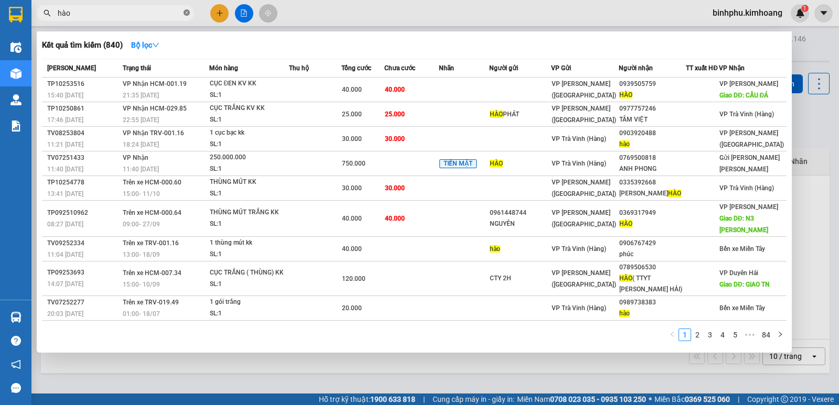
click at [187, 13] on icon "close-circle" at bounding box center [187, 12] width 6 height 6
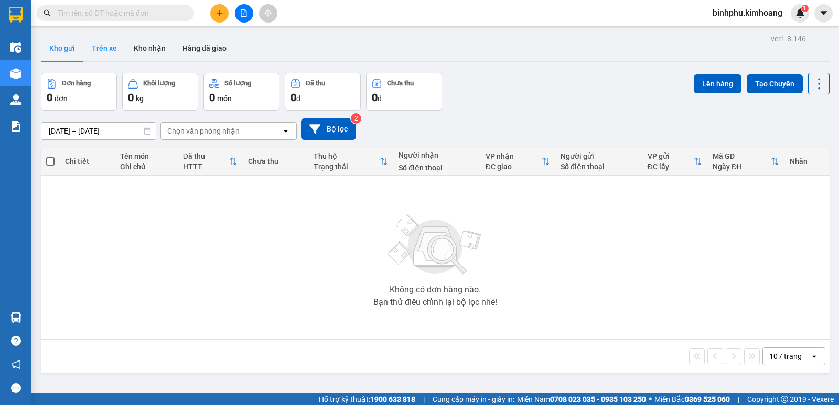
click at [119, 47] on button "Trên xe" at bounding box center [104, 48] width 42 height 25
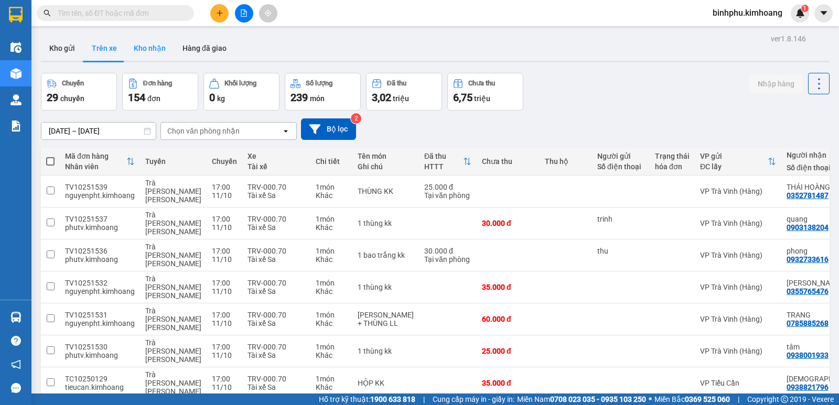
click at [143, 50] on button "Kho nhận" at bounding box center [149, 48] width 49 height 25
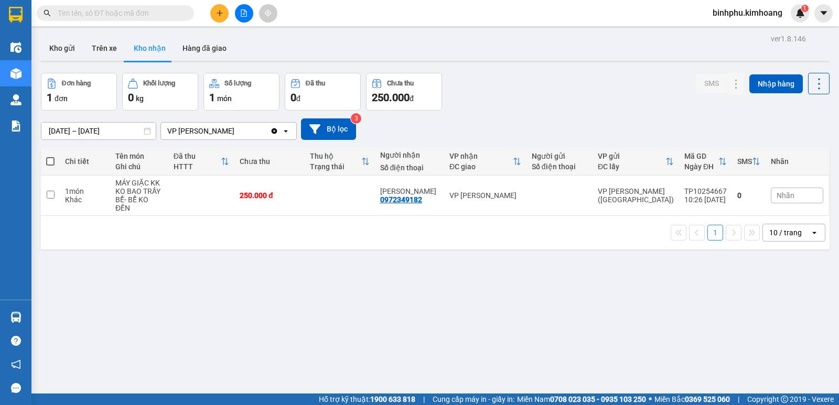
click at [146, 17] on input "text" at bounding box center [120, 13] width 124 height 12
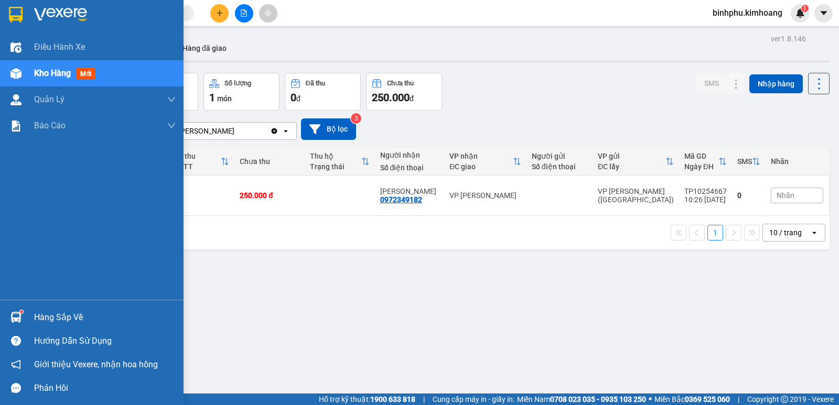
click at [19, 311] on div at bounding box center [16, 317] width 18 height 18
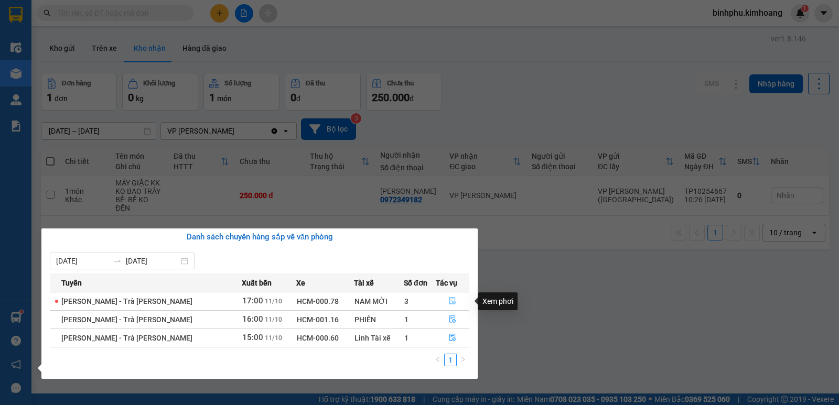
click at [445, 296] on button "button" at bounding box center [452, 301] width 33 height 17
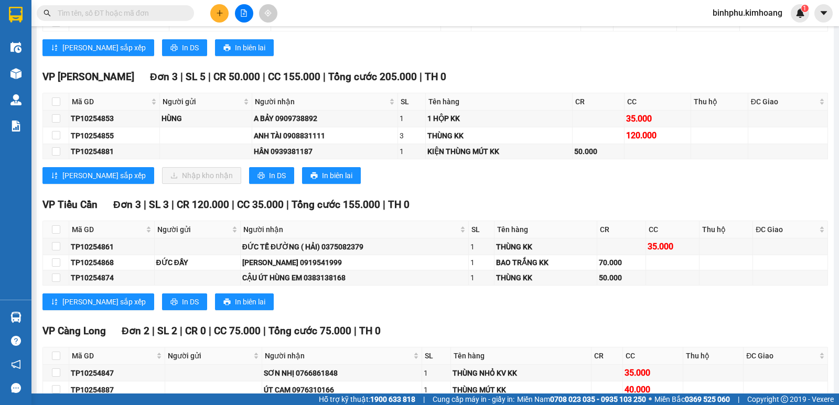
scroll to position [912, 0]
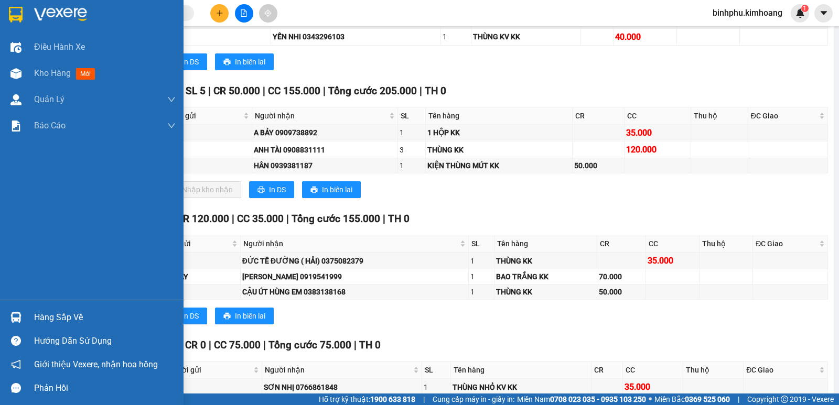
click at [16, 316] on img at bounding box center [15, 317] width 11 height 11
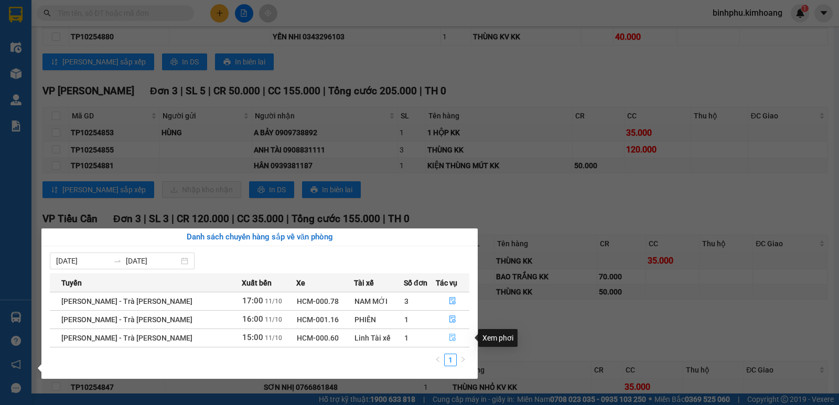
click at [446, 332] on button "button" at bounding box center [452, 338] width 33 height 17
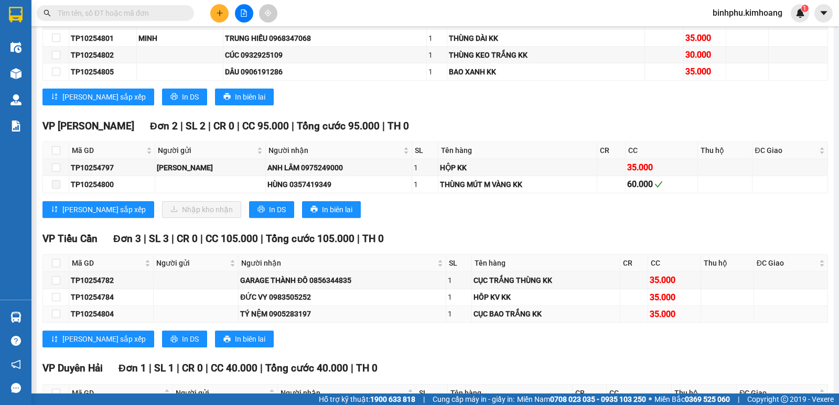
scroll to position [506, 0]
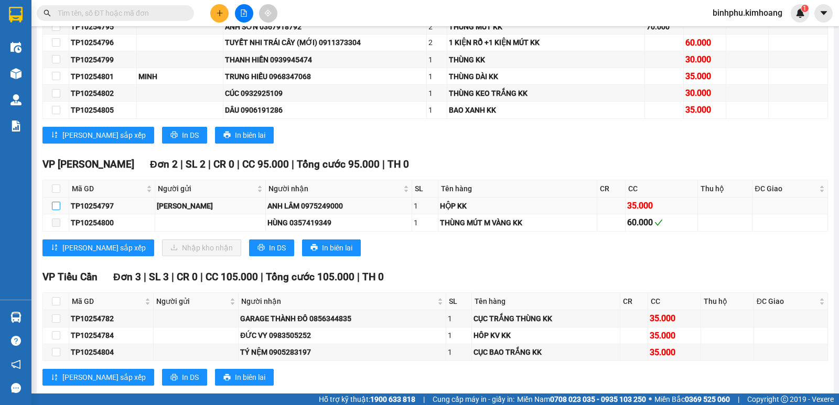
click at [52, 210] on input "checkbox" at bounding box center [56, 206] width 8 height 8
checkbox input "true"
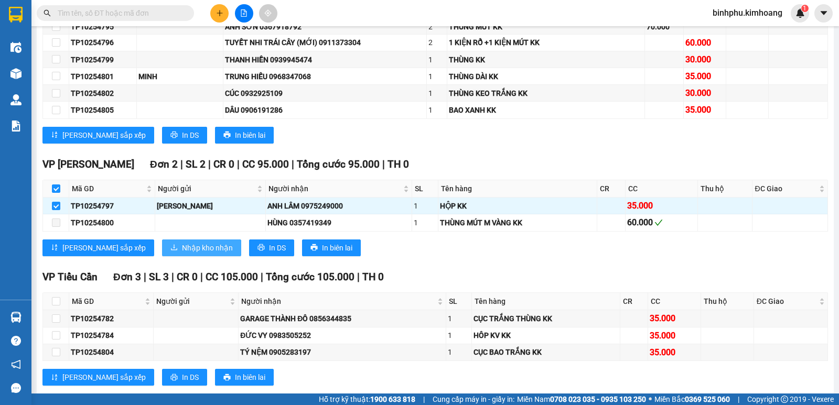
click at [182, 254] on span "Nhập kho nhận" at bounding box center [207, 248] width 51 height 12
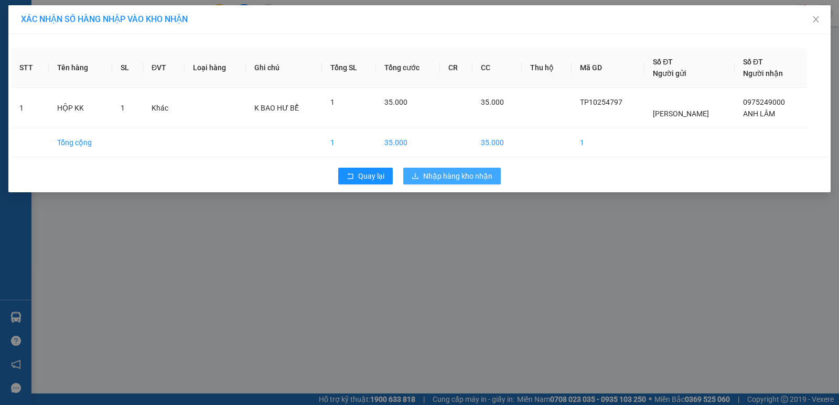
click at [431, 171] on span "Nhập hàng kho nhận" at bounding box center [457, 176] width 69 height 12
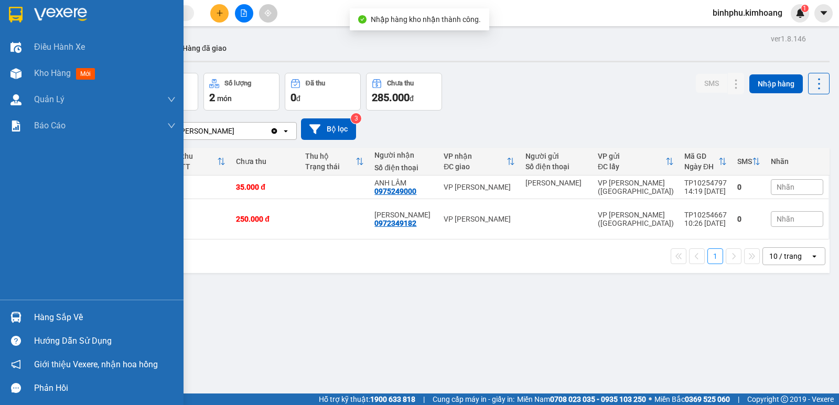
click at [31, 321] on div "Hàng sắp về" at bounding box center [92, 318] width 184 height 24
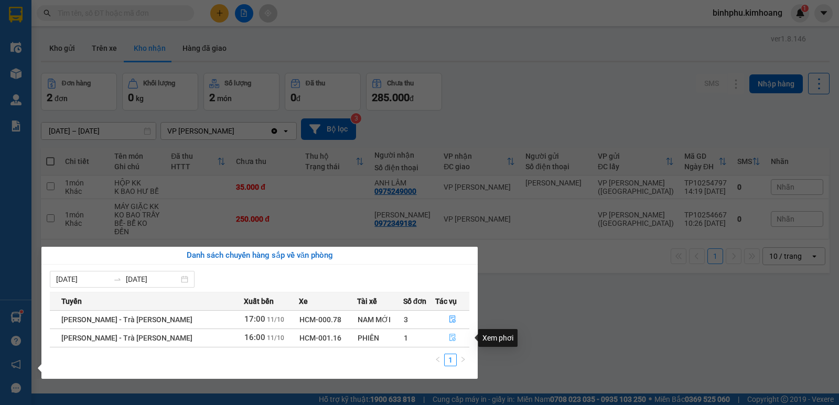
click at [450, 336] on icon "file-done" at bounding box center [452, 337] width 7 height 7
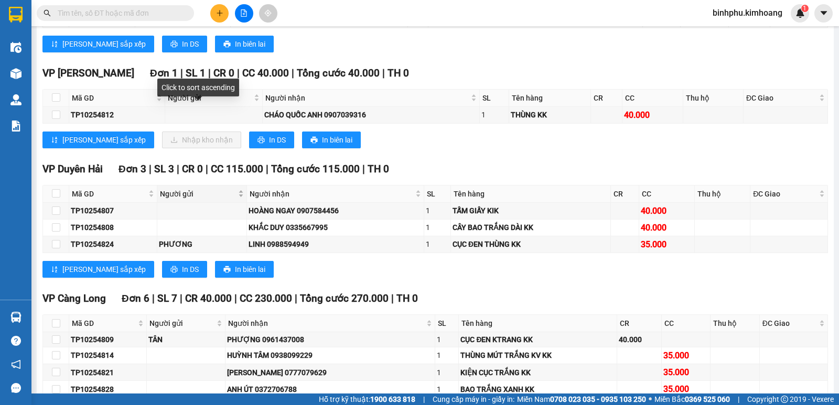
scroll to position [734, 0]
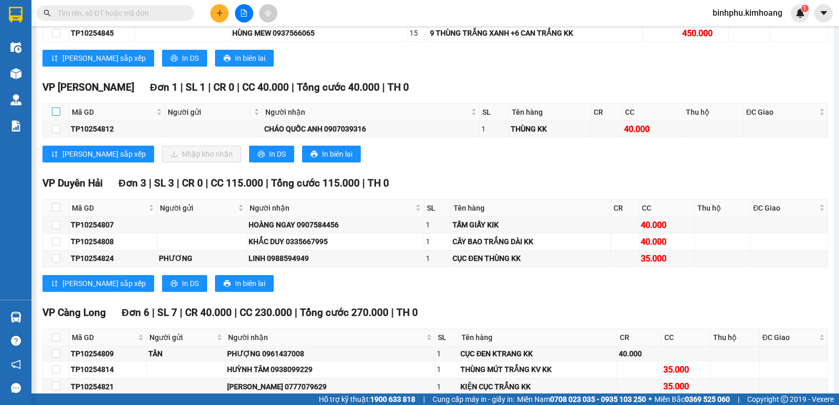
click at [56, 116] on input "checkbox" at bounding box center [56, 112] width 8 height 8
checkbox input "true"
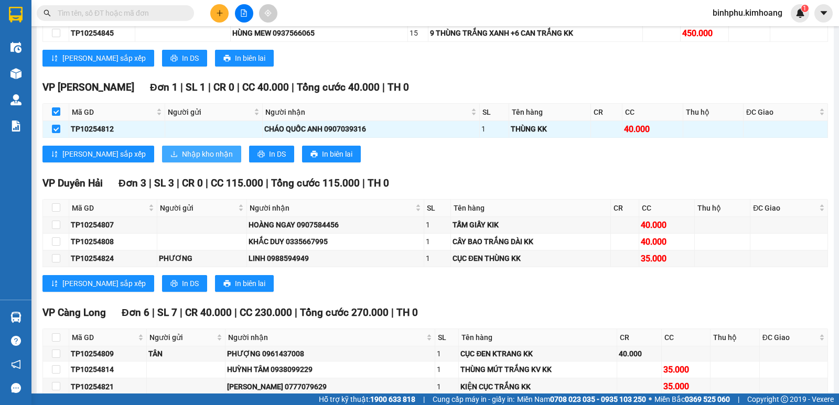
click at [182, 159] on span "Nhập kho nhận" at bounding box center [207, 154] width 51 height 12
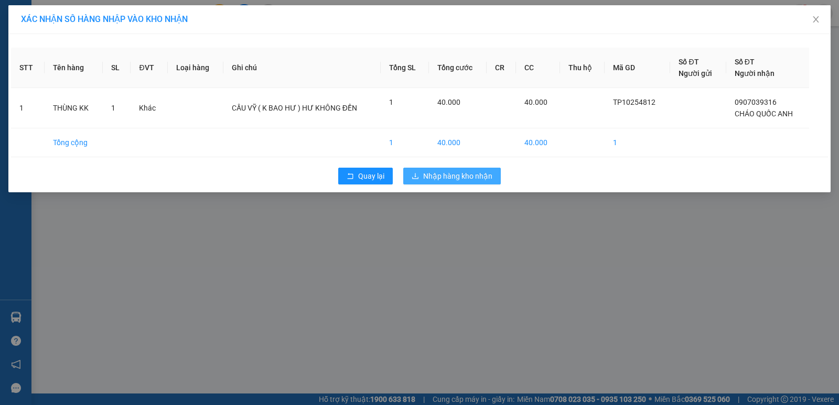
click at [468, 177] on span "Nhập hàng kho nhận" at bounding box center [457, 176] width 69 height 12
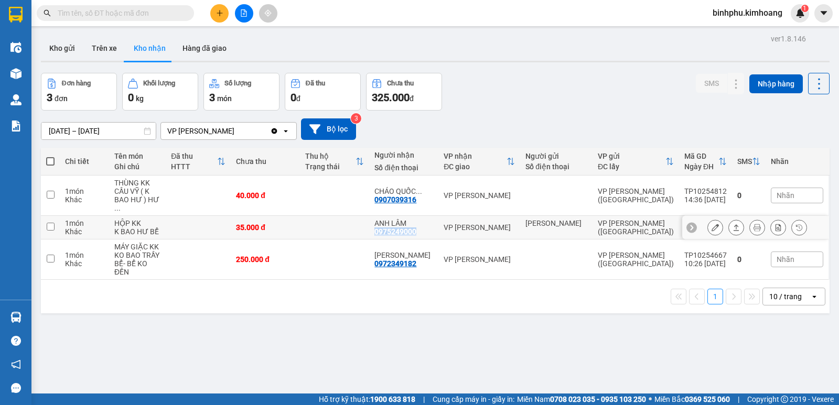
drag, startPoint x: 385, startPoint y: 220, endPoint x: 434, endPoint y: 223, distance: 48.4
click at [434, 223] on td "ANH LÂM 0975249000" at bounding box center [403, 228] width 69 height 24
checkbox input "true"
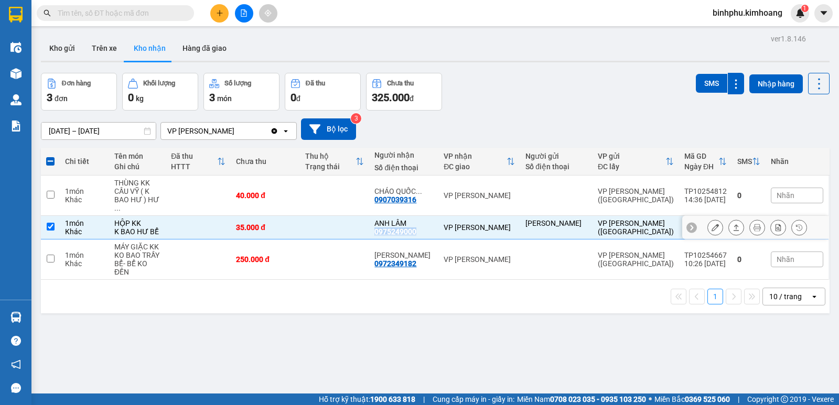
copy div "0975249000"
click at [98, 9] on input "text" at bounding box center [120, 13] width 124 height 12
paste input "0975249000"
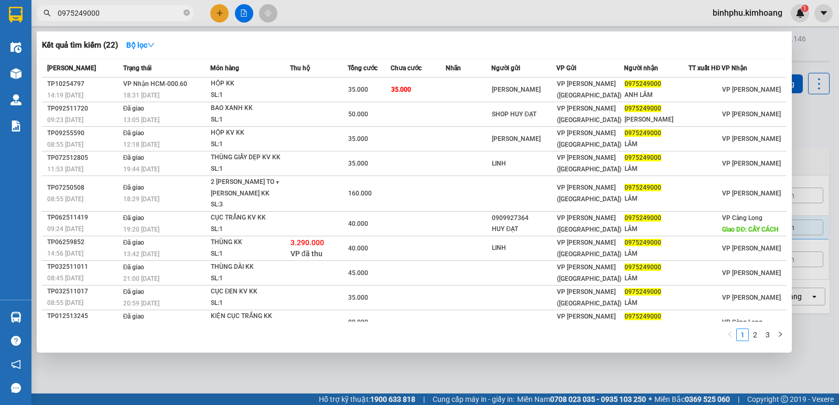
type input "0975249000"
click at [309, 359] on div at bounding box center [419, 202] width 839 height 405
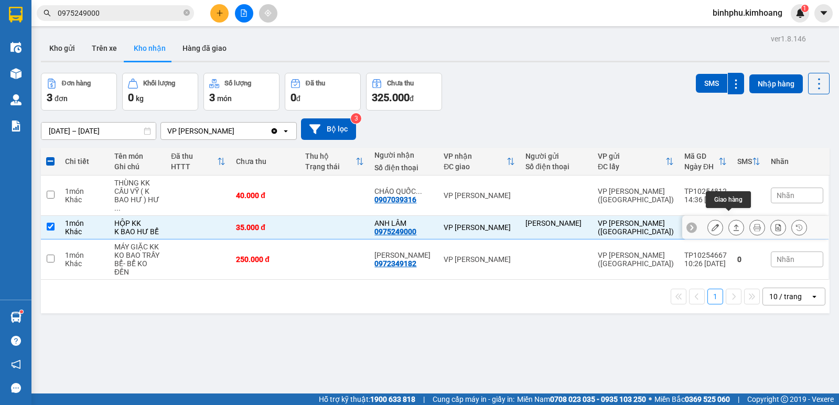
click at [729, 219] on button at bounding box center [736, 228] width 15 height 18
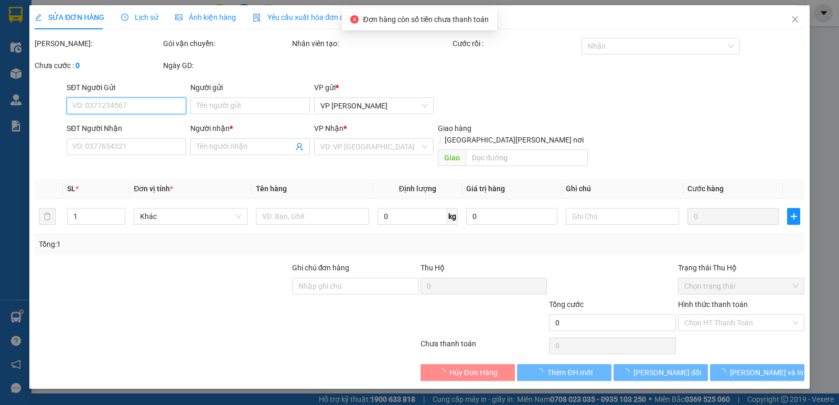
type input "CHỊ LINH"
type input "0975249000"
type input "ANH LÂM"
type input "35.000"
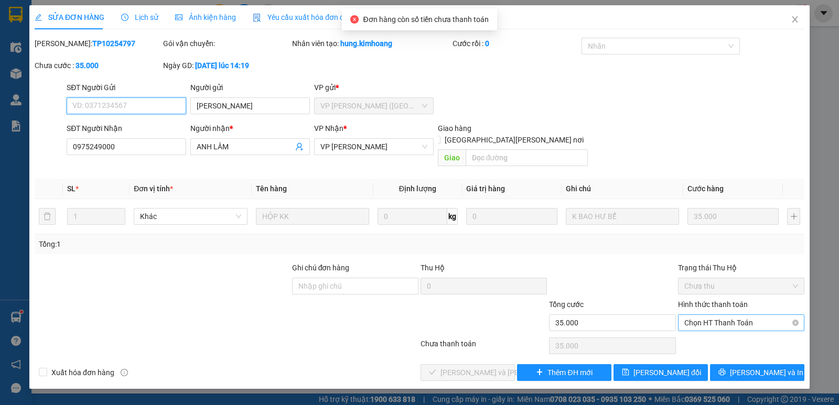
click at [717, 315] on span "Chọn HT Thanh Toán" at bounding box center [741, 323] width 114 height 16
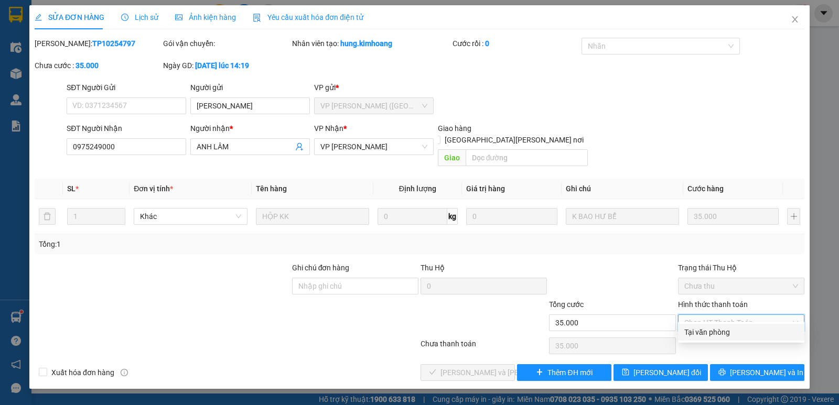
click at [708, 334] on div "Tại văn phòng" at bounding box center [741, 333] width 114 height 12
type input "0"
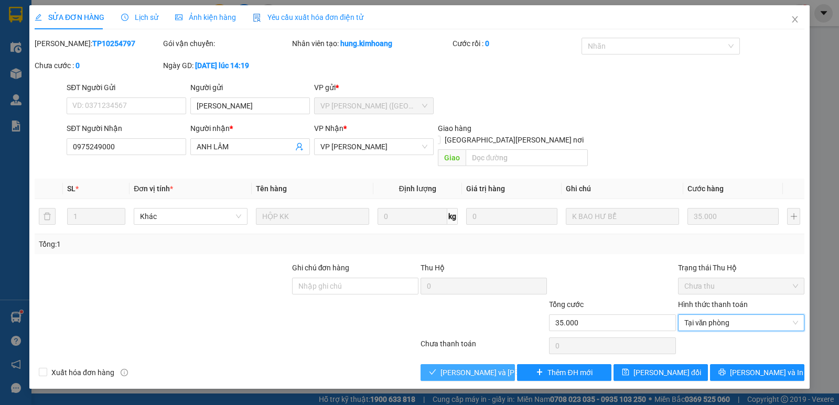
click at [487, 367] on span "Lưu và Giao hàng" at bounding box center [512, 373] width 142 height 12
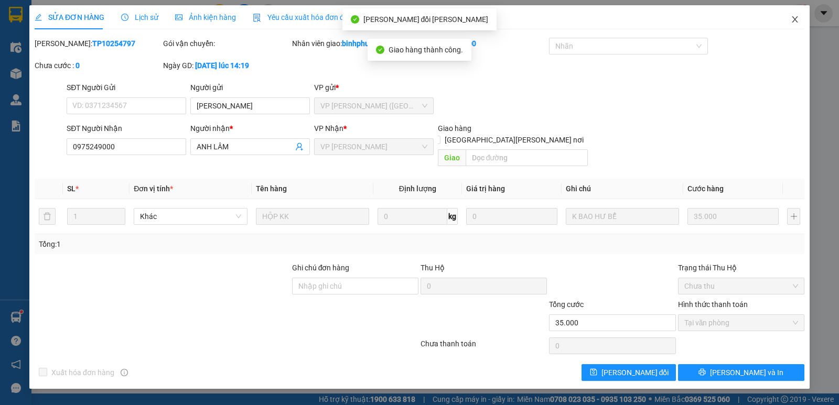
click at [792, 18] on icon "close" at bounding box center [795, 19] width 8 height 8
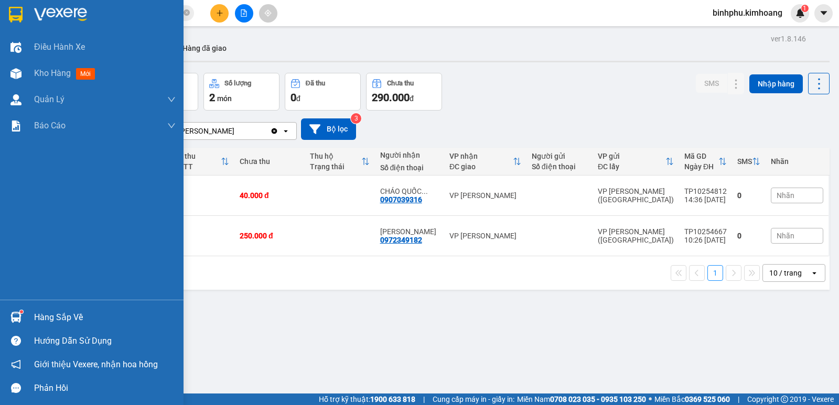
click at [24, 314] on div at bounding box center [16, 317] width 18 height 18
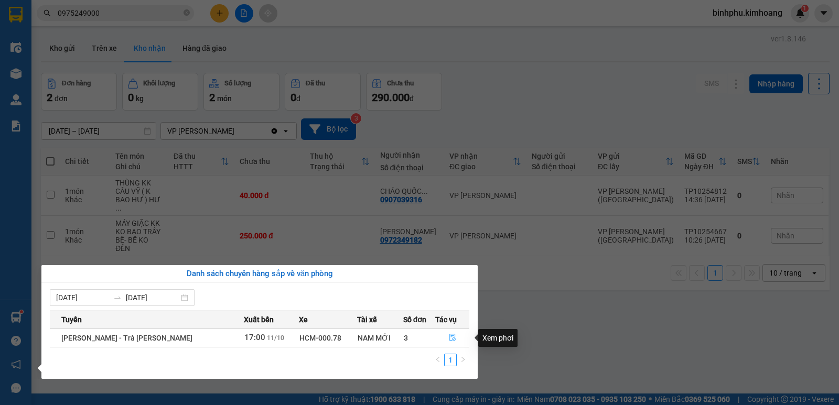
click at [447, 330] on button "button" at bounding box center [452, 338] width 33 height 17
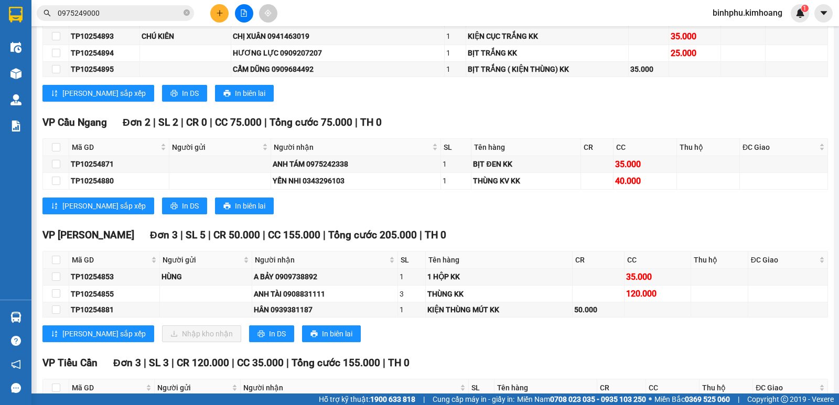
scroll to position [787, 0]
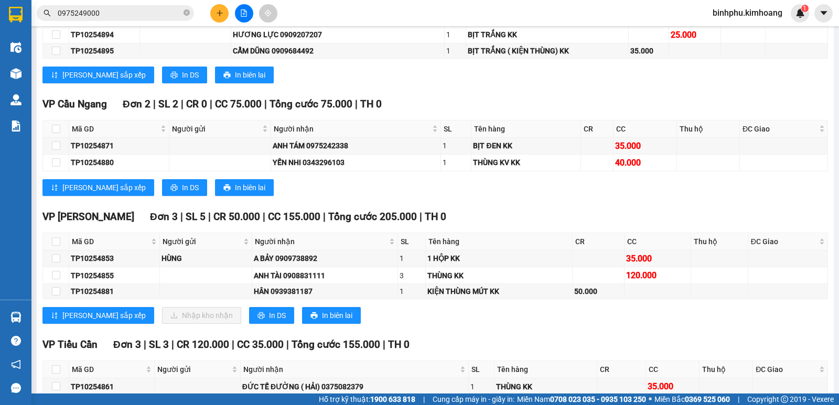
click at [122, 15] on input "0975249000" at bounding box center [120, 13] width 124 height 12
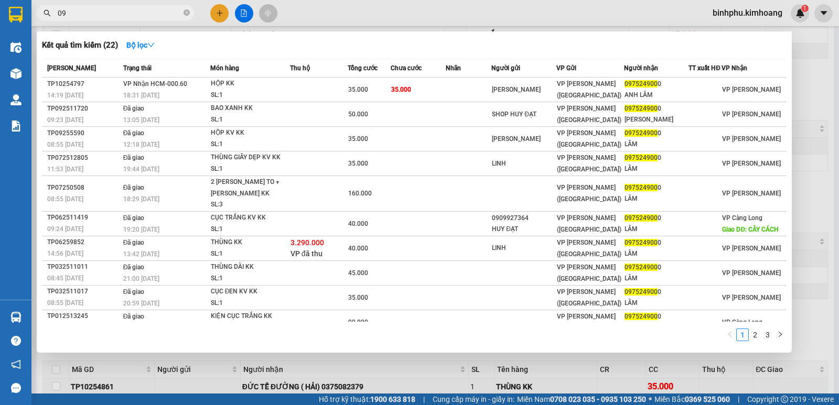
type input "0"
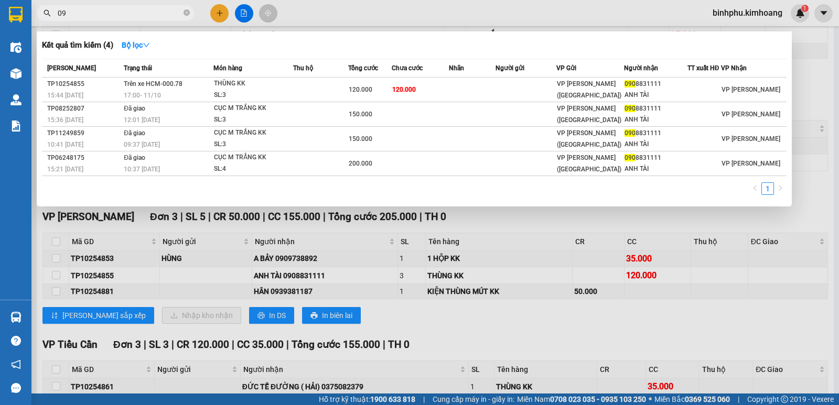
type input "0"
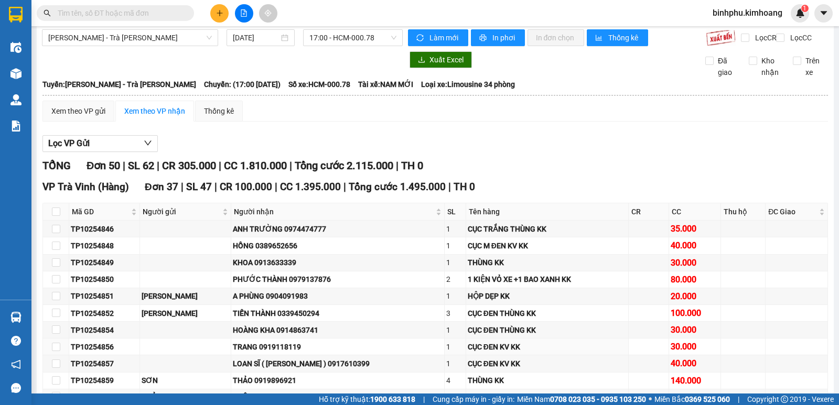
scroll to position [0, 0]
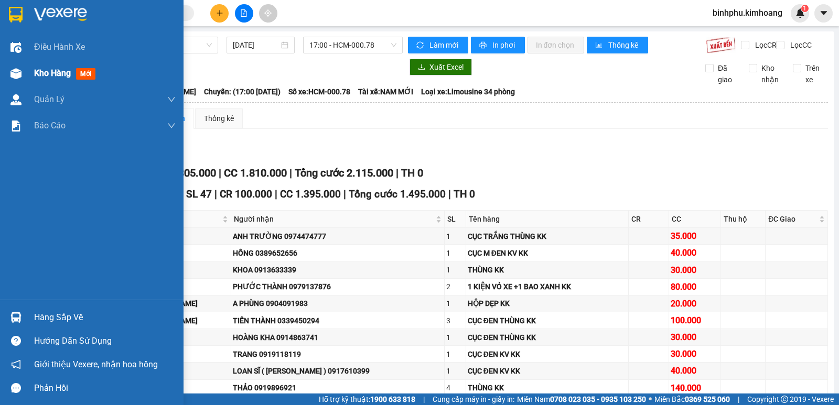
click at [9, 83] on div "Kho hàng mới" at bounding box center [92, 73] width 184 height 26
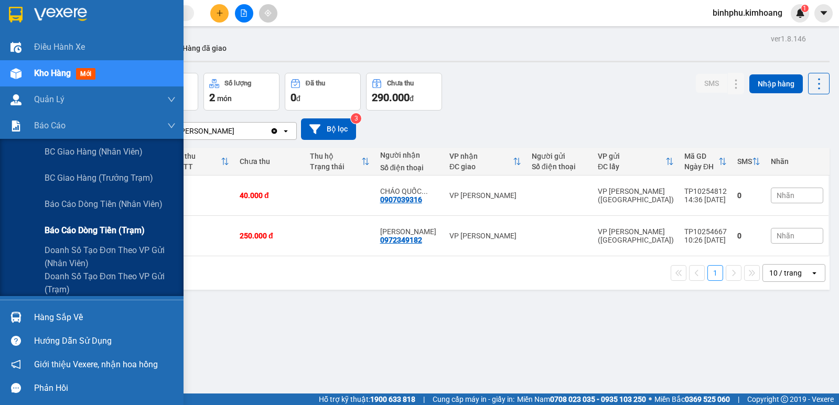
click at [60, 223] on div "Báo cáo dòng tiền (trạm)" at bounding box center [110, 231] width 131 height 26
